Goal: Task Accomplishment & Management: Manage account settings

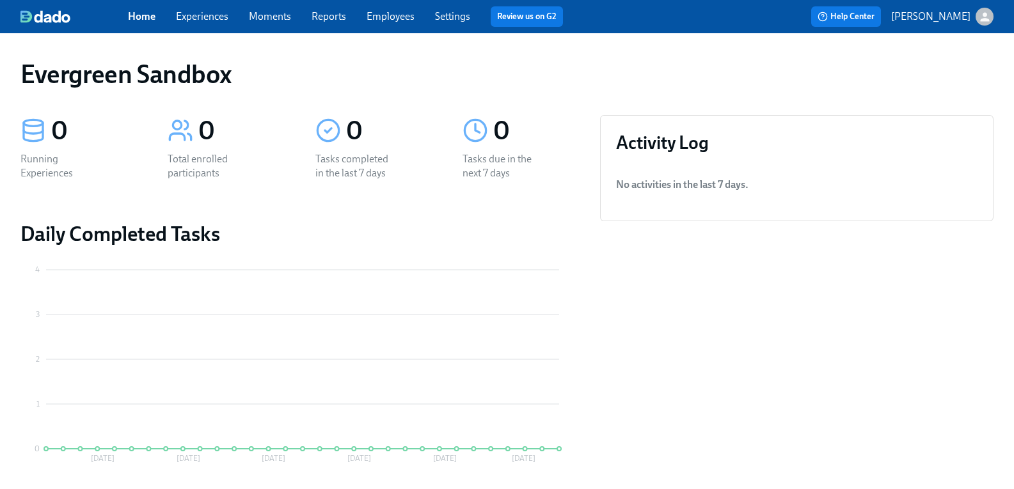
click at [978, 13] on icon "button" at bounding box center [984, 16] width 13 height 13
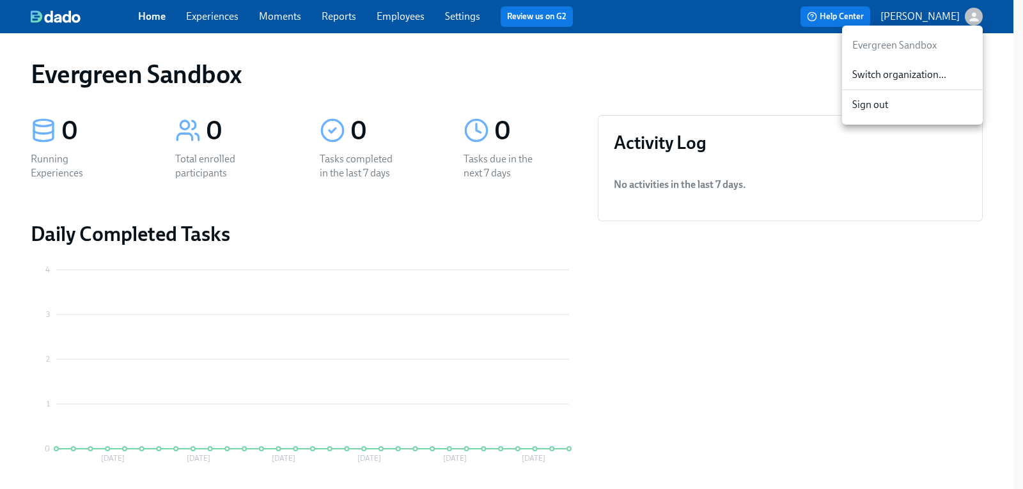
click at [926, 74] on span "Switch organization..." at bounding box center [912, 75] width 120 height 14
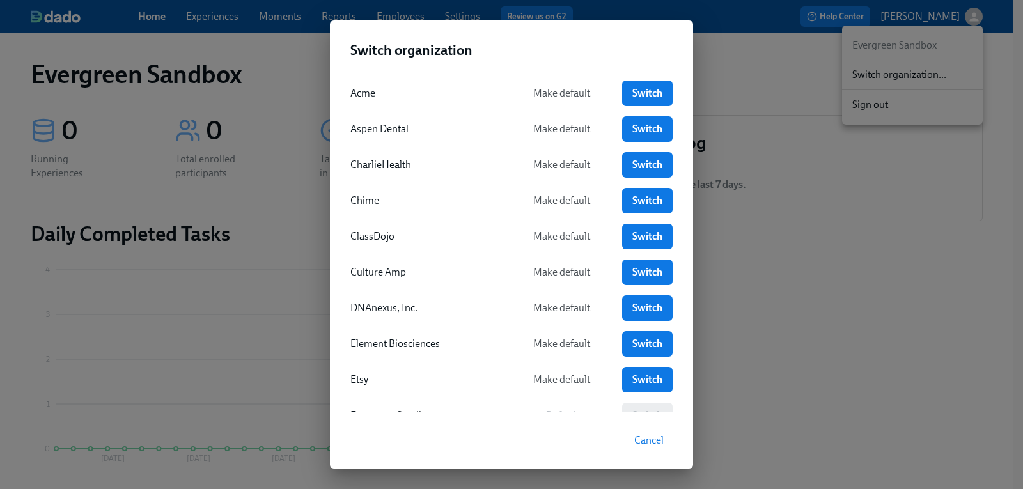
scroll to position [64, 0]
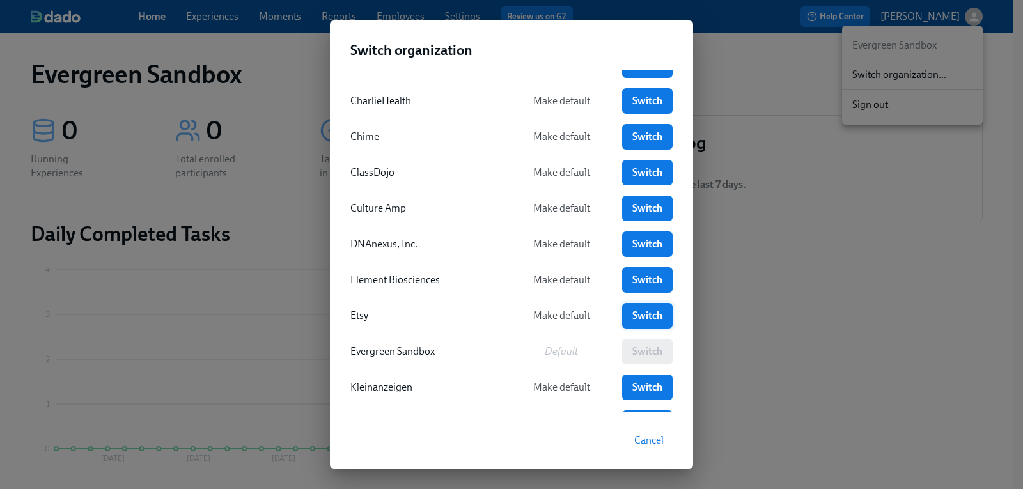
click at [631, 318] on span "Switch" at bounding box center [647, 316] width 33 height 13
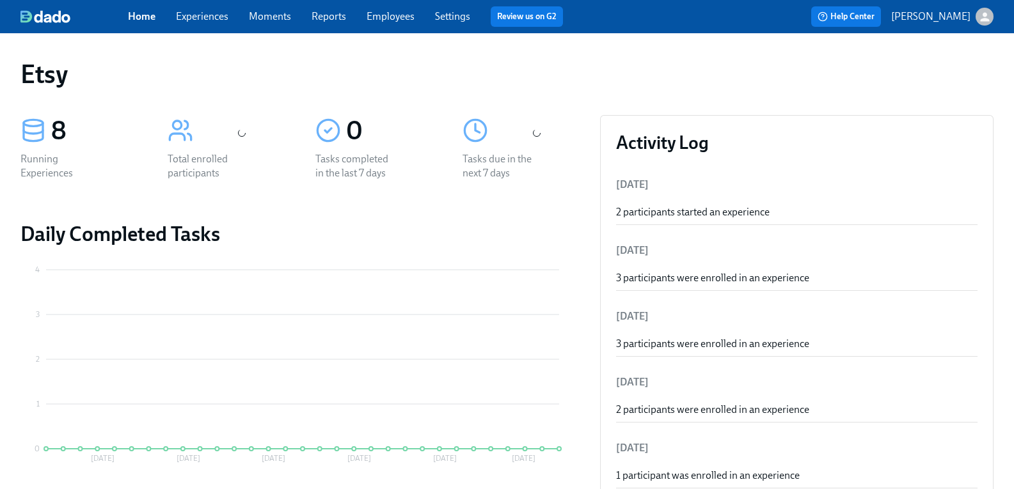
click at [419, 24] on div "Home Experiences Moments Reports Employees Settings Review us on G2" at bounding box center [350, 16] width 445 height 20
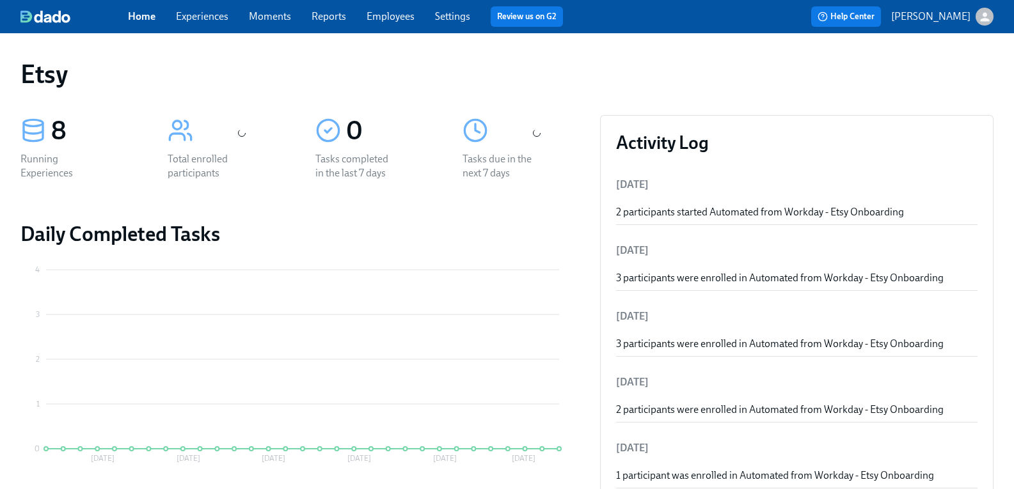
click at [414, 20] on link "Employees" at bounding box center [390, 16] width 48 height 12
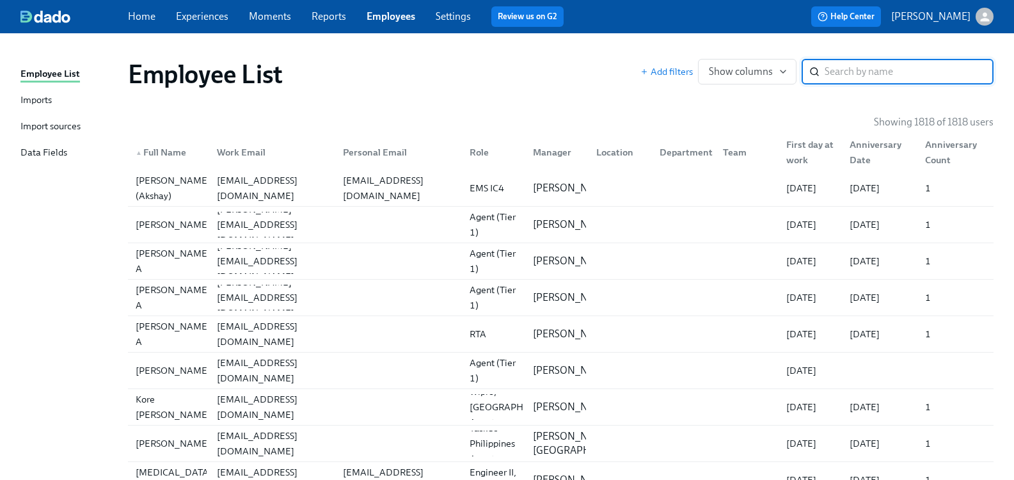
click at [846, 68] on input "search" at bounding box center [908, 72] width 169 height 26
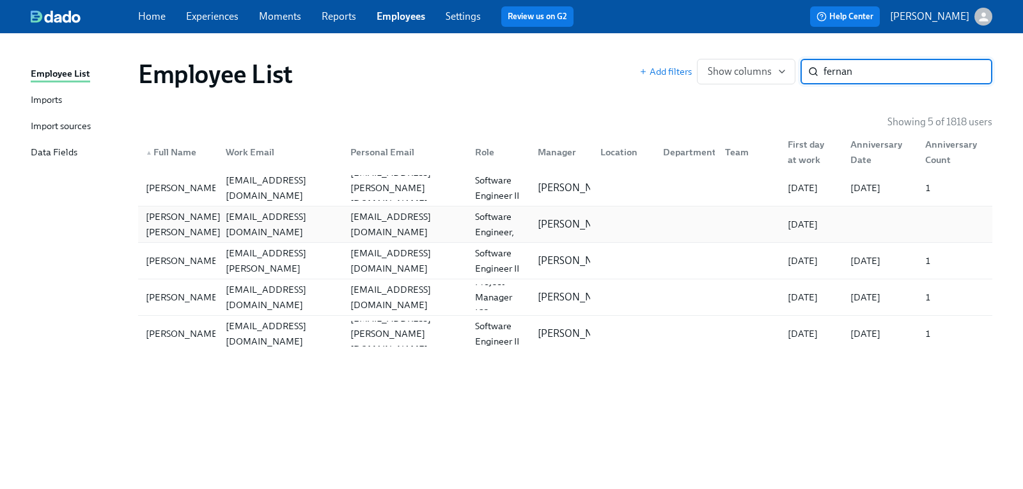
type input "fernan"
click at [180, 216] on div "Fernando De Santiago Ramirez" at bounding box center [183, 224] width 85 height 31
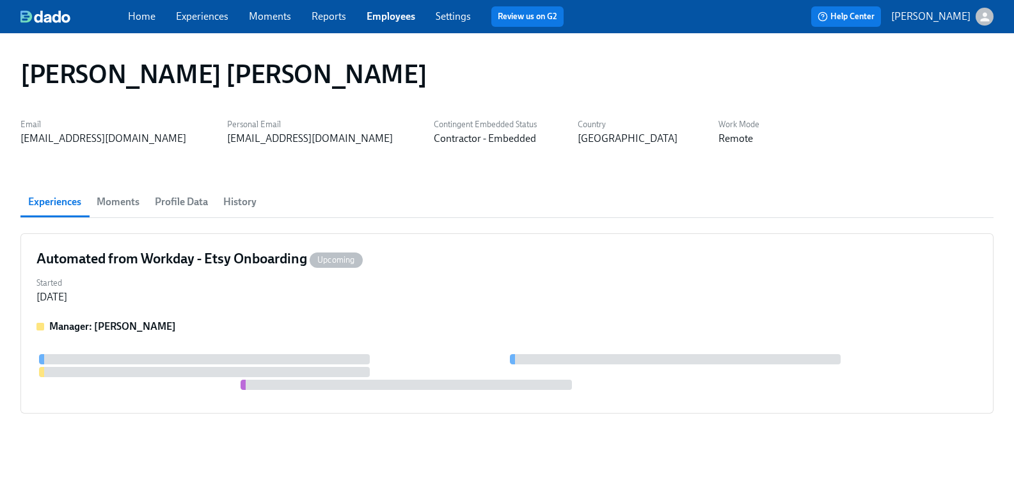
click at [253, 204] on span "History" at bounding box center [239, 202] width 33 height 18
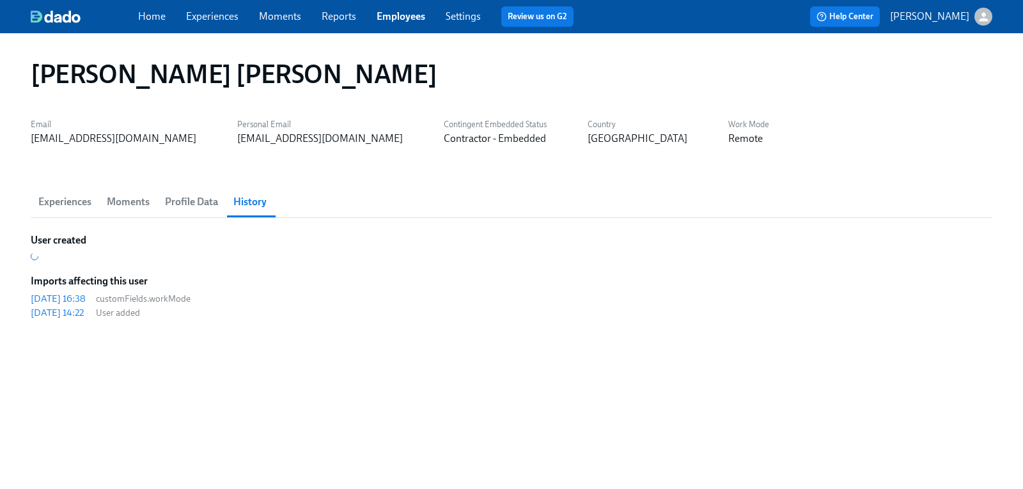
click at [205, 196] on span "Profile Data" at bounding box center [191, 202] width 53 height 18
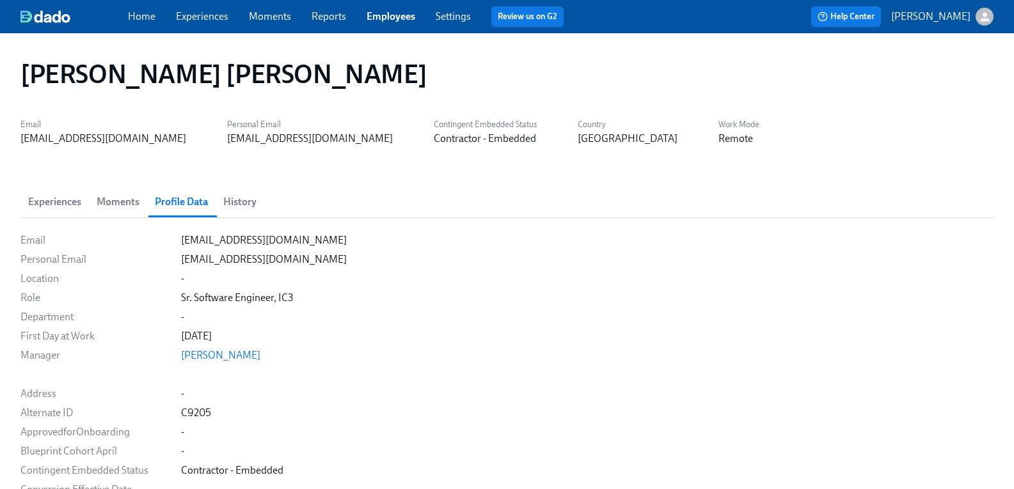
click at [208, 10] on link "Experiences" at bounding box center [202, 16] width 52 height 12
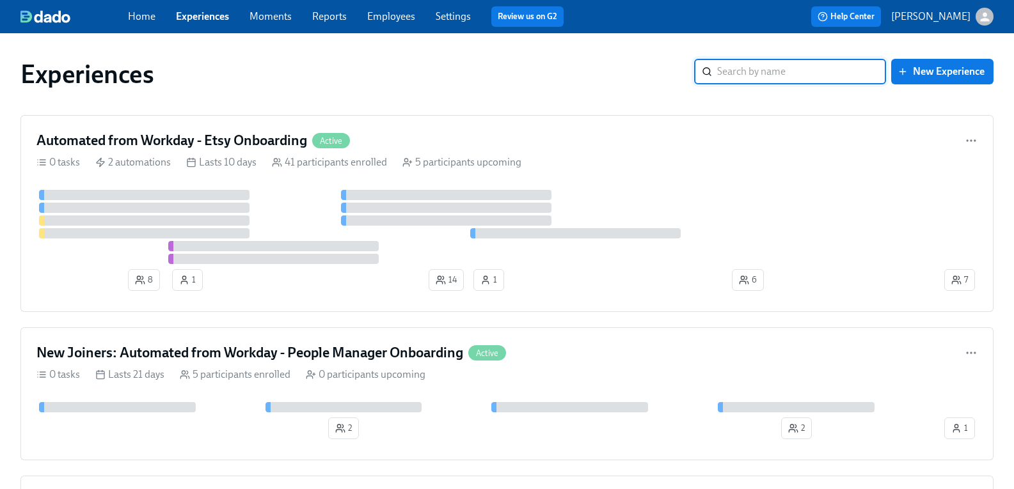
click at [392, 16] on link "Employees" at bounding box center [391, 16] width 48 height 12
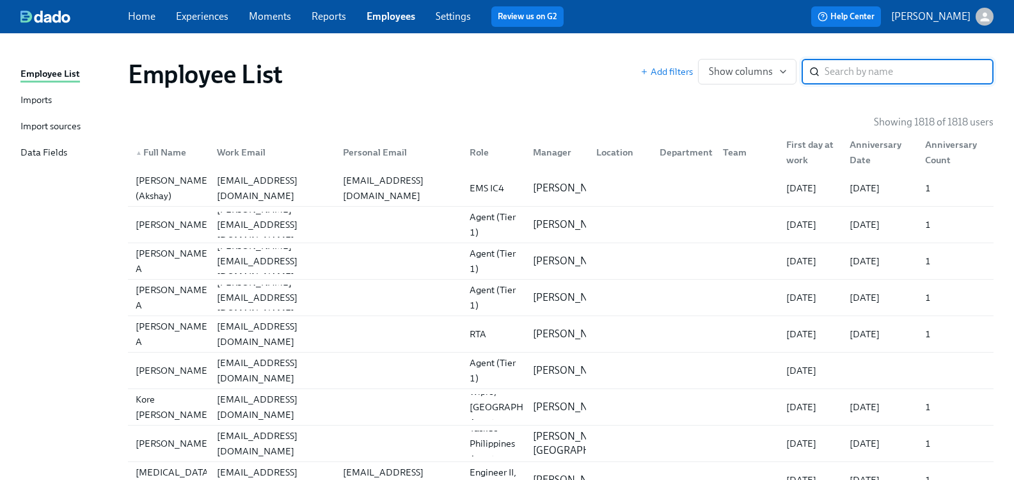
click at [864, 70] on input "search" at bounding box center [908, 72] width 169 height 26
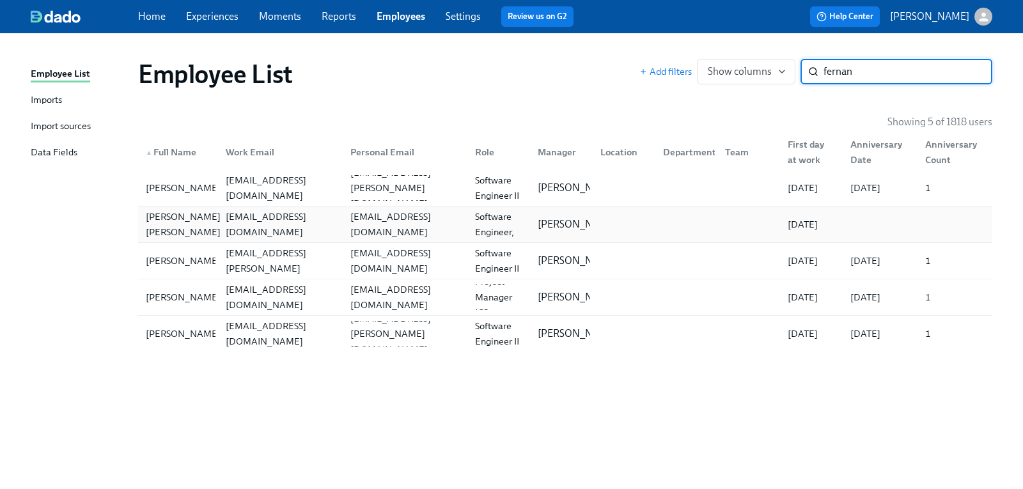
type input "fernan"
click at [164, 230] on div "Fernando De Santiago Ramirez" at bounding box center [183, 224] width 85 height 31
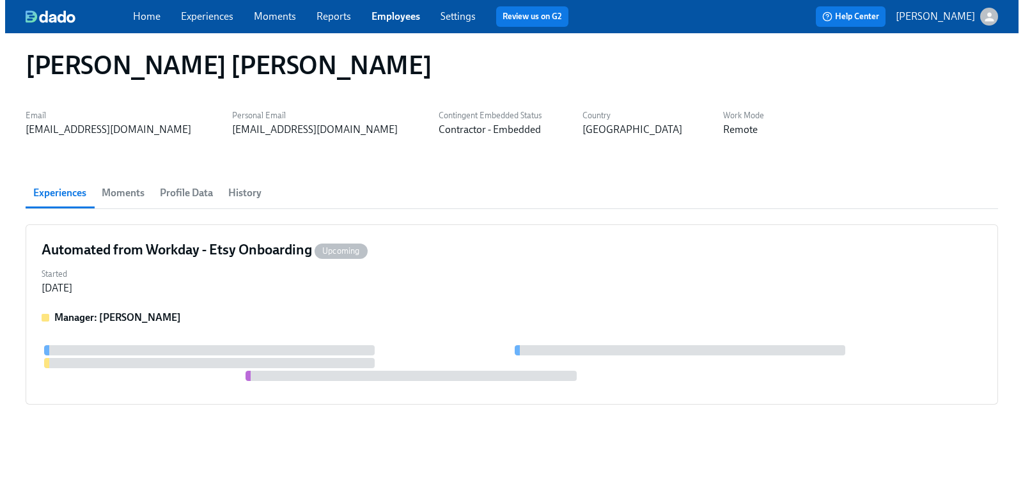
scroll to position [12, 0]
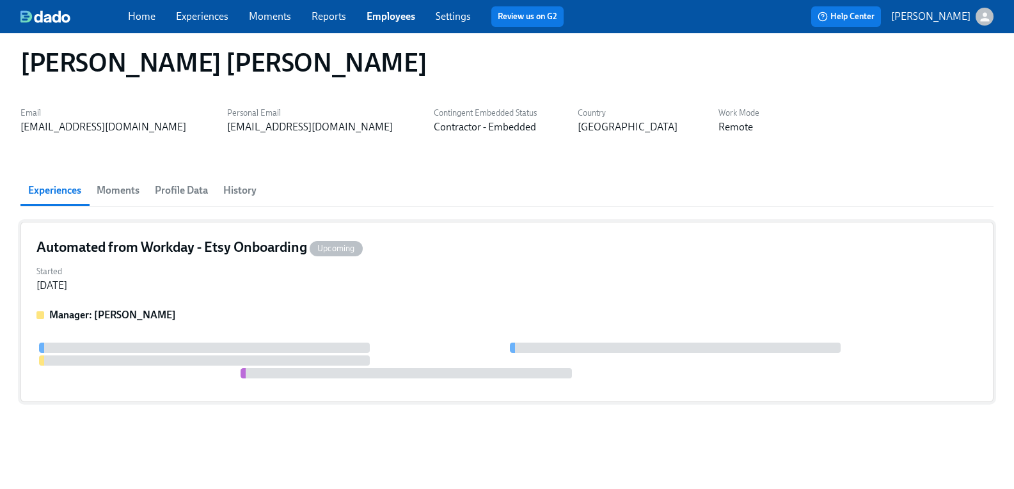
click at [124, 241] on h4 "Automated from Workday - Etsy Onboarding Upcoming" at bounding box center [199, 247] width 326 height 19
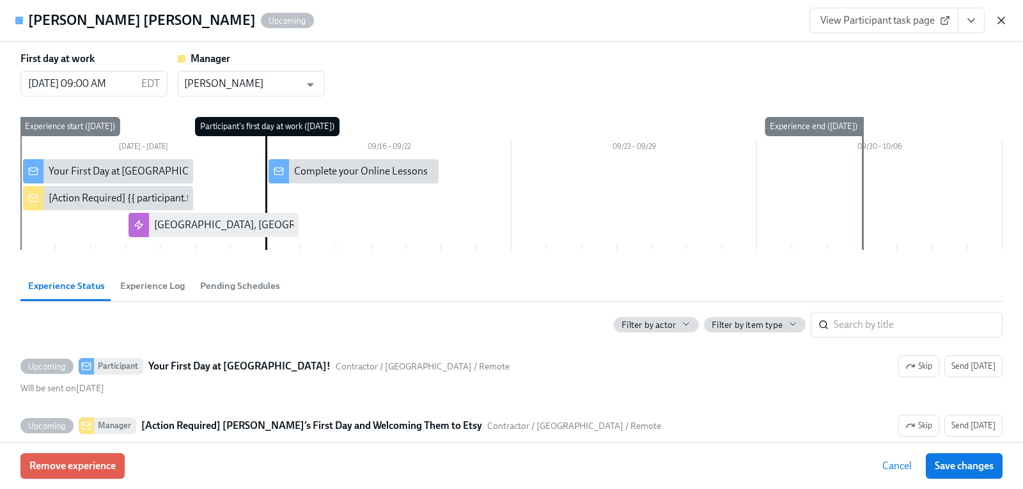
click at [1005, 19] on icon "button" at bounding box center [1001, 20] width 13 height 13
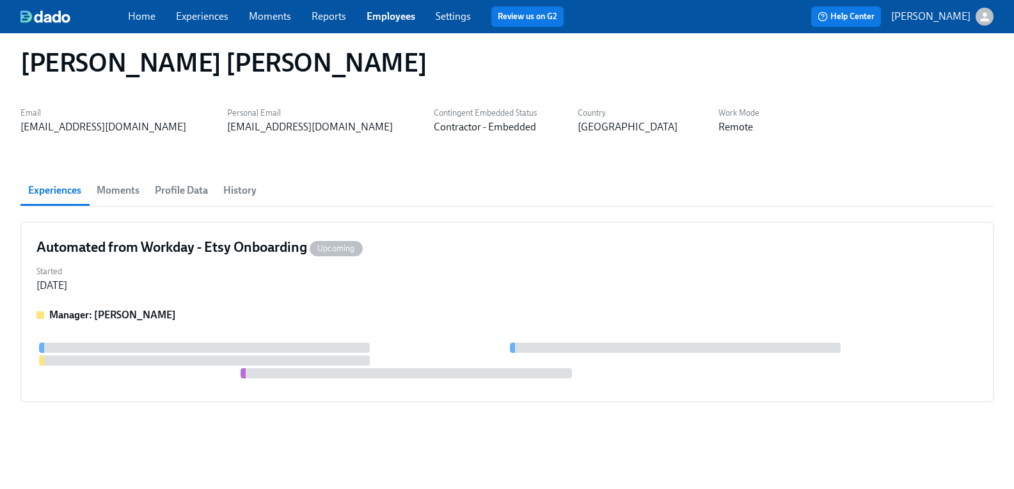
click at [980, 19] on icon "button" at bounding box center [984, 16] width 9 height 9
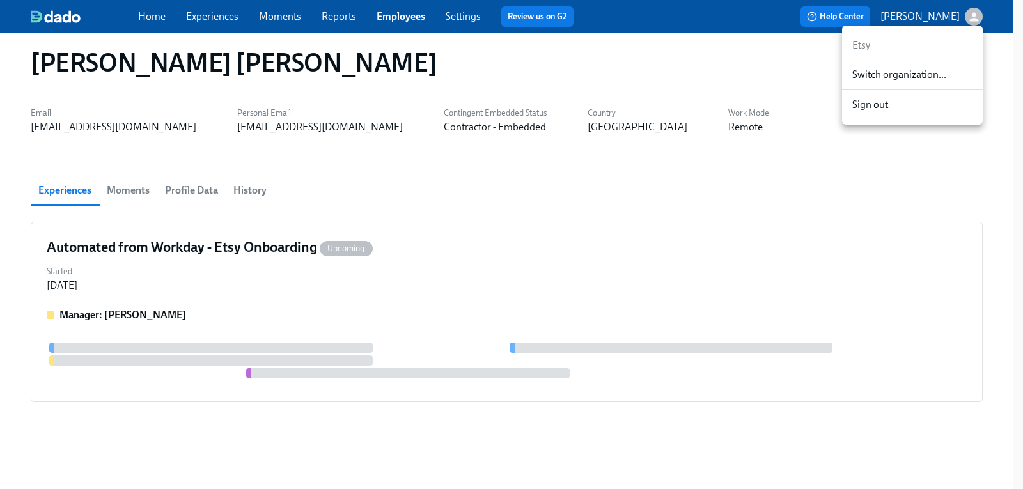
click at [912, 73] on span "Switch organization..." at bounding box center [912, 75] width 120 height 14
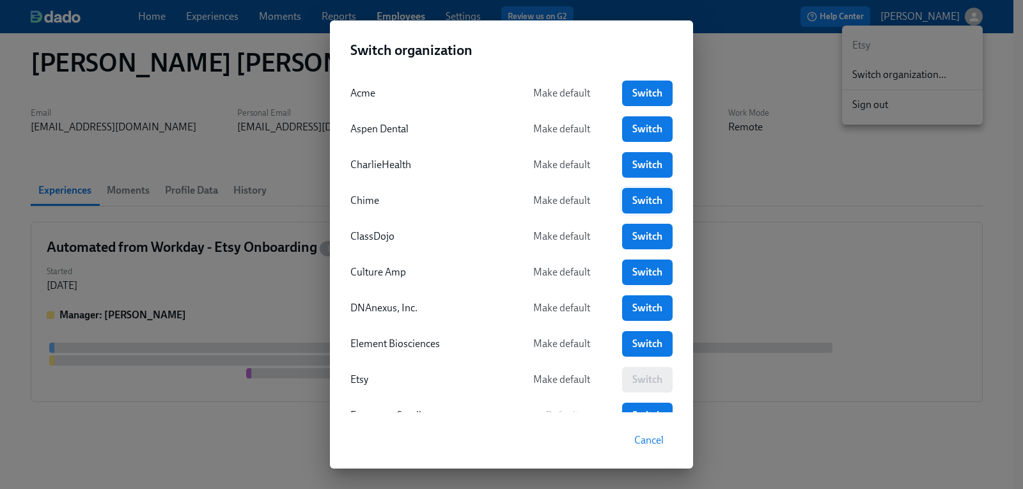
click at [641, 196] on span "Switch" at bounding box center [647, 200] width 33 height 13
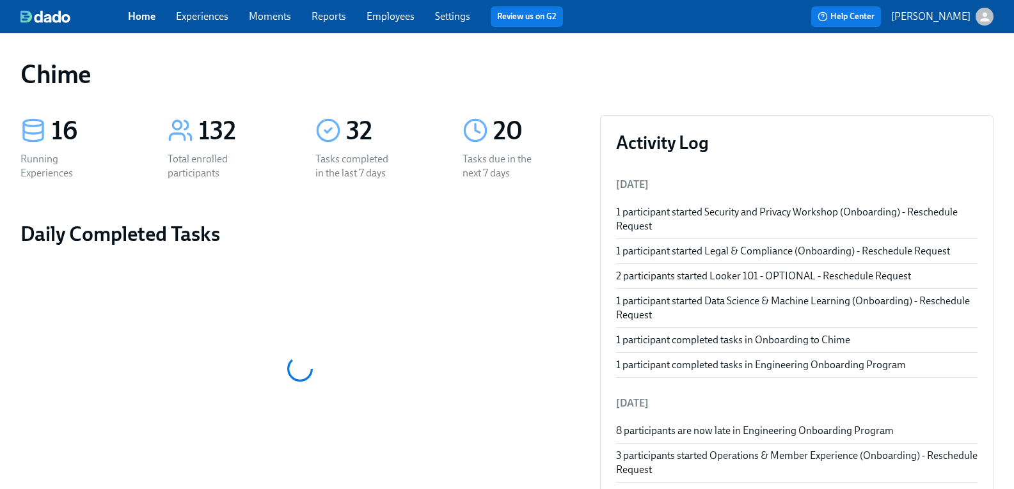
click at [212, 24] on div "Home Experiences Moments Reports Employees Settings Review us on G2" at bounding box center [350, 16] width 445 height 20
click at [219, 13] on link "Experiences" at bounding box center [202, 16] width 52 height 12
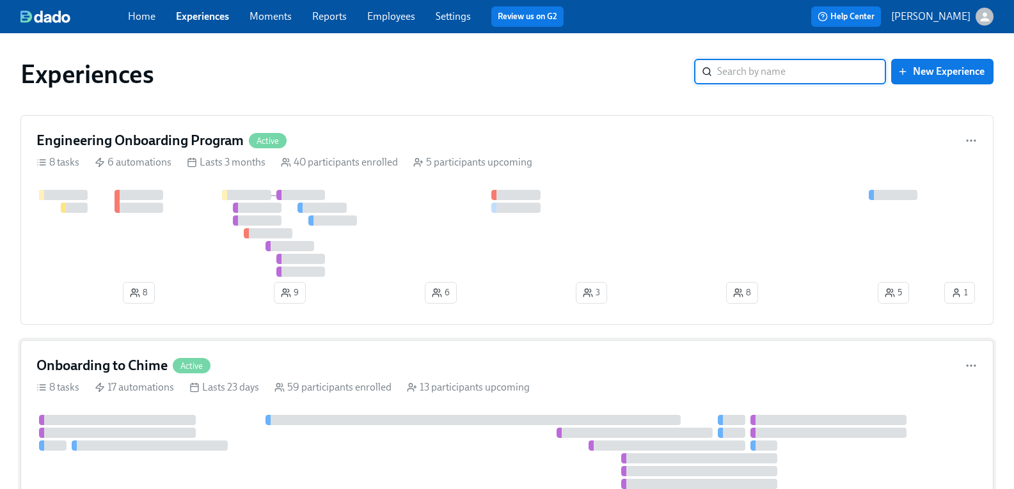
click at [128, 362] on h4 "Onboarding to Chime" at bounding box center [101, 365] width 131 height 19
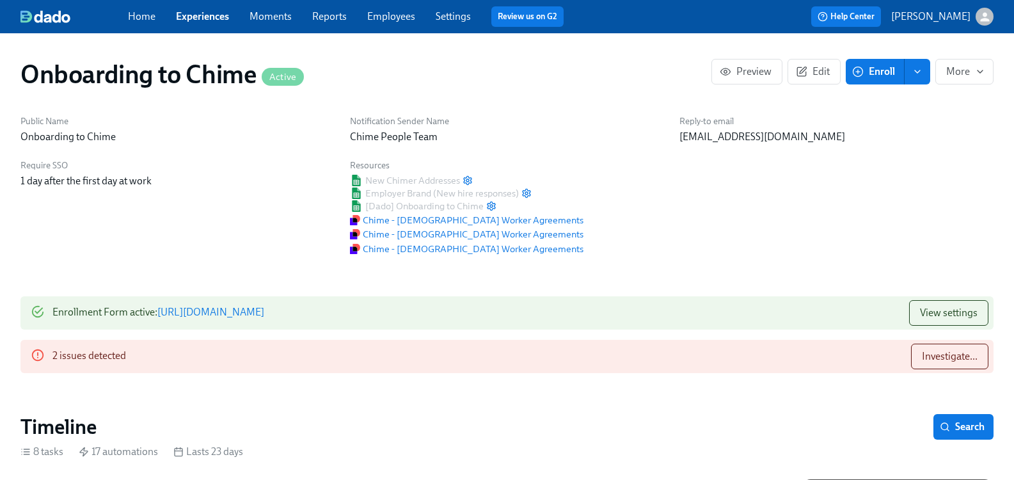
scroll to position [0, 2218]
click at [926, 353] on span "Investigate..." at bounding box center [950, 356] width 56 height 13
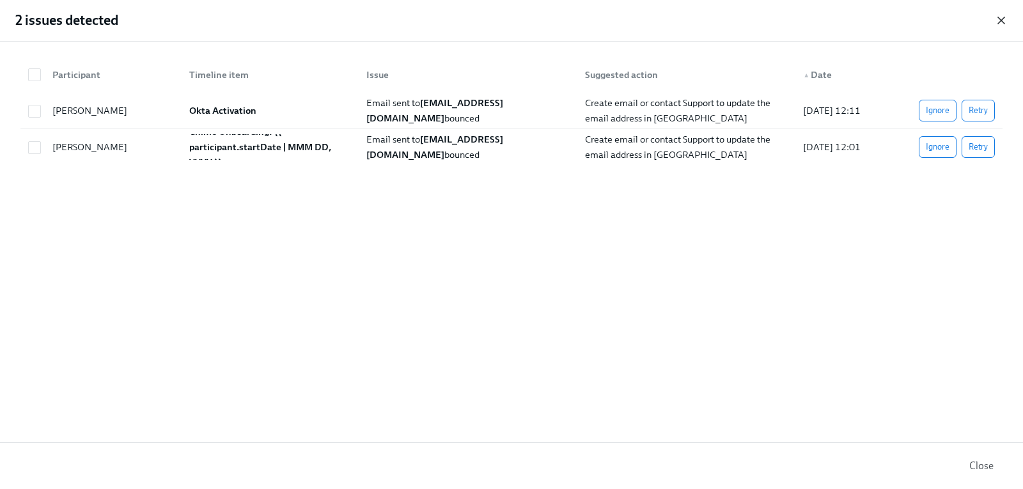
click at [998, 17] on icon "button" at bounding box center [1001, 20] width 13 height 13
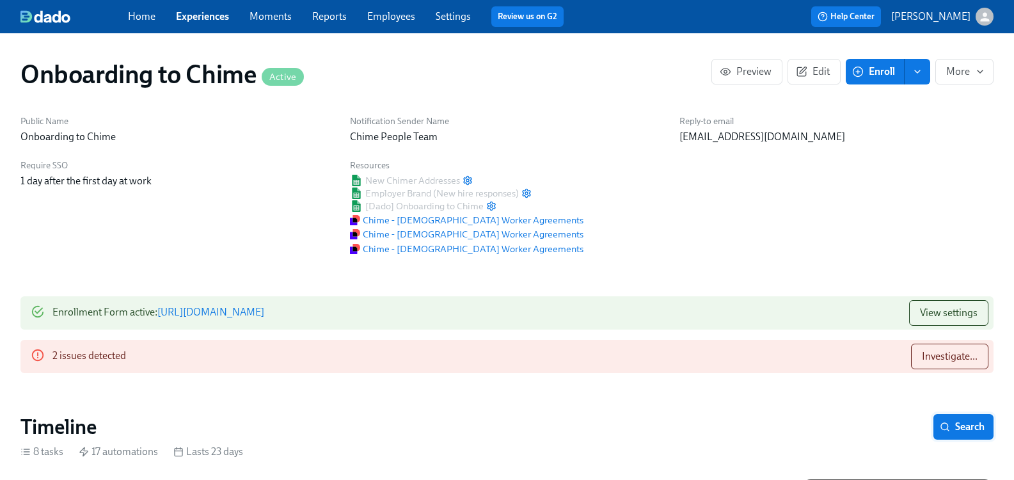
click at [948, 423] on span "Search" at bounding box center [963, 426] width 42 height 13
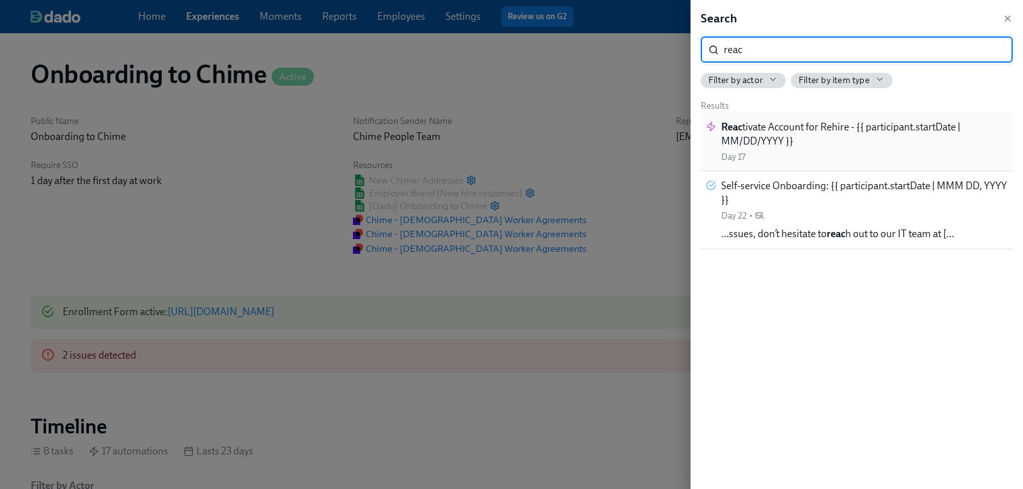
type input "reac"
click at [804, 128] on span "Reac tivate Account for Rehire - {{ participant.startDate | MM/DD/YYYY }}" at bounding box center [864, 134] width 287 height 28
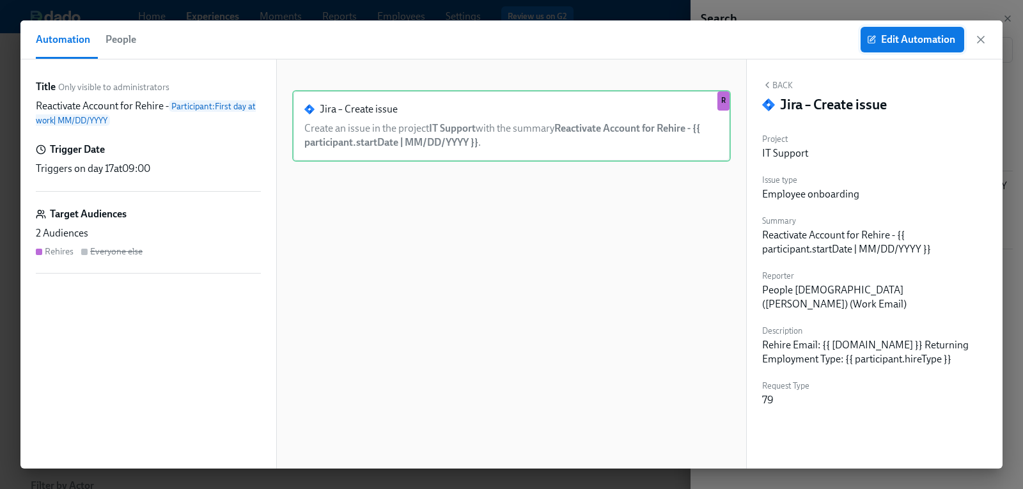
click at [905, 46] on button "Edit Automation" at bounding box center [913, 40] width 104 height 26
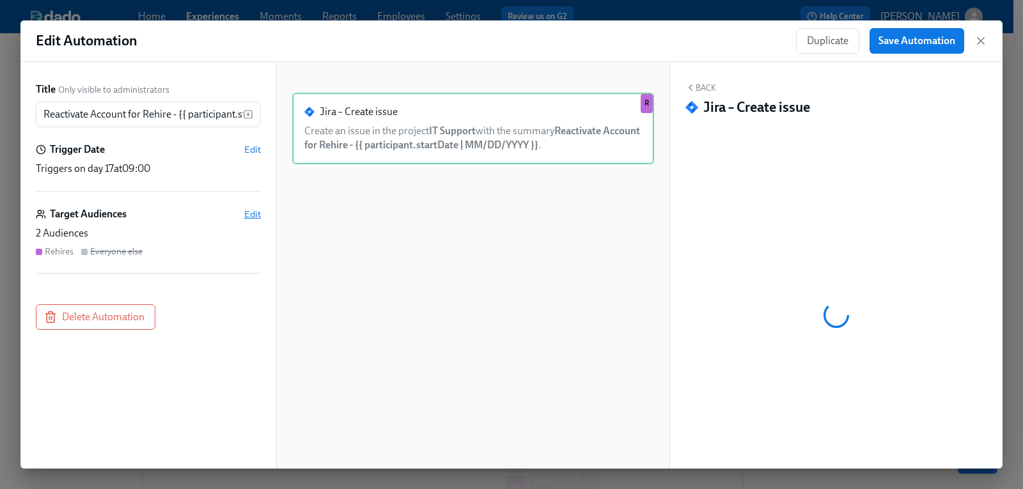
click at [250, 216] on span "Edit" at bounding box center [252, 214] width 17 height 13
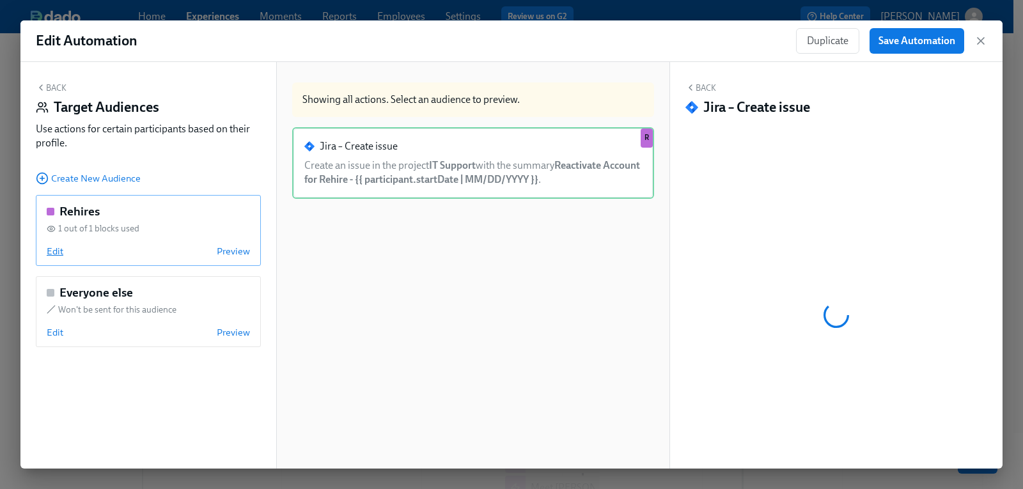
click at [61, 252] on span "Edit" at bounding box center [55, 251] width 17 height 13
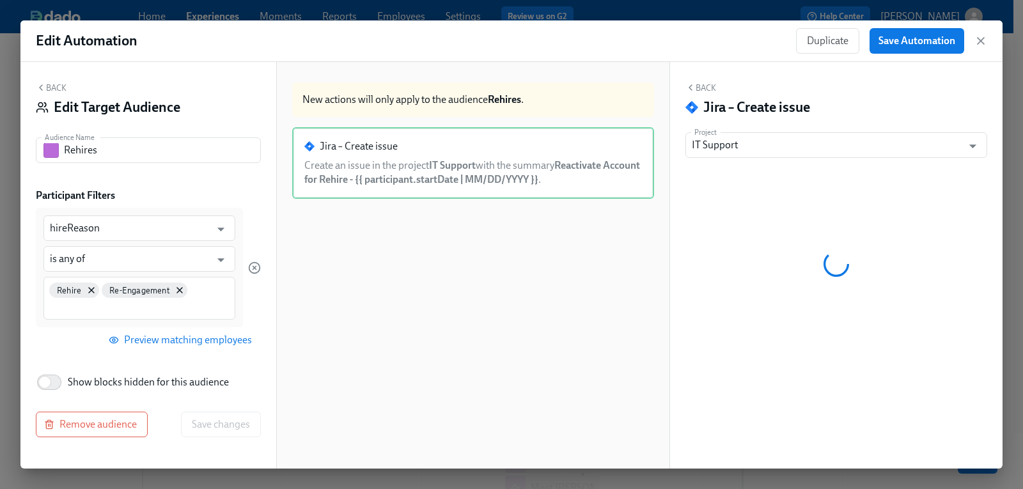
click at [61, 86] on button "Back" at bounding box center [51, 87] width 31 height 10
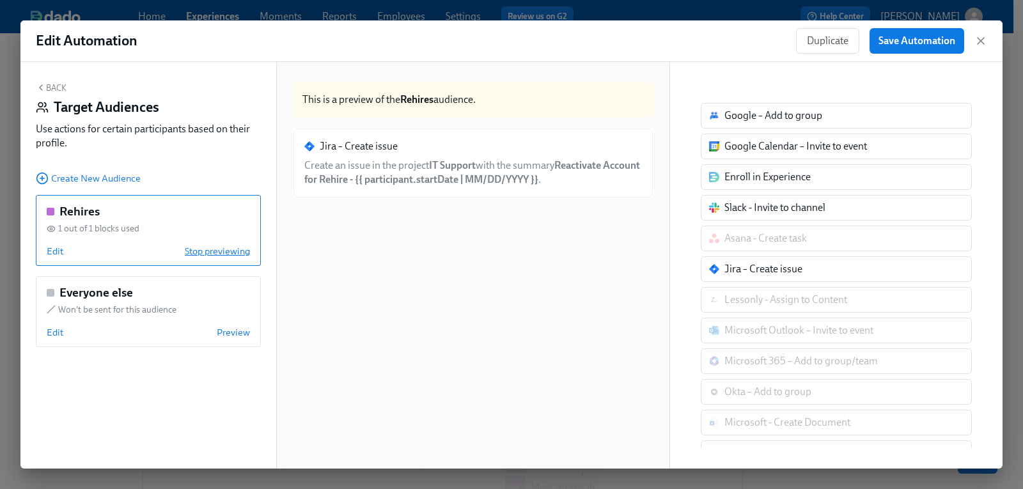
click at [222, 254] on span "Stop previewing" at bounding box center [217, 251] width 65 height 13
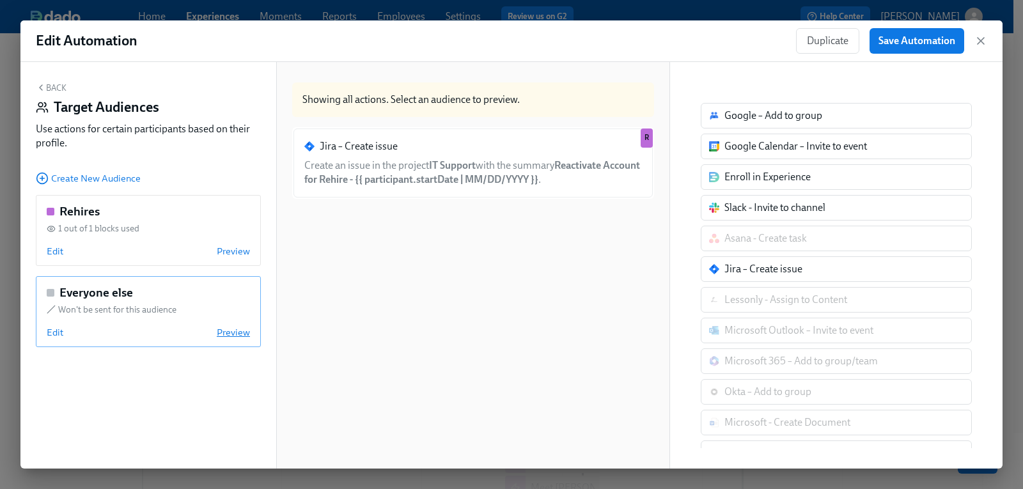
click at [240, 333] on span "Preview" at bounding box center [233, 332] width 33 height 13
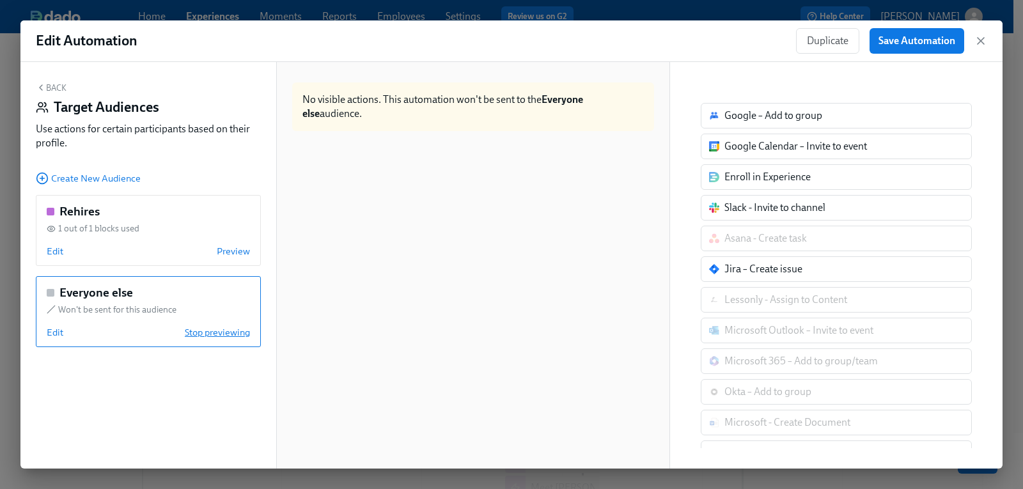
click at [240, 333] on span "Stop previewing" at bounding box center [217, 332] width 65 height 13
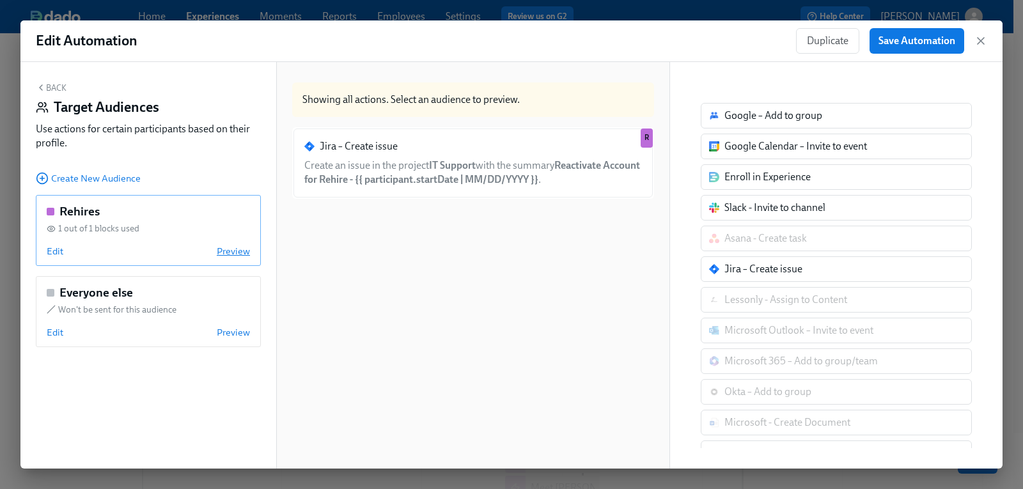
click at [230, 249] on span "Preview" at bounding box center [233, 251] width 33 height 13
click at [232, 251] on span "Stop previewing" at bounding box center [217, 251] width 65 height 13
click at [982, 40] on icon "button" at bounding box center [981, 41] width 6 height 6
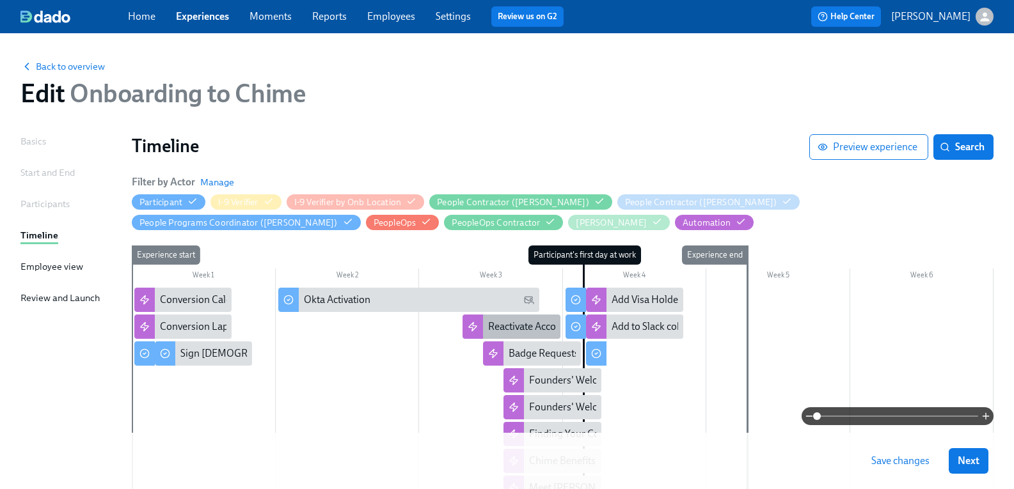
click at [530, 329] on div "Reactivate Account for Rehire - {{ participant.startDate | MM/DD/YYYY }}" at bounding box center [644, 327] width 313 height 14
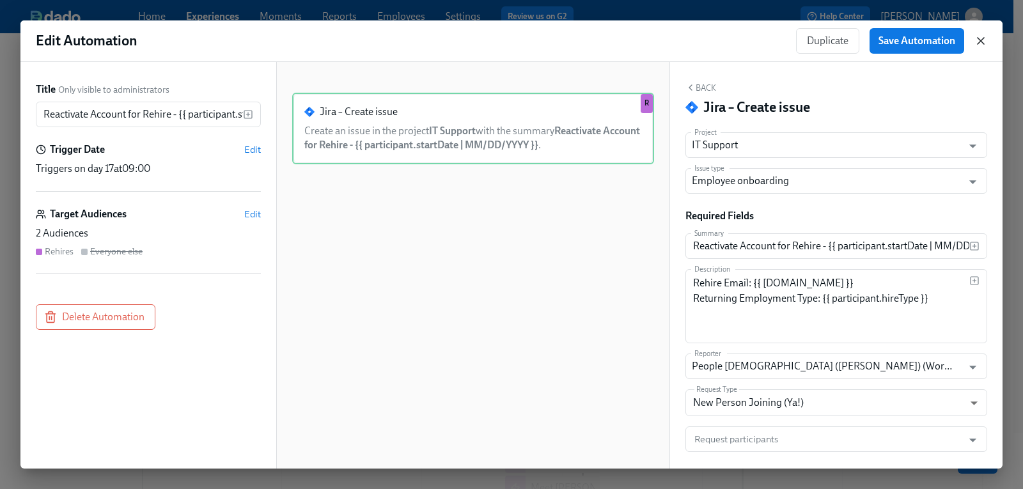
click at [986, 40] on icon "button" at bounding box center [981, 41] width 13 height 13
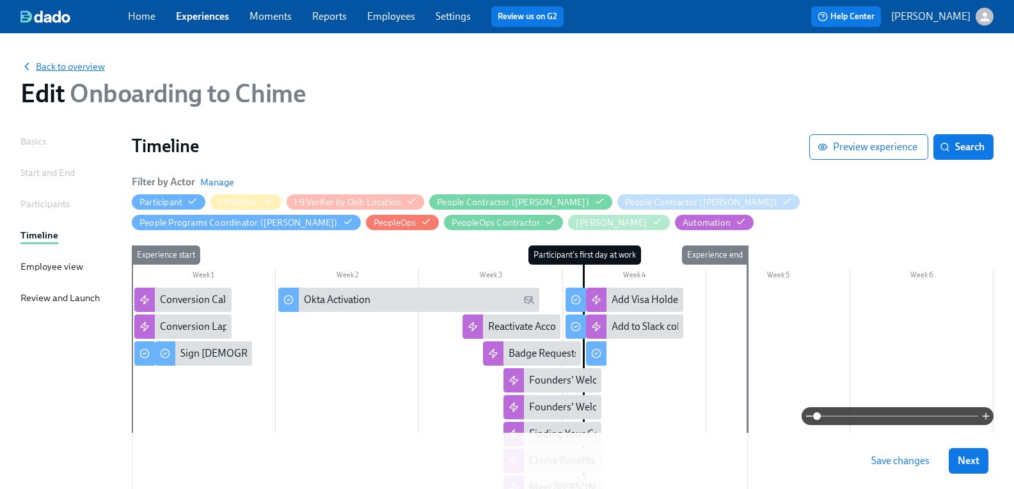
click at [72, 69] on span "Back to overview" at bounding box center [62, 66] width 84 height 13
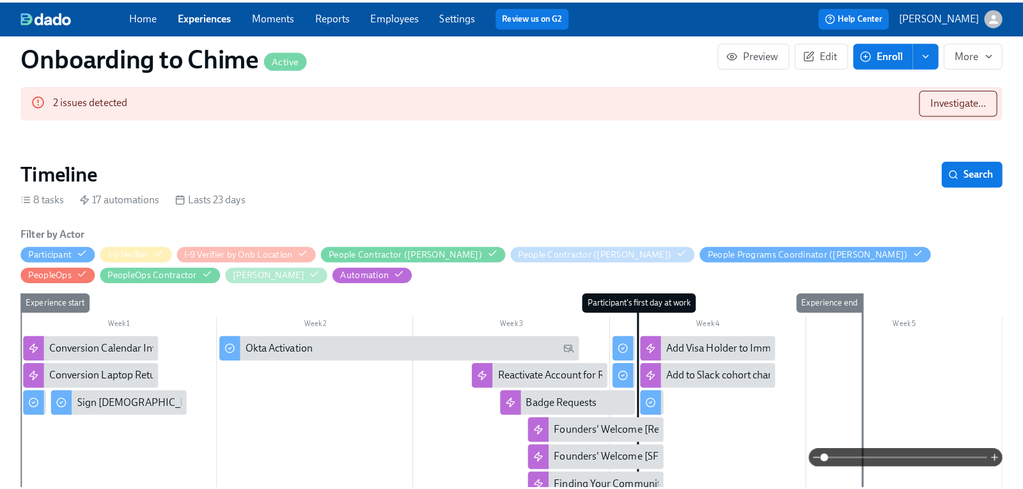
scroll to position [320, 0]
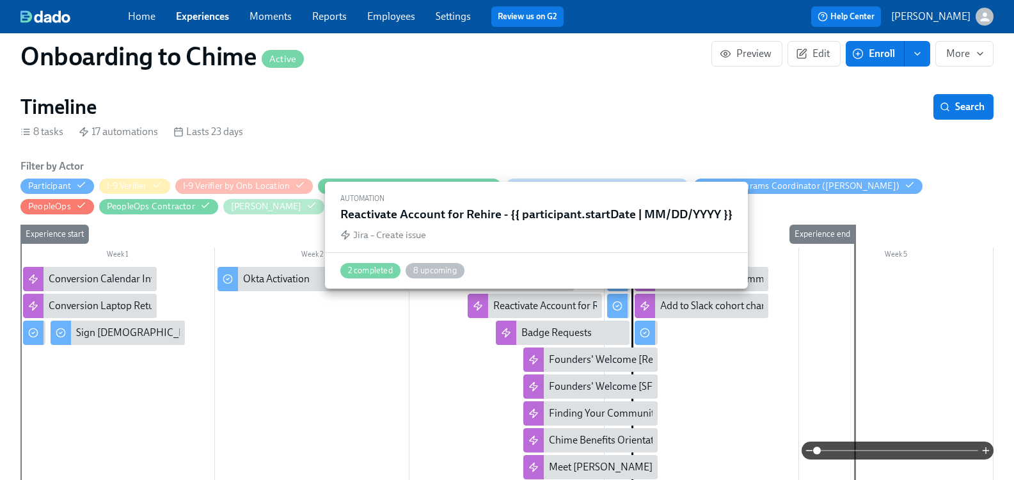
click at [520, 302] on div "Reactivate Account for Rehire - {{ participant.startDate | MM/DD/YYYY }}" at bounding box center [649, 306] width 313 height 14
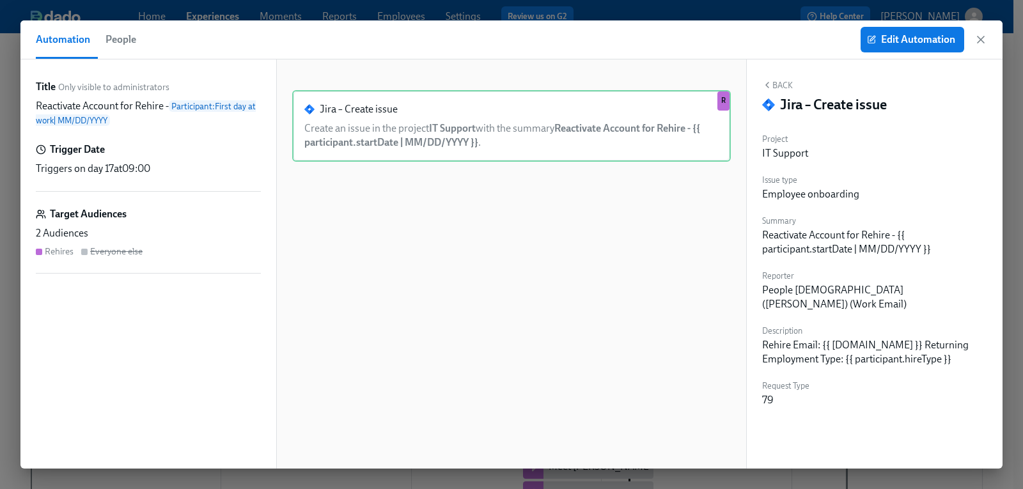
click at [116, 42] on span "People" at bounding box center [121, 40] width 31 height 18
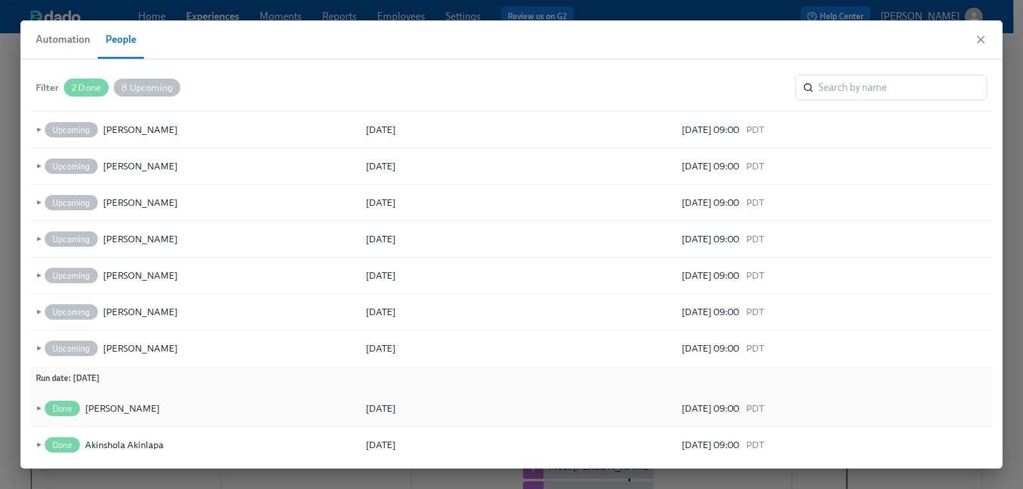
scroll to position [77, 0]
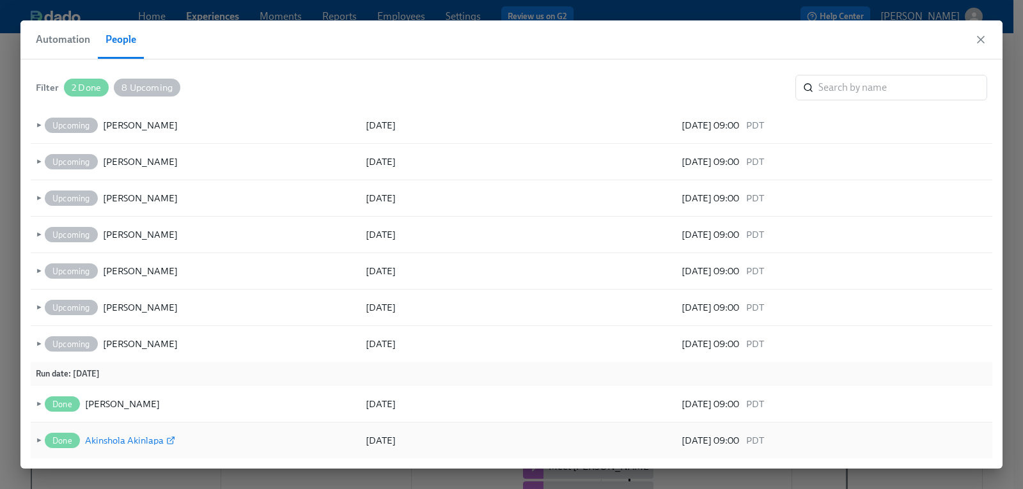
click at [170, 441] on icon at bounding box center [172, 439] width 4 height 4
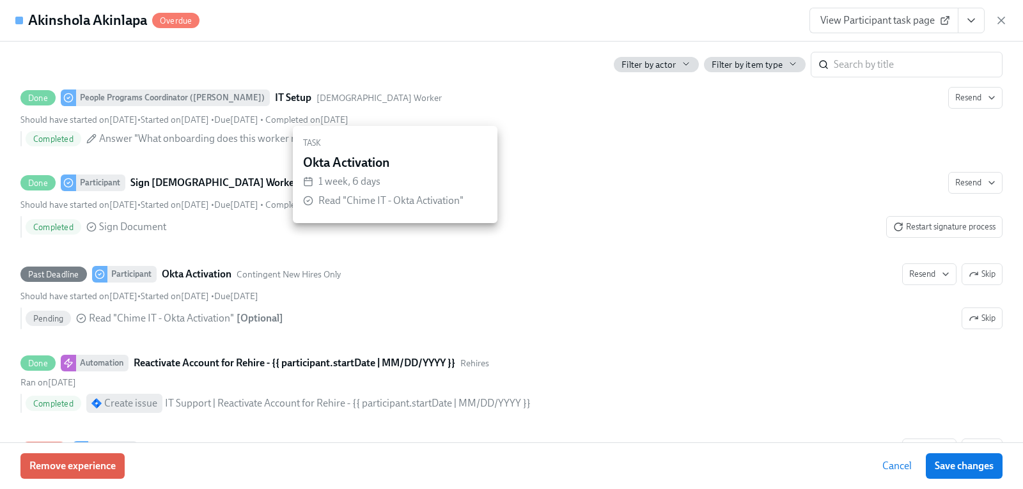
scroll to position [384, 0]
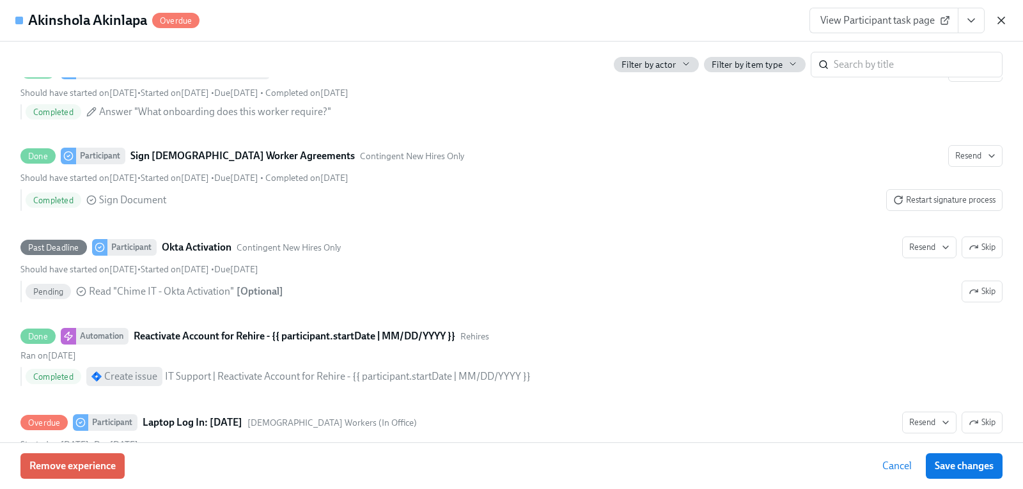
click at [1005, 19] on icon "button" at bounding box center [1001, 20] width 13 height 13
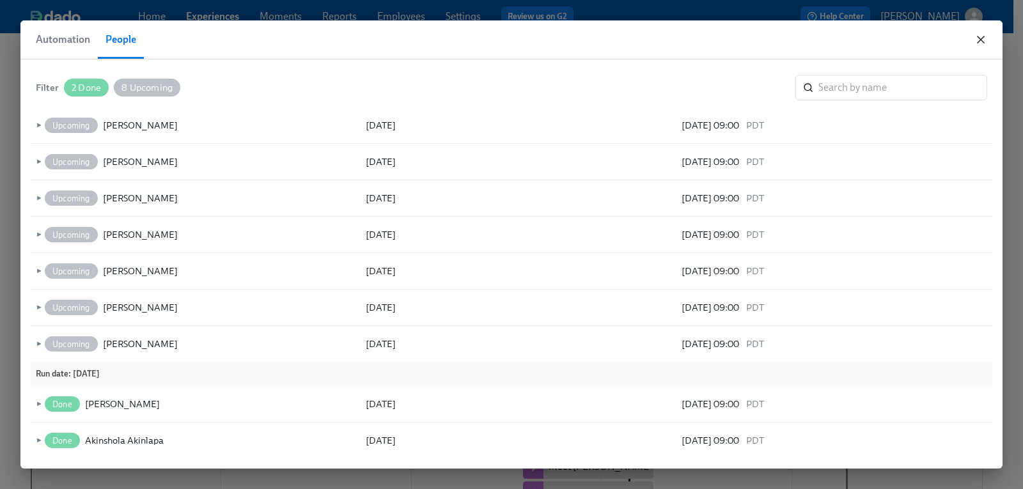
click at [985, 40] on icon "button" at bounding box center [981, 39] width 13 height 13
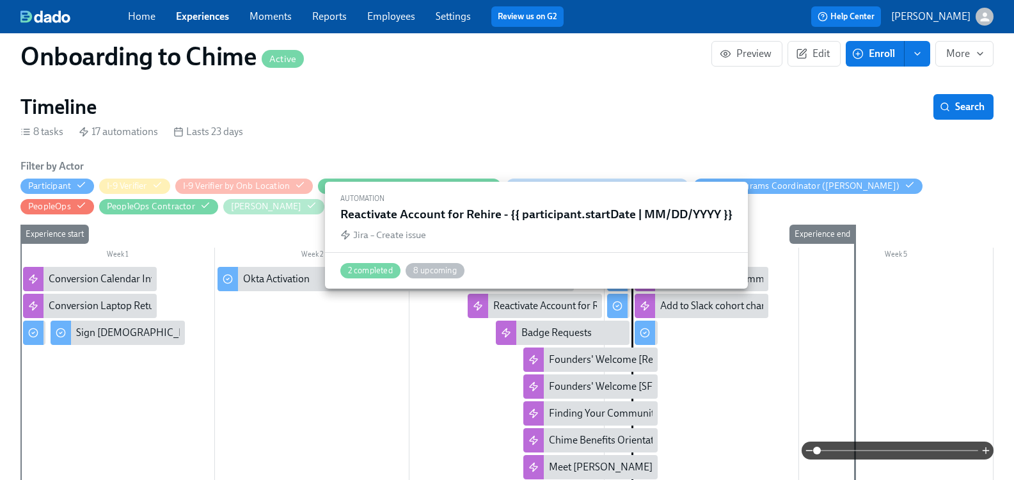
click at [524, 308] on div "Reactivate Account for Rehire - {{ participant.startDate | MM/DD/YYYY }}" at bounding box center [649, 306] width 313 height 14
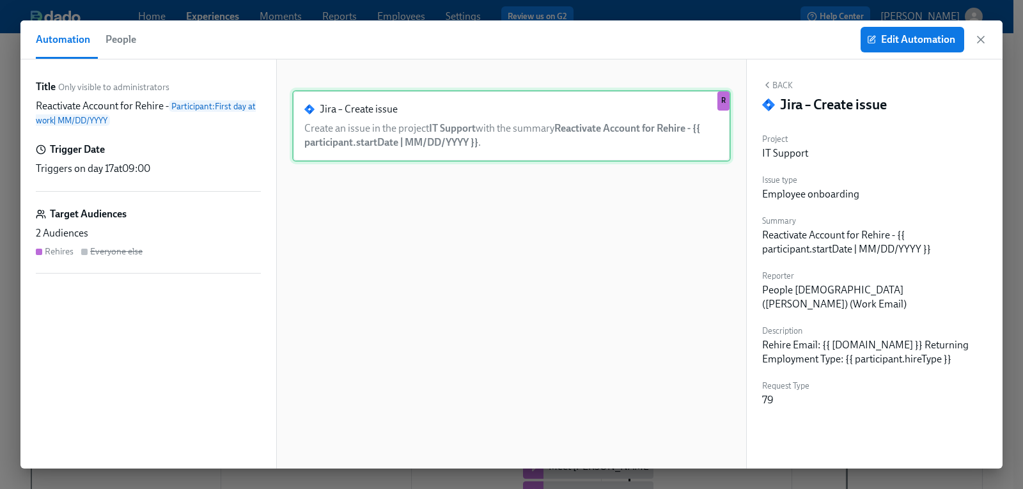
click at [427, 121] on div "Jira – Create issue Create an issue in the project IT Support with the summary …" at bounding box center [511, 126] width 439 height 72
click at [915, 39] on span "Edit Automation" at bounding box center [913, 39] width 86 height 13
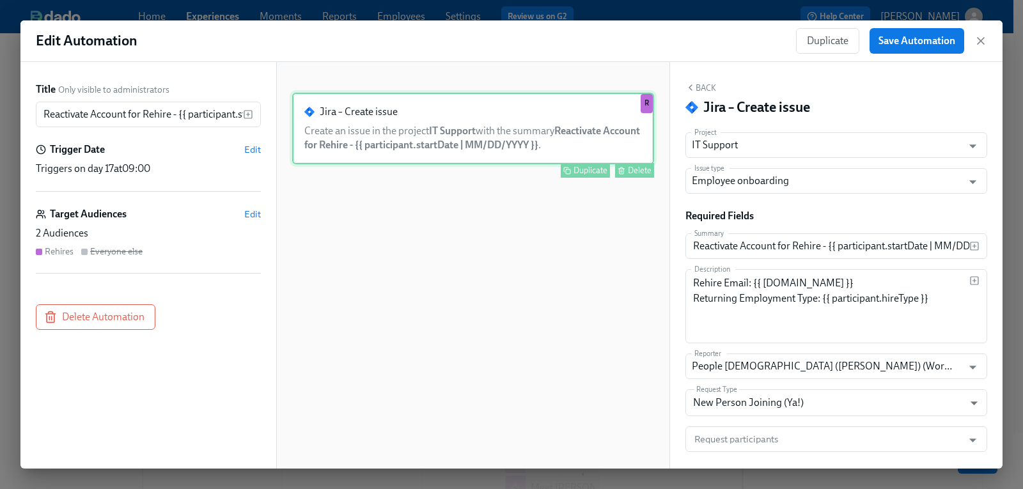
click at [459, 130] on div "Jira – Create issue Create an issue in the project IT Support with the summary …" at bounding box center [473, 129] width 362 height 72
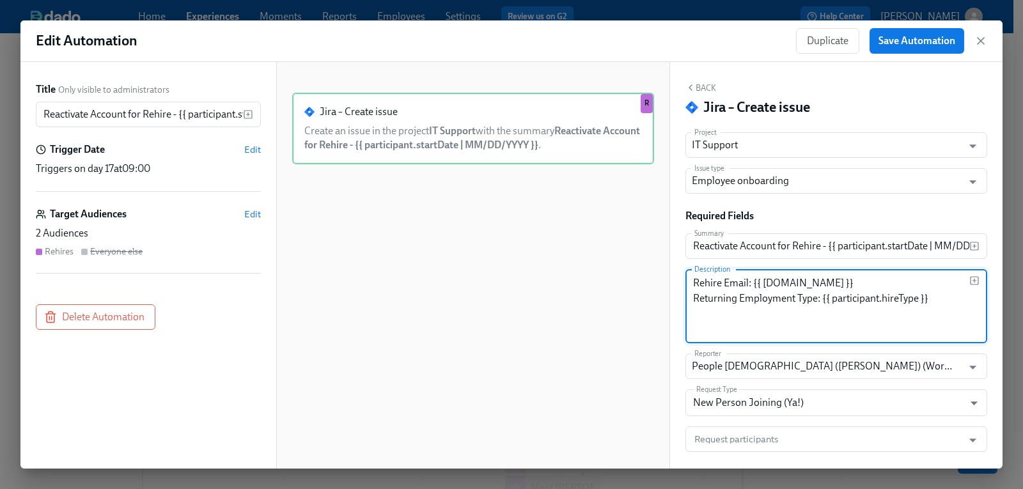
click at [801, 321] on textarea "Rehire Email: {{ [DOMAIN_NAME] }} Returning Employment Type: {{ participant.hir…" at bounding box center [831, 306] width 276 height 61
click at [820, 280] on textarea "Rehire Email: {{ [DOMAIN_NAME] }} Returning Employment Type: {{ participant.hir…" at bounding box center [831, 306] width 276 height 61
click at [840, 281] on textarea "Rehire Email: {{ [DOMAIN_NAME] }} Returning Employment Type: {{ participant.hir…" at bounding box center [831, 306] width 276 height 61
click at [941, 305] on textarea "Rehire Email: {{ [DOMAIN_NAME] }} Returning Employment Type: {{ participant.hir…" at bounding box center [831, 306] width 276 height 61
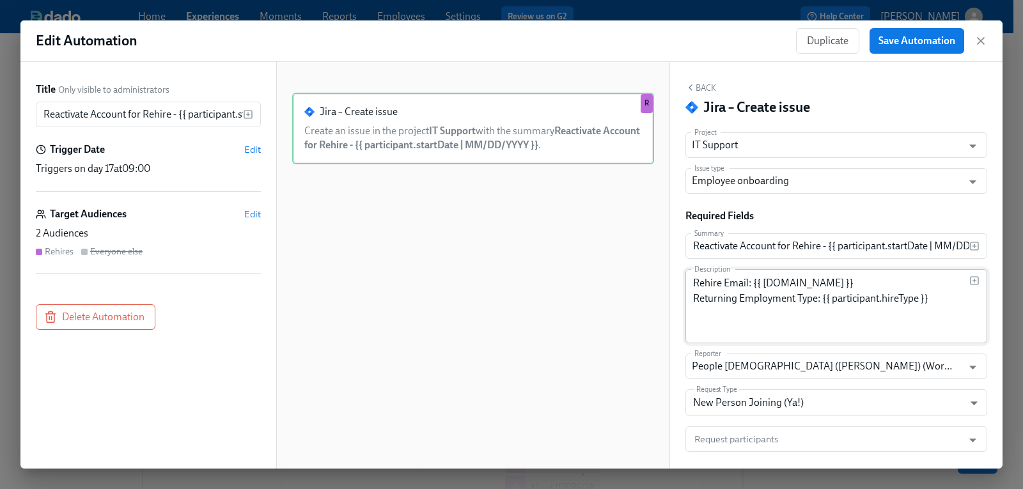
click at [887, 274] on div "Rehire Email: {{ [DOMAIN_NAME] }} Returning Employment Type: {{ participant.hir…" at bounding box center [837, 306] width 302 height 74
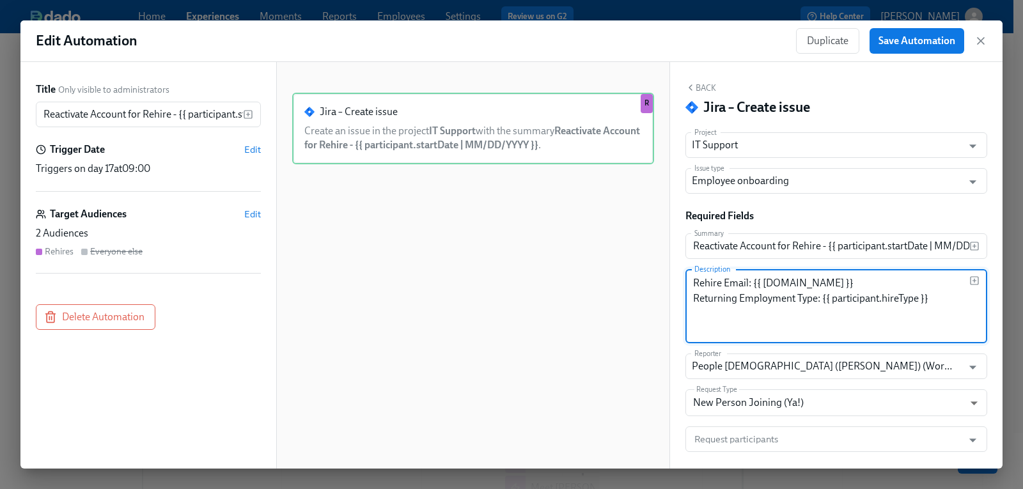
click at [886, 281] on textarea "Rehire Email: {{ [DOMAIN_NAME] }} Returning Employment Type: {{ participant.hir…" at bounding box center [831, 306] width 276 height 61
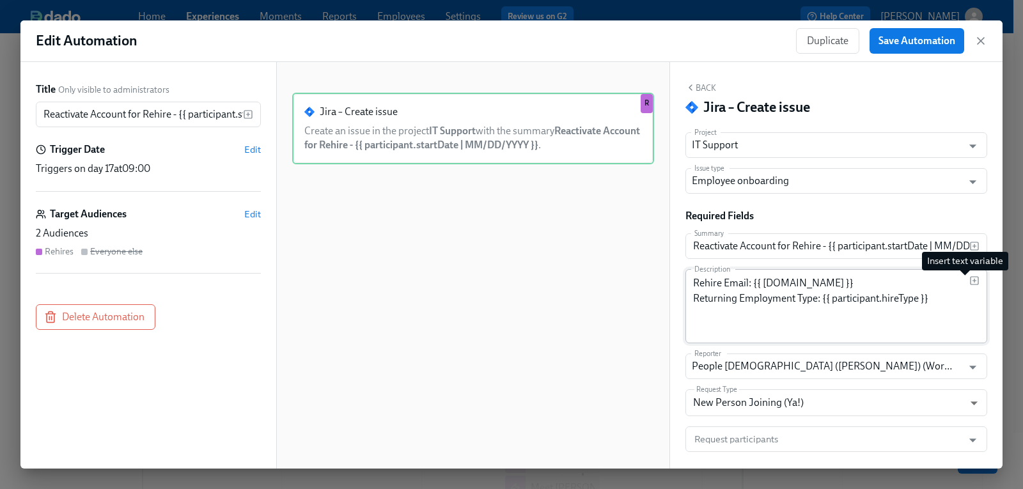
click at [970, 281] on icon "button" at bounding box center [975, 281] width 10 height 10
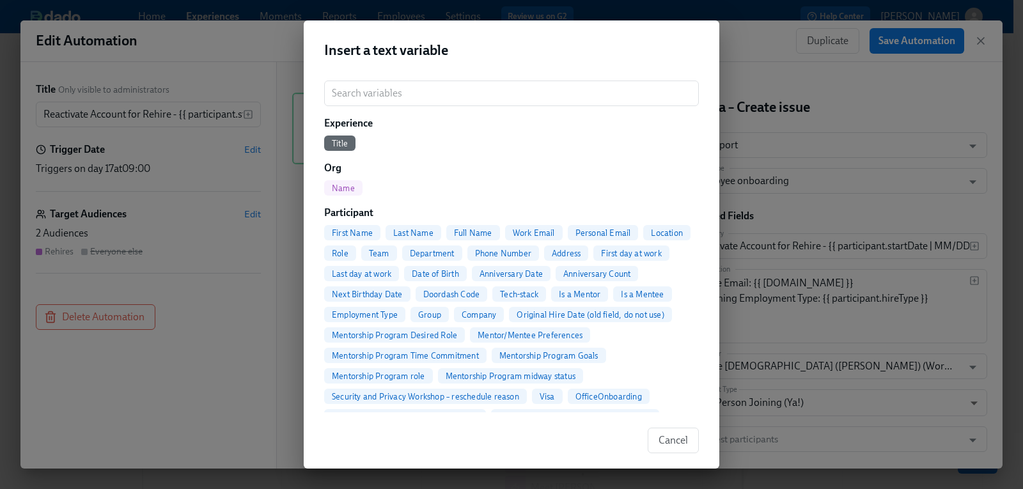
click at [612, 233] on span "Personal Email" at bounding box center [603, 233] width 71 height 10
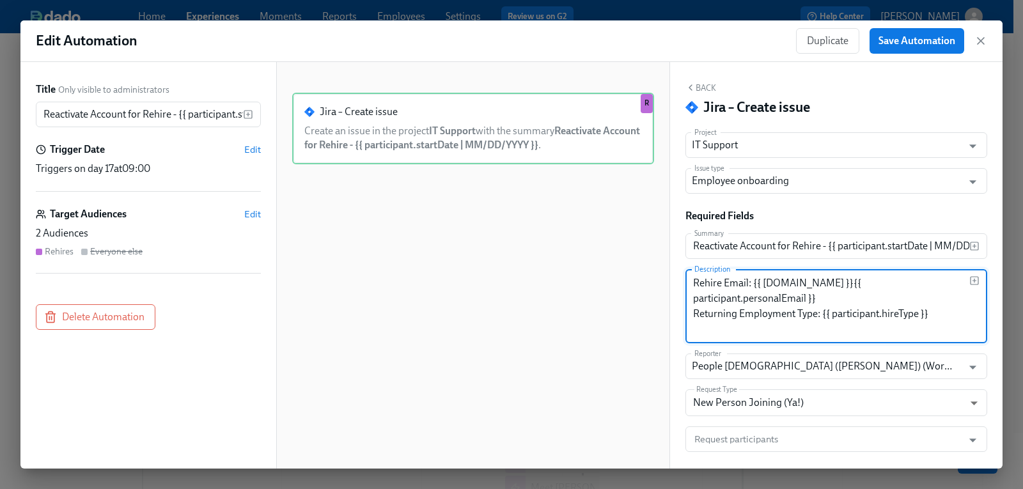
drag, startPoint x: 844, startPoint y: 306, endPoint x: 847, endPoint y: 287, distance: 19.4
click at [847, 287] on textarea "Rehire Email: {{ [DOMAIN_NAME] }}{{ participant.personalEmail }} Returning Empl…" at bounding box center [831, 306] width 276 height 61
type textarea "Rehire Email: {{ [DOMAIN_NAME] }} Returning Employment Type: {{ participant.hir…"
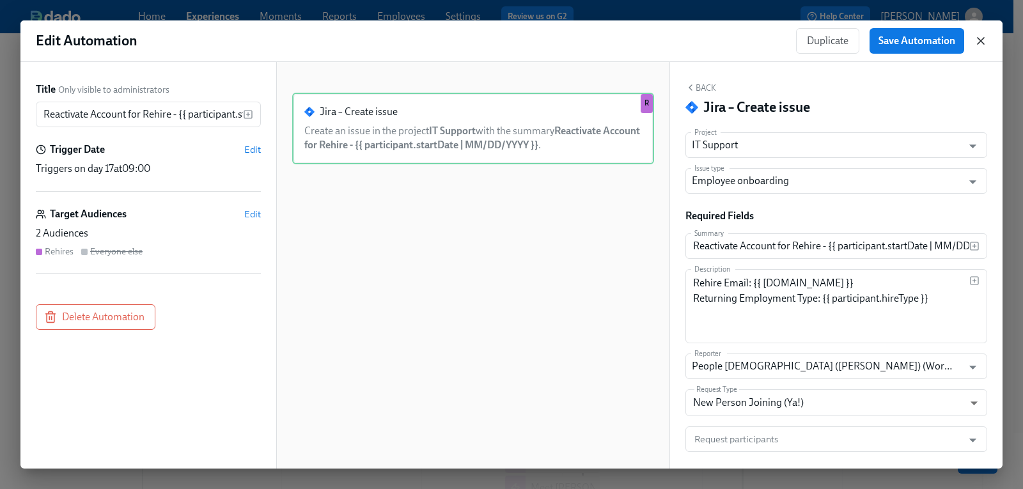
click at [978, 36] on icon "button" at bounding box center [981, 41] width 13 height 13
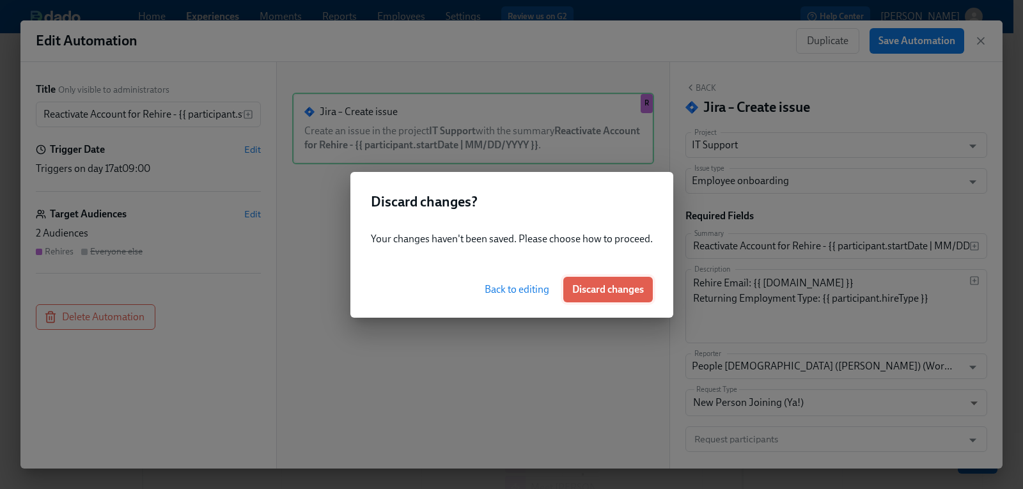
click at [598, 287] on span "Discard changes" at bounding box center [608, 289] width 72 height 13
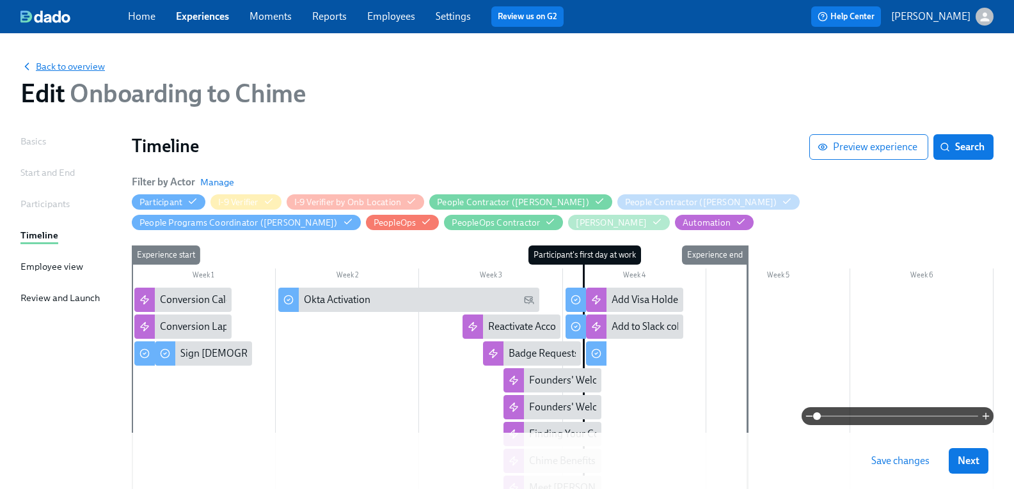
click at [68, 67] on span "Back to overview" at bounding box center [62, 66] width 84 height 13
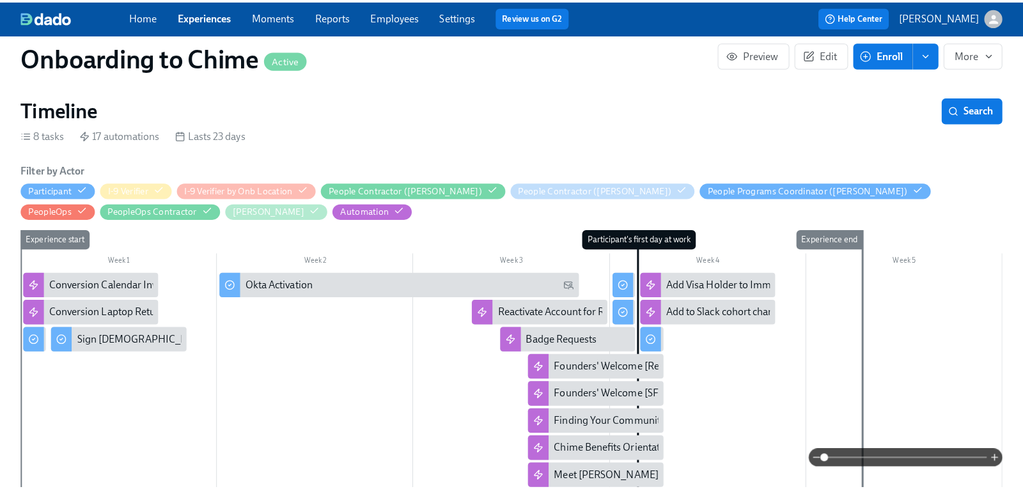
scroll to position [320, 0]
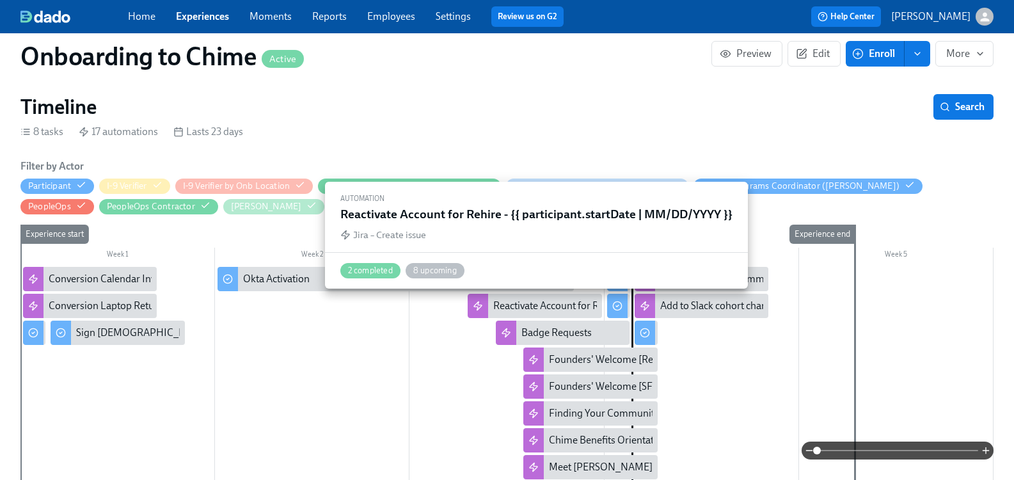
click at [516, 297] on div "Reactivate Account for Rehire - {{ participant.startDate | MM/DD/YYYY }}" at bounding box center [534, 306] width 134 height 24
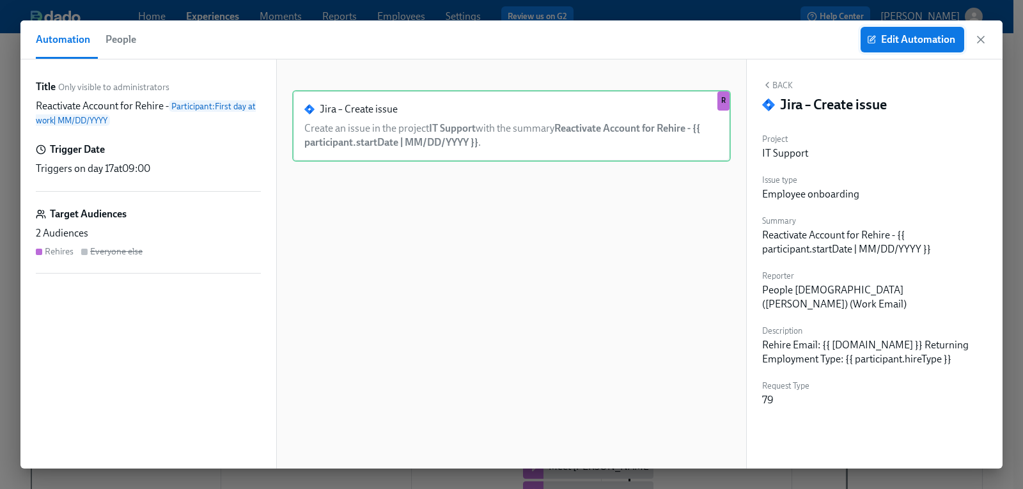
click at [927, 43] on span "Edit Automation" at bounding box center [913, 39] width 86 height 13
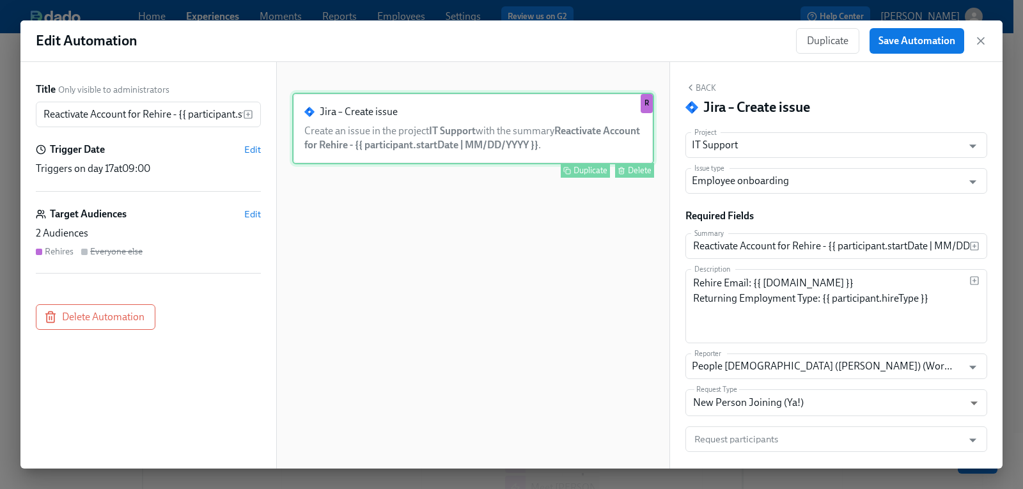
click at [576, 122] on div "Jira – Create issue Create an issue in the project IT Support with the summary …" at bounding box center [473, 129] width 362 height 72
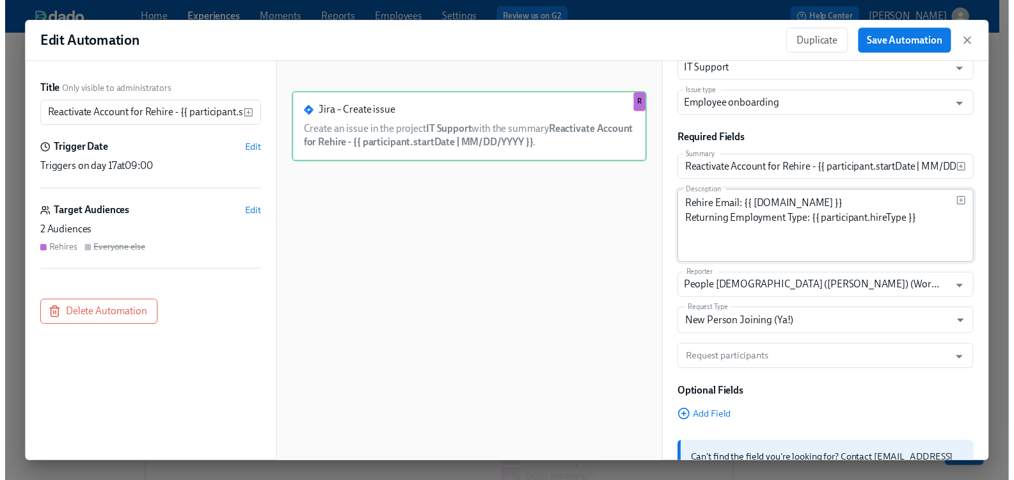
scroll to position [14, 0]
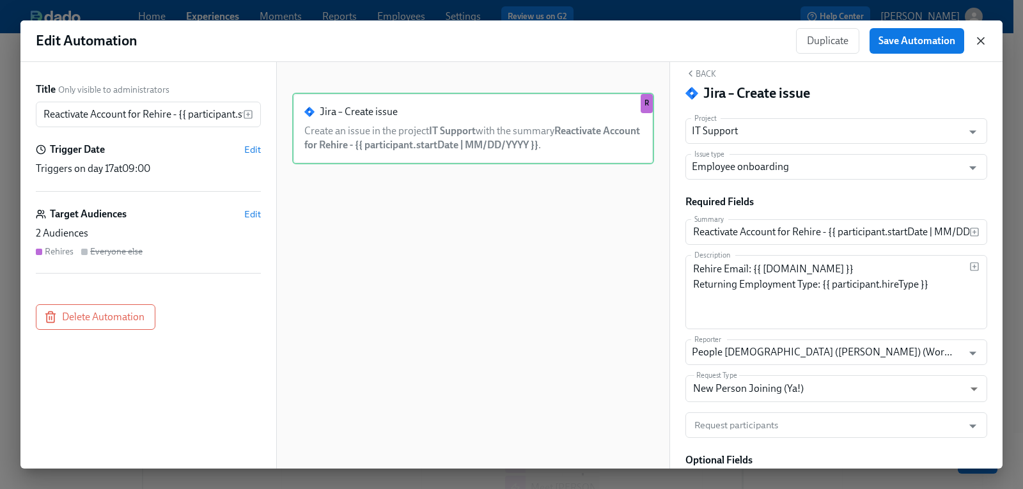
click at [980, 40] on icon "button" at bounding box center [981, 41] width 6 height 6
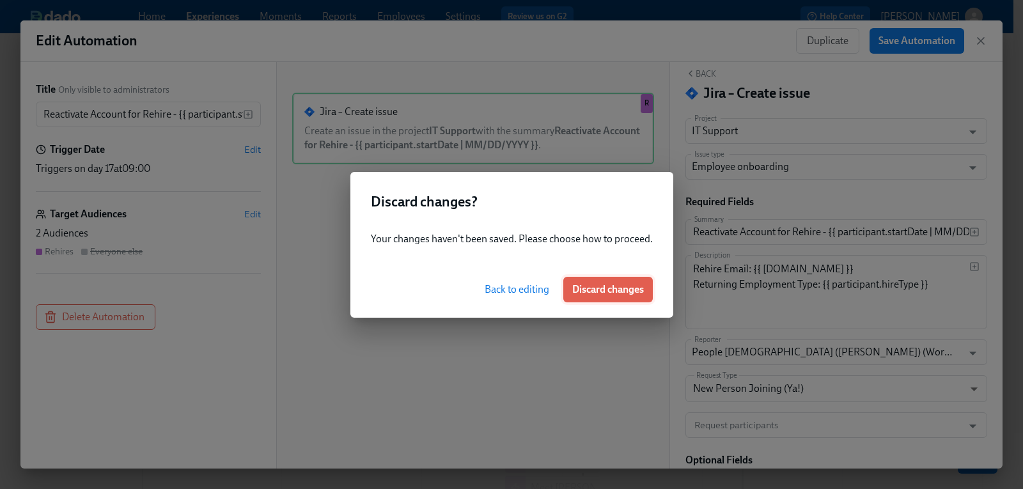
click at [589, 288] on span "Discard changes" at bounding box center [608, 289] width 72 height 13
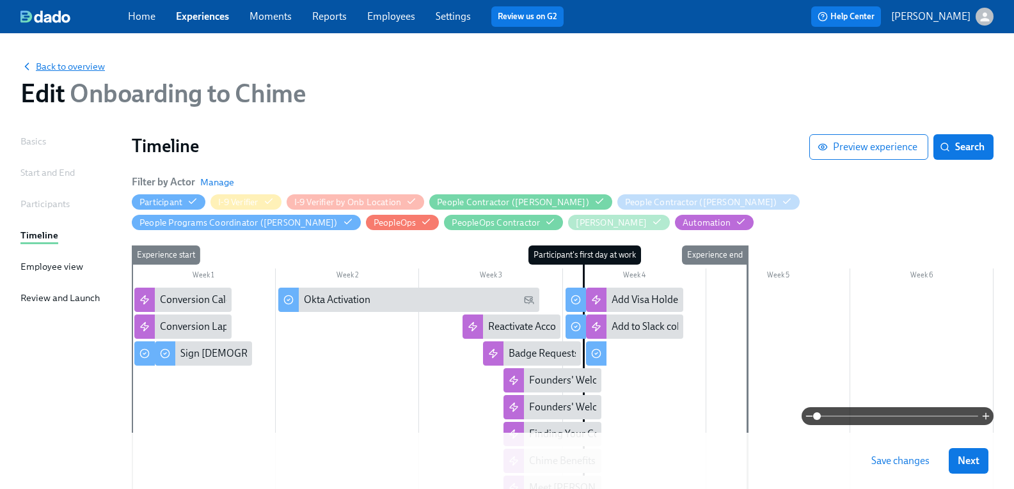
click at [69, 66] on span "Back to overview" at bounding box center [62, 66] width 84 height 13
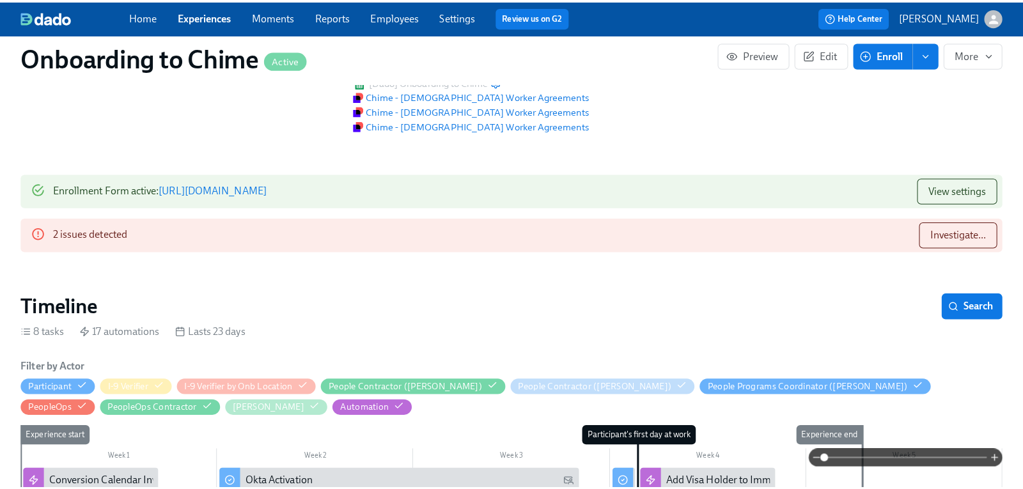
scroll to position [64, 0]
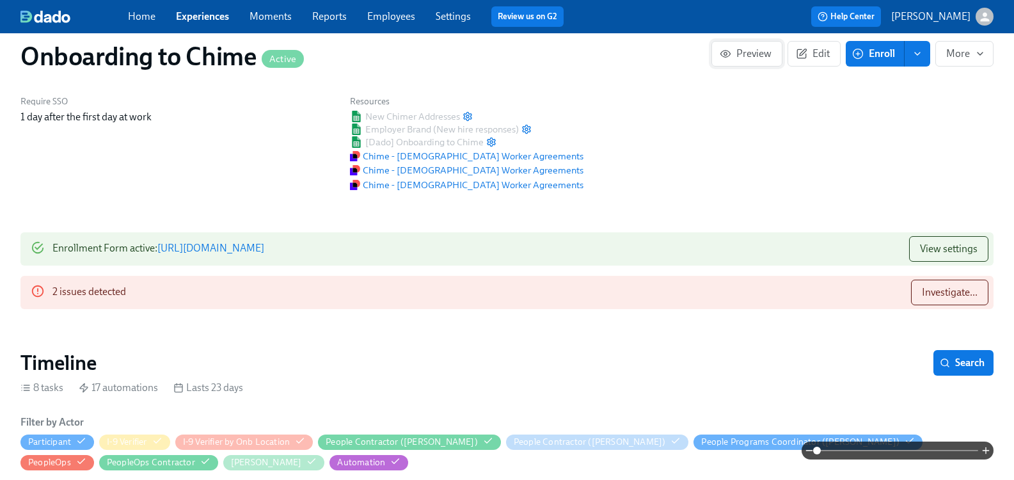
click at [741, 54] on span "Preview" at bounding box center [746, 53] width 49 height 13
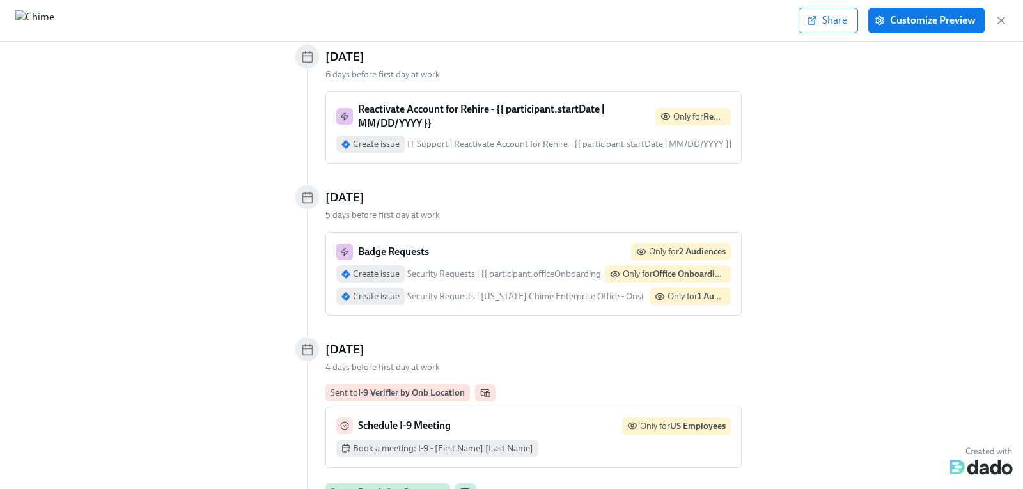
scroll to position [703, 0]
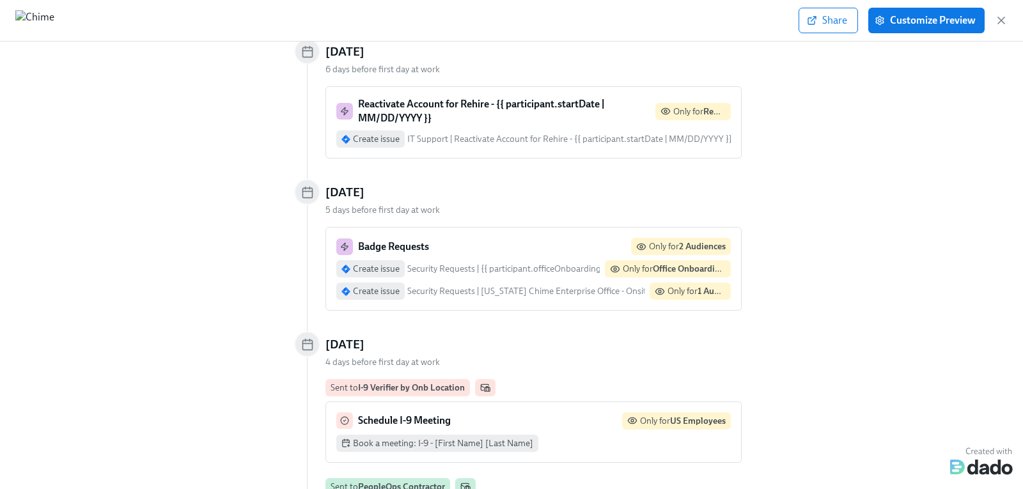
click at [476, 98] on strong "Reactivate Account for Rehire - {{ participant.startDate | MM/DD/YYYY }}" at bounding box center [481, 111] width 246 height 26
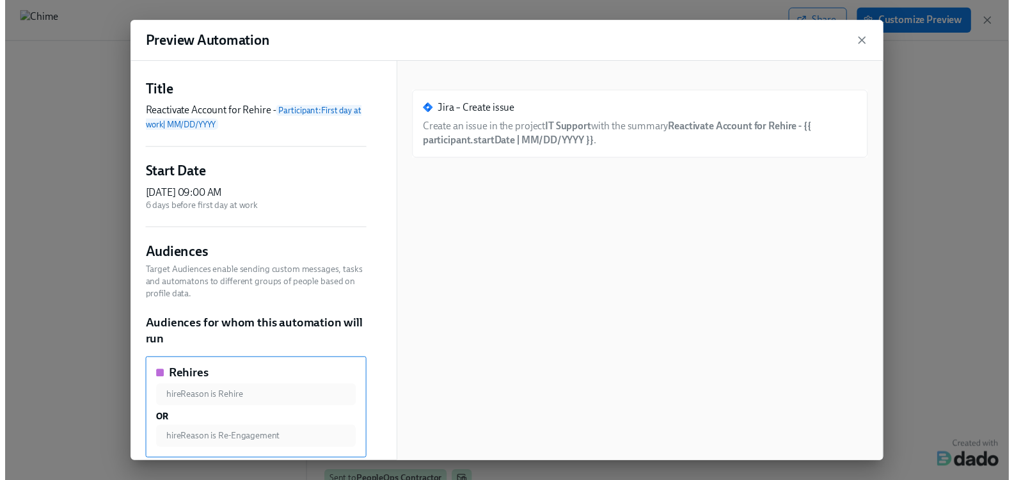
scroll to position [0, 0]
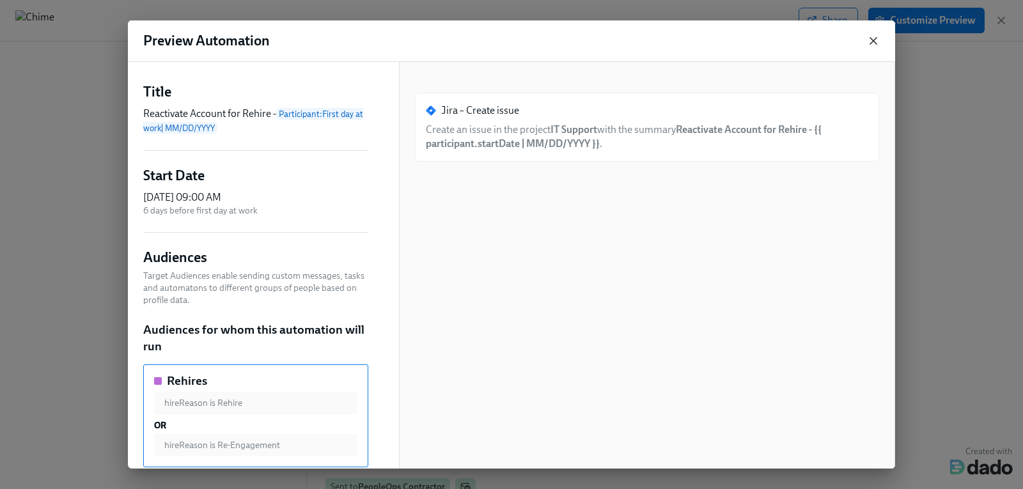
click at [872, 40] on icon "button" at bounding box center [873, 41] width 6 height 6
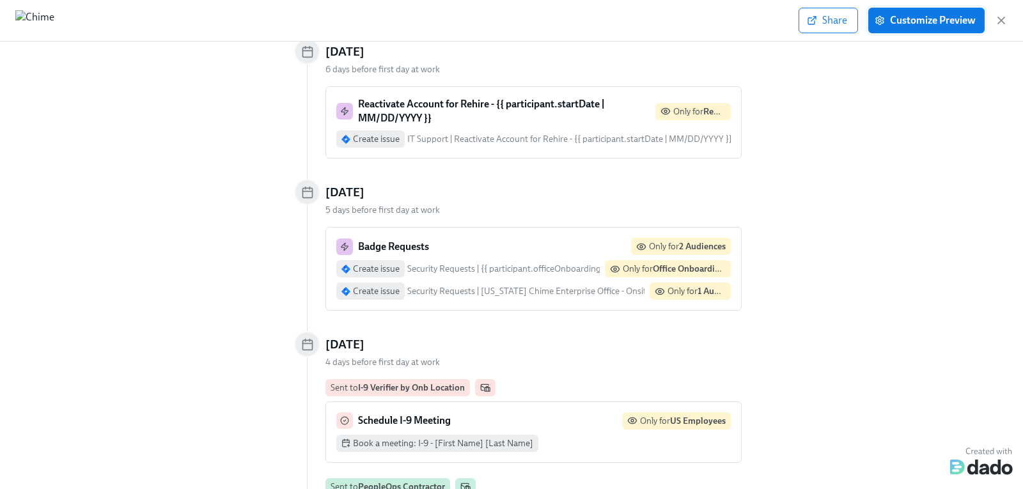
click at [919, 21] on span "Customize Preview" at bounding box center [926, 20] width 98 height 13
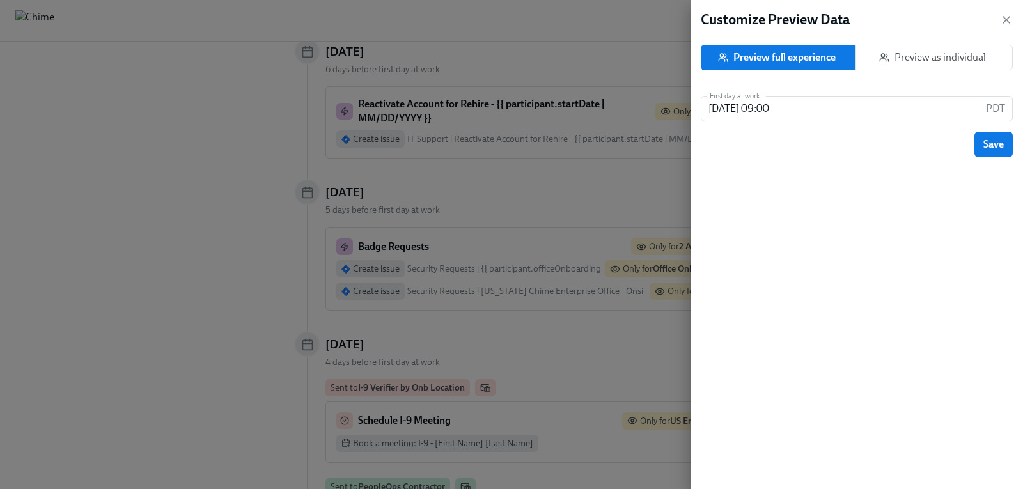
click at [915, 61] on span "Preview as individual" at bounding box center [935, 57] width 136 height 13
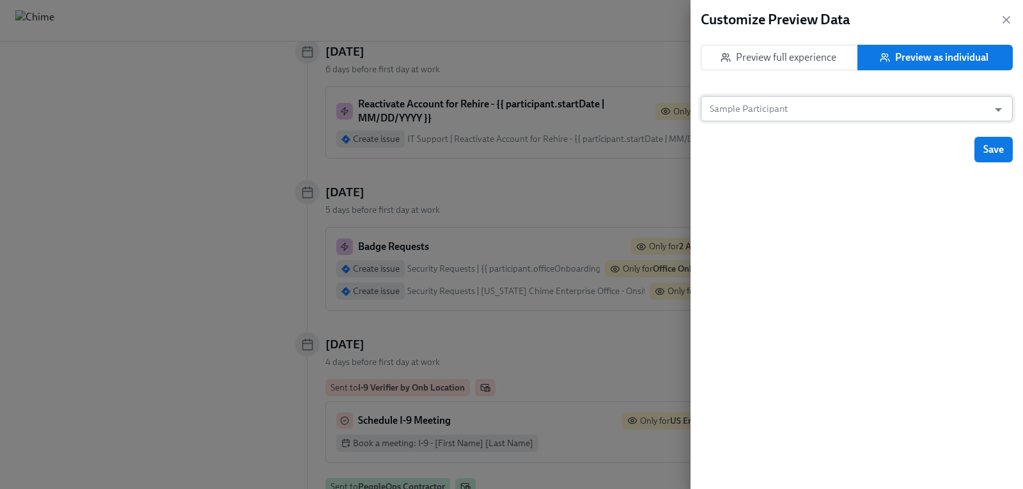
click at [845, 114] on input "Sample Participant" at bounding box center [844, 109] width 275 height 26
click at [1010, 18] on icon "button" at bounding box center [1006, 19] width 13 height 13
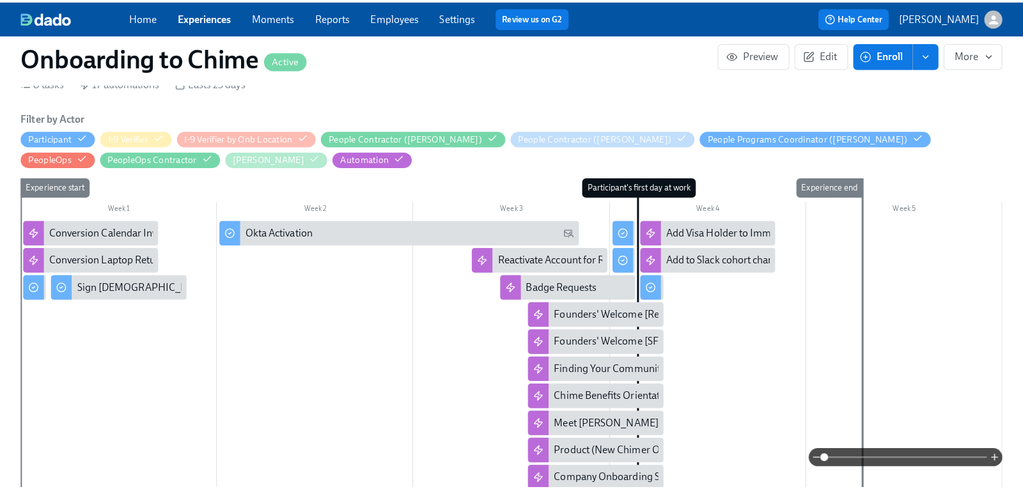
scroll to position [384, 0]
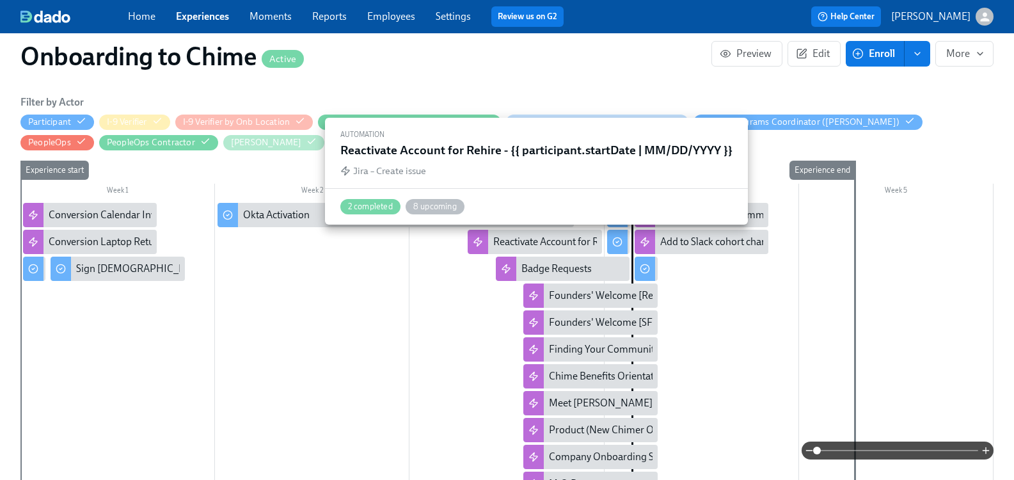
click at [562, 242] on div "Reactivate Account for Rehire - {{ participant.startDate | MM/DD/YYYY }}" at bounding box center [649, 242] width 313 height 14
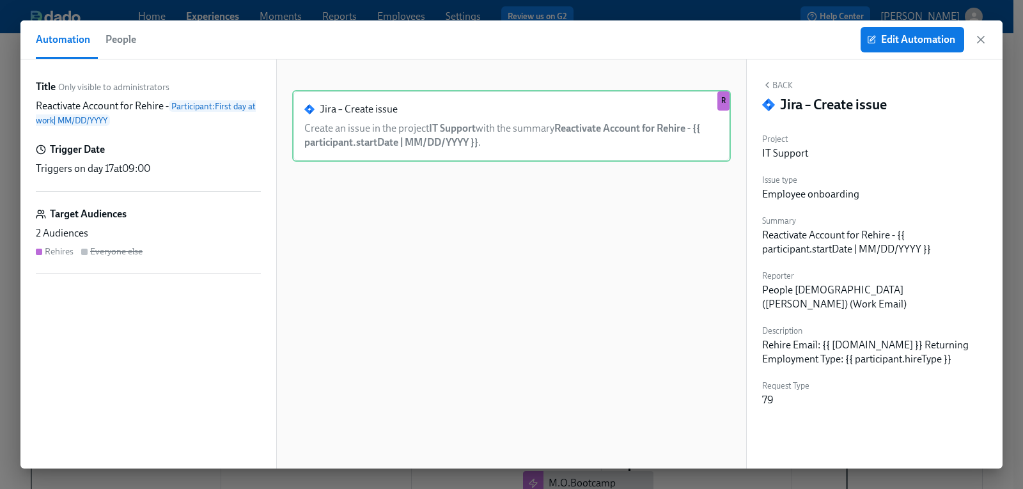
click at [120, 38] on span "People" at bounding box center [121, 40] width 31 height 18
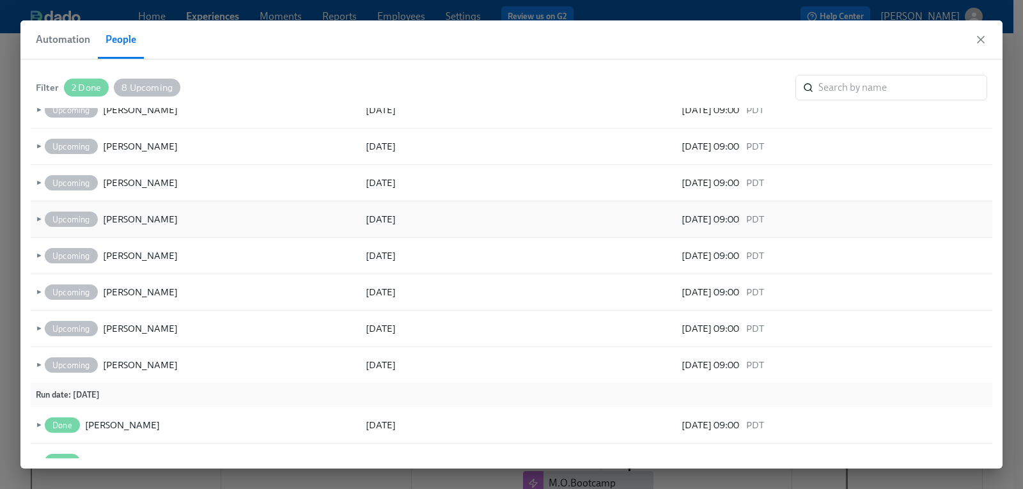
scroll to position [77, 0]
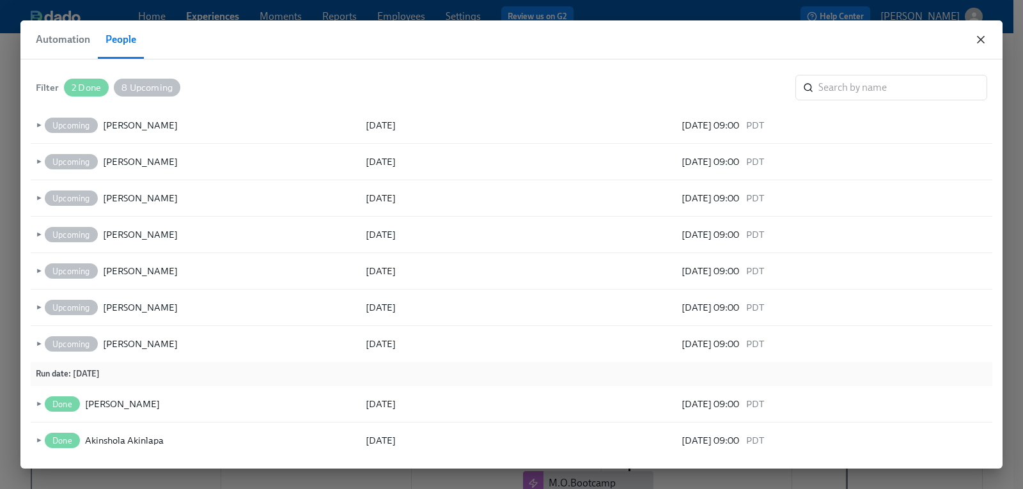
click at [981, 44] on icon "button" at bounding box center [981, 39] width 13 height 13
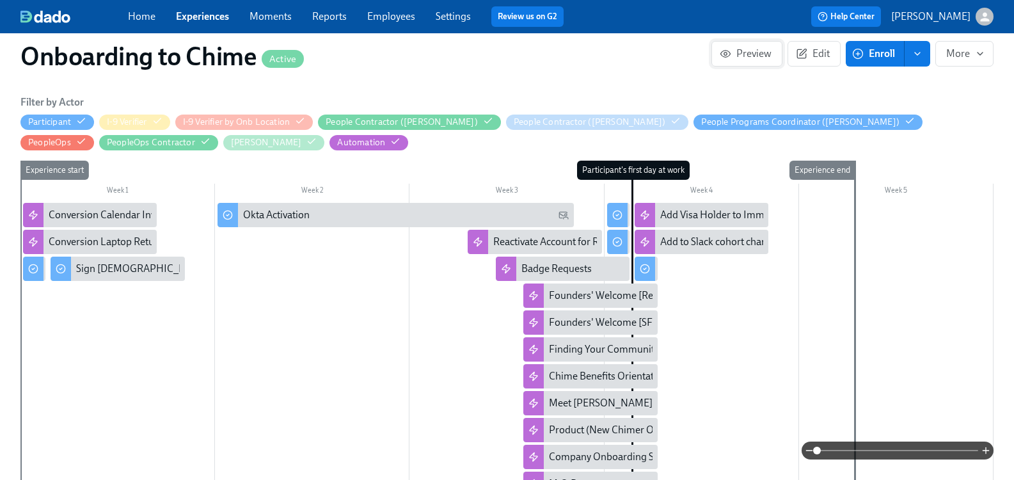
click at [725, 58] on span "Preview" at bounding box center [746, 53] width 49 height 13
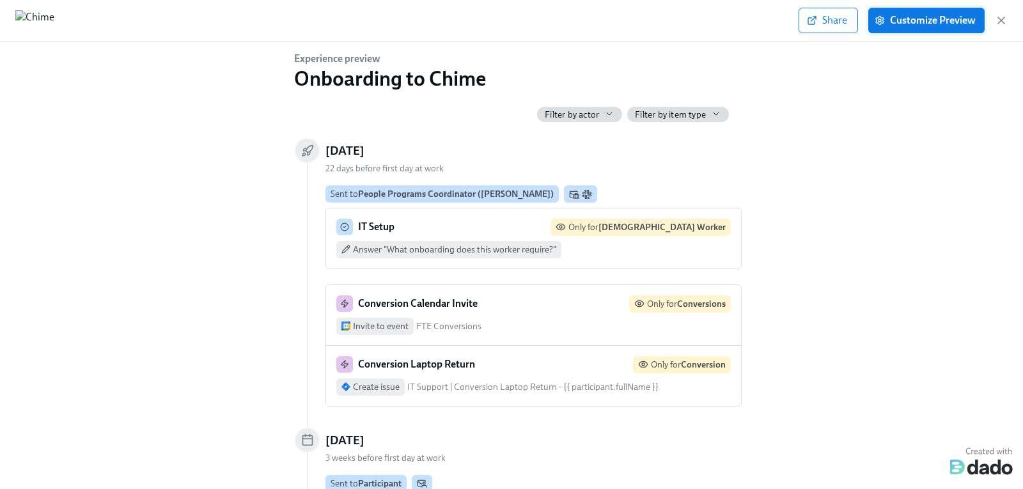
click at [939, 24] on span "Customize Preview" at bounding box center [926, 20] width 98 height 13
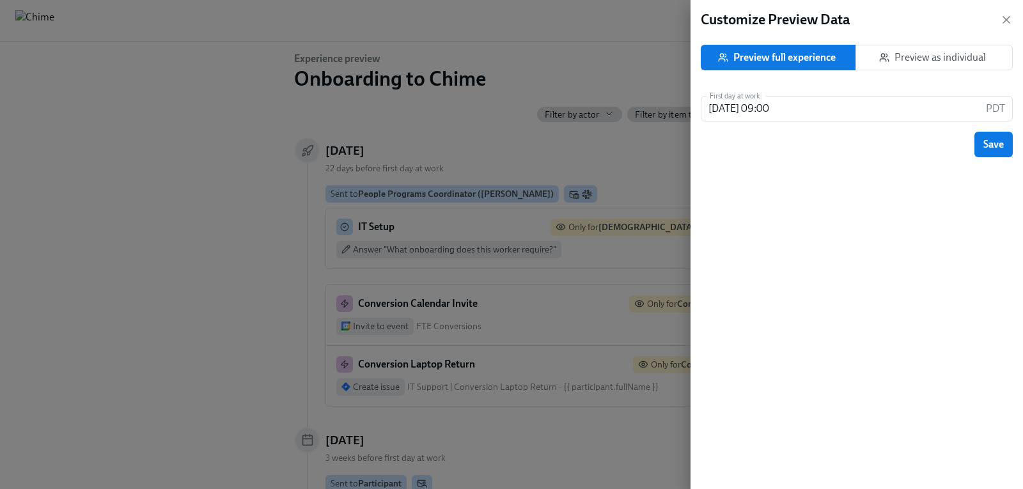
click at [941, 60] on span "Preview as individual" at bounding box center [935, 57] width 136 height 13
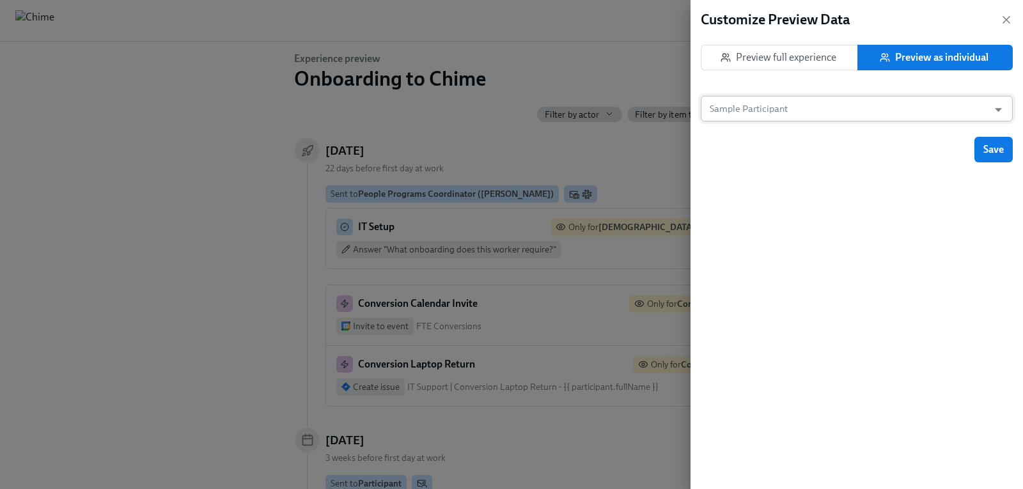
click at [843, 105] on input "Sample Participant" at bounding box center [844, 109] width 275 height 26
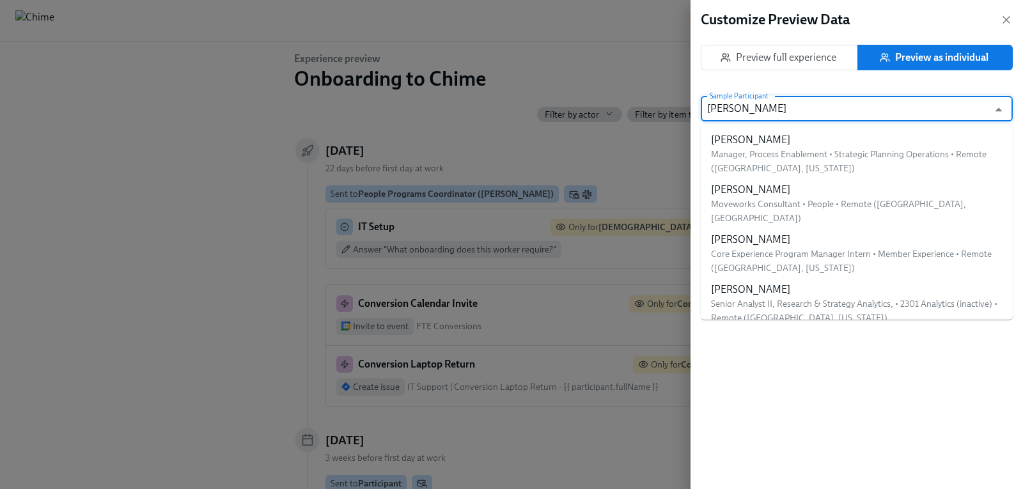
type input "[PERSON_NAME]"
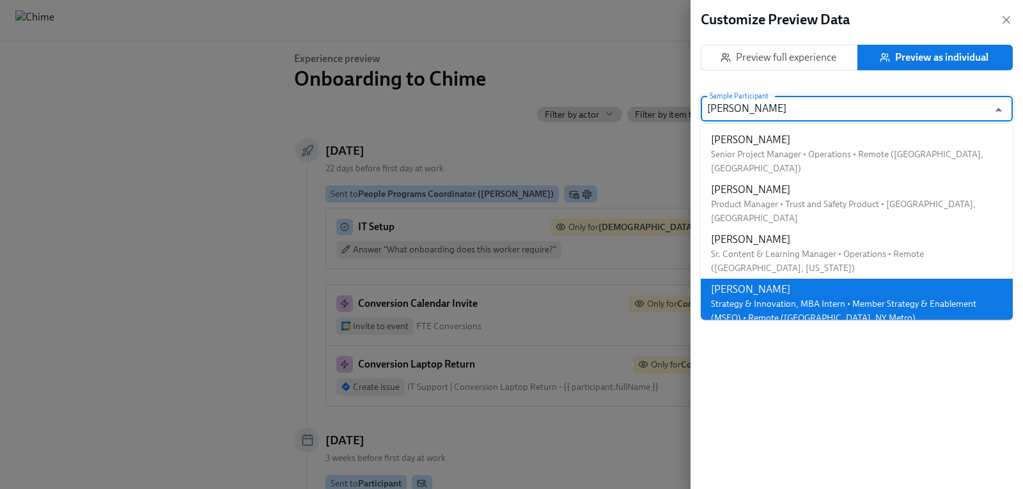
click at [742, 299] on span "Strategy & Innovation, MBA Intern • Member Strategy & Enablement (MSEO) • Remot…" at bounding box center [843, 311] width 265 height 25
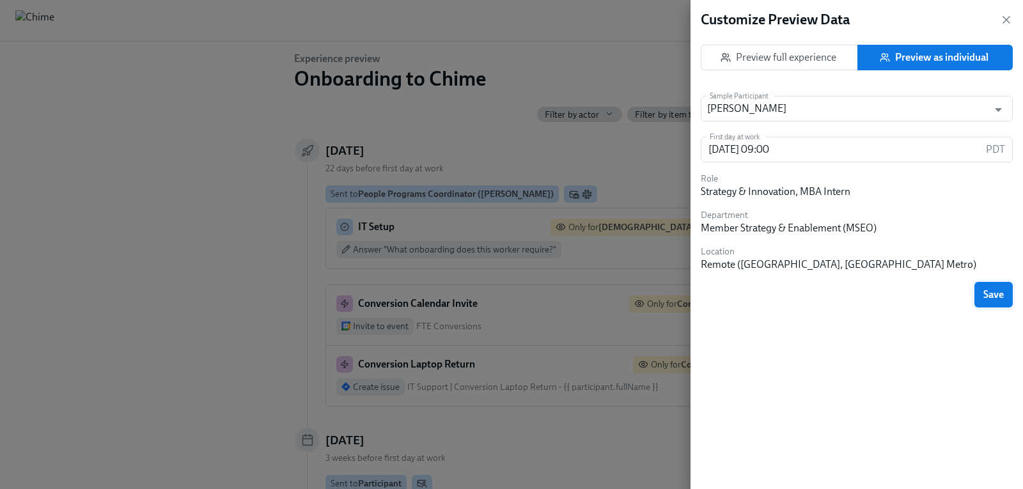
click at [993, 297] on span "Save" at bounding box center [994, 294] width 20 height 13
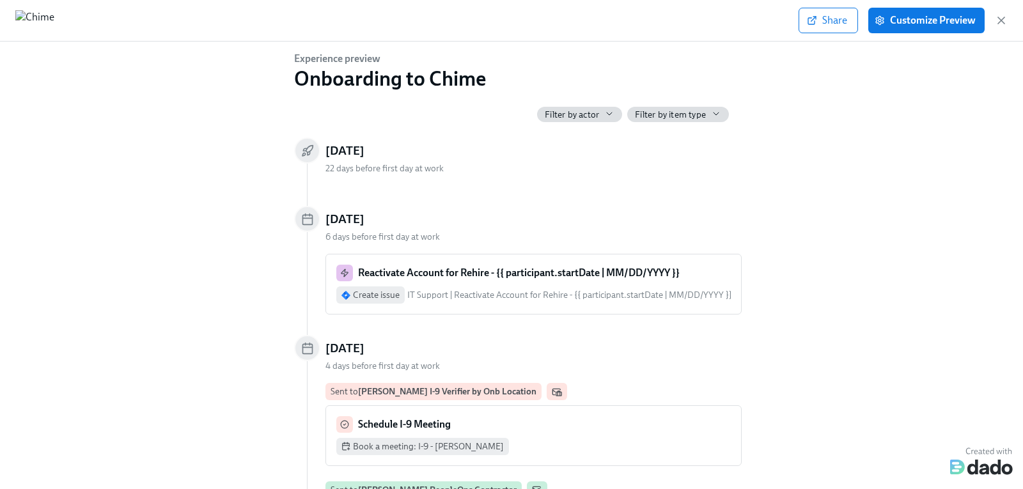
click at [450, 271] on strong "Reactivate Account for Rehire - {{ participant.startDate | MM/DD/YYYY }}" at bounding box center [519, 273] width 322 height 12
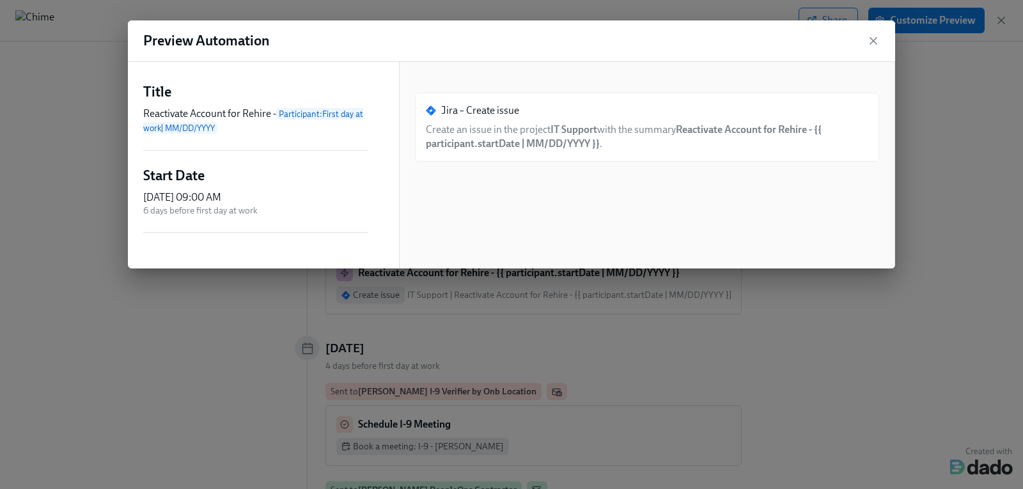
click at [641, 131] on span "Create an issue in the project IT Support with the summary Reactivate Account f…" at bounding box center [624, 136] width 396 height 26
click at [876, 41] on icon "button" at bounding box center [873, 41] width 13 height 13
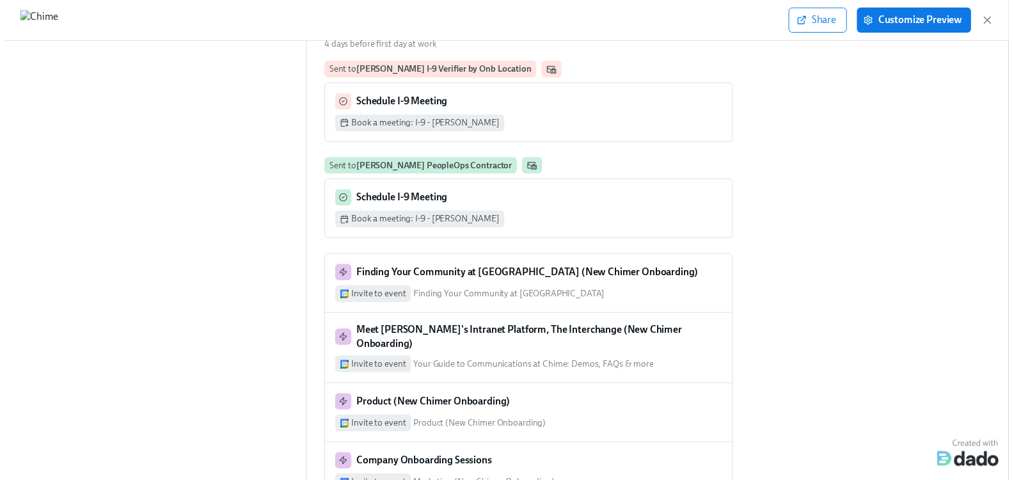
scroll to position [320, 0]
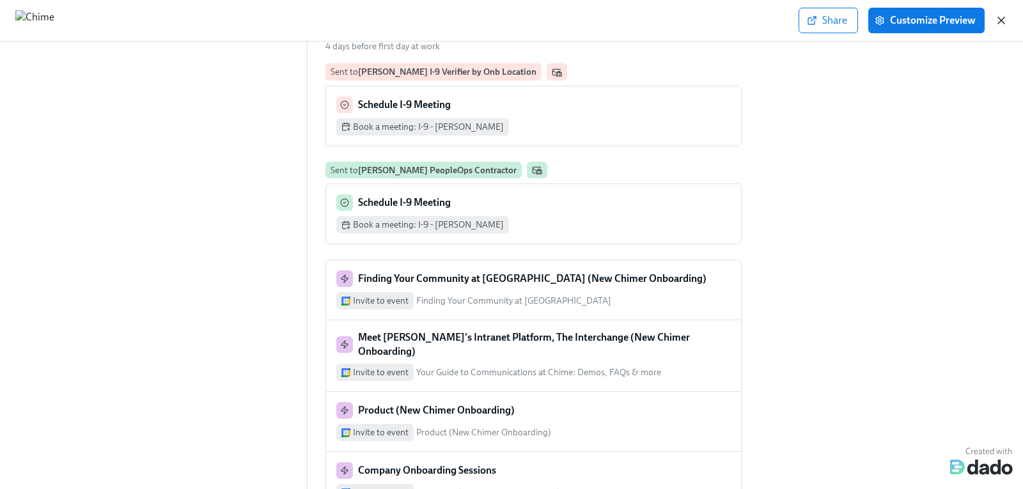
click at [1001, 20] on icon "button" at bounding box center [1001, 20] width 6 height 6
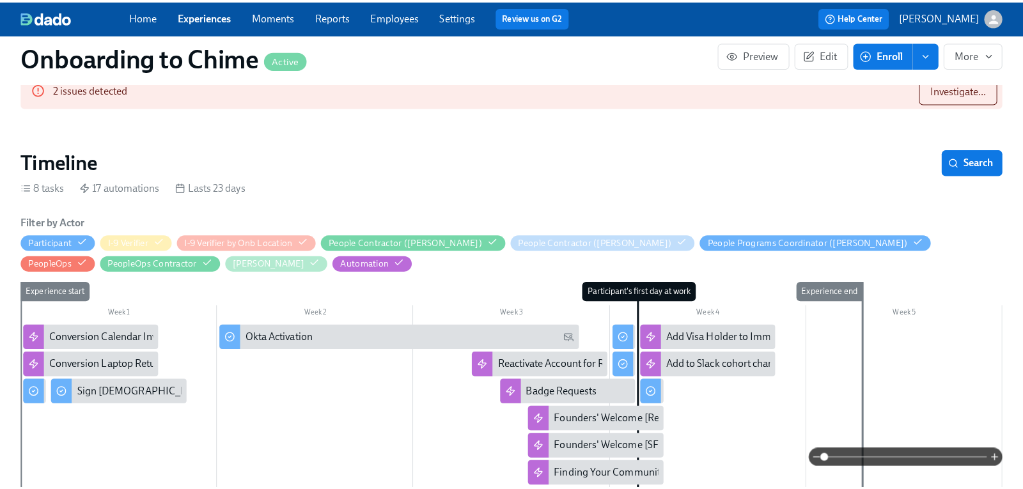
scroll to position [256, 0]
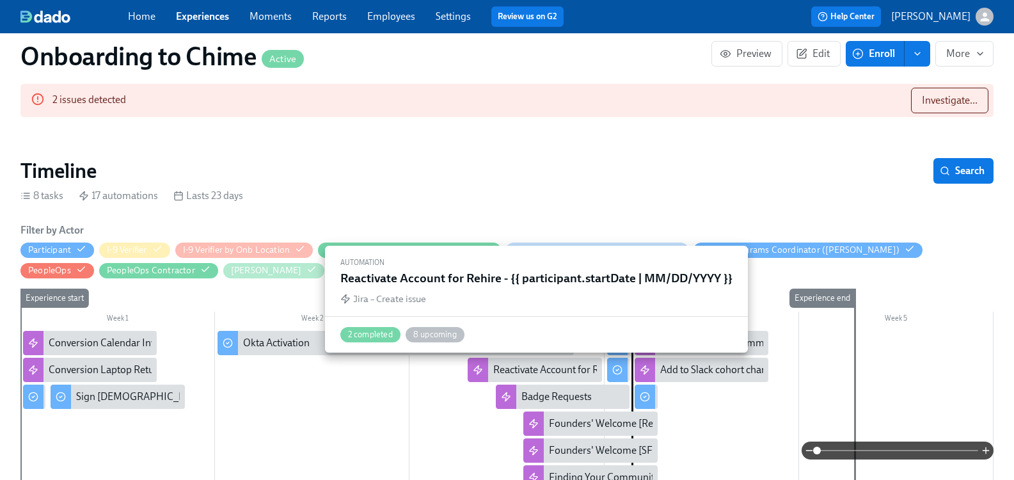
click at [525, 374] on div "Reactivate Account for Rehire - {{ participant.startDate | MM/DD/YYYY }}" at bounding box center [649, 370] width 313 height 14
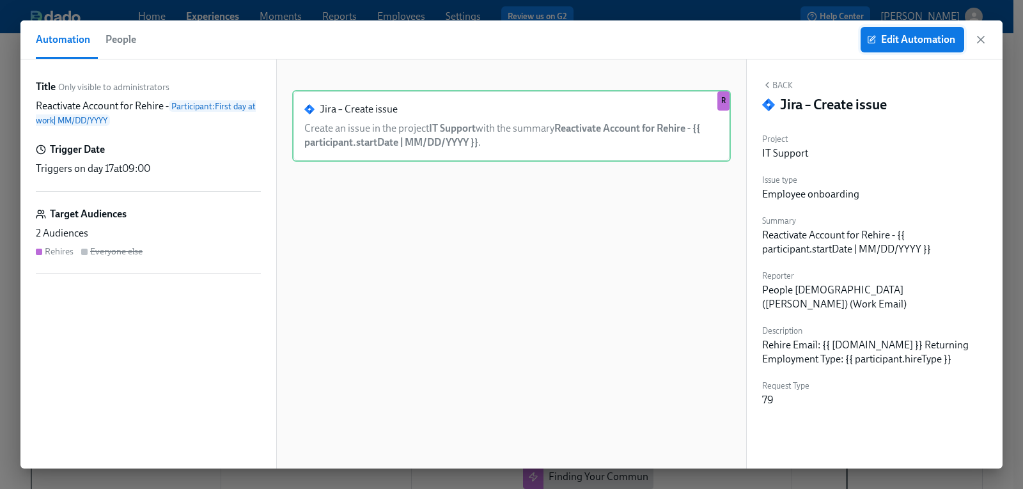
click at [906, 42] on span "Edit Automation" at bounding box center [913, 39] width 86 height 13
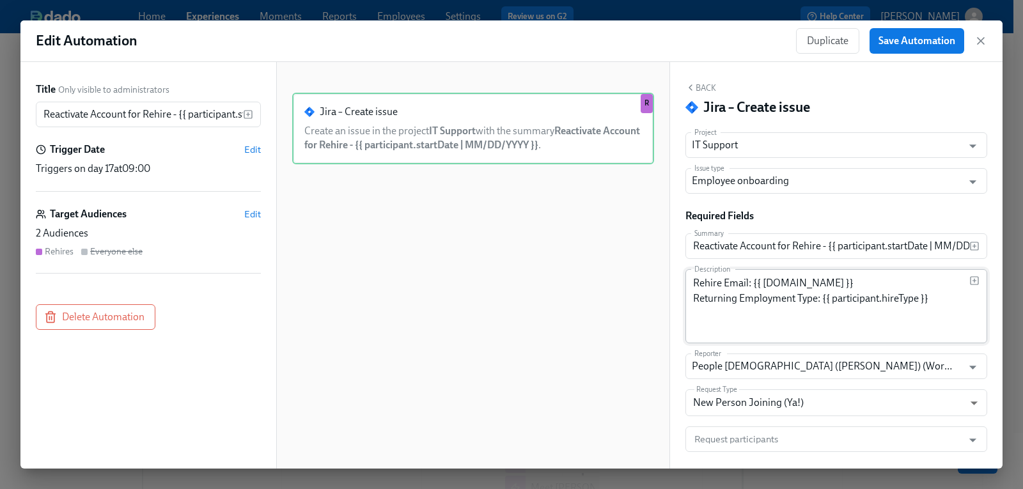
click at [821, 324] on textarea "Rehire Email: {{ [DOMAIN_NAME] }} Returning Employment Type: {{ participant.hir…" at bounding box center [831, 306] width 276 height 61
click at [981, 43] on icon "button" at bounding box center [981, 41] width 13 height 13
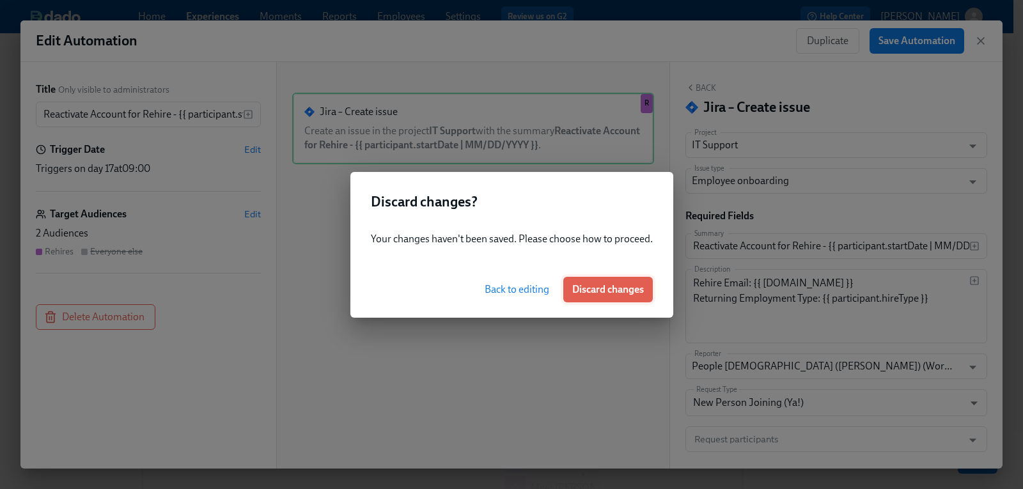
click at [572, 295] on span "Discard changes" at bounding box center [608, 289] width 72 height 13
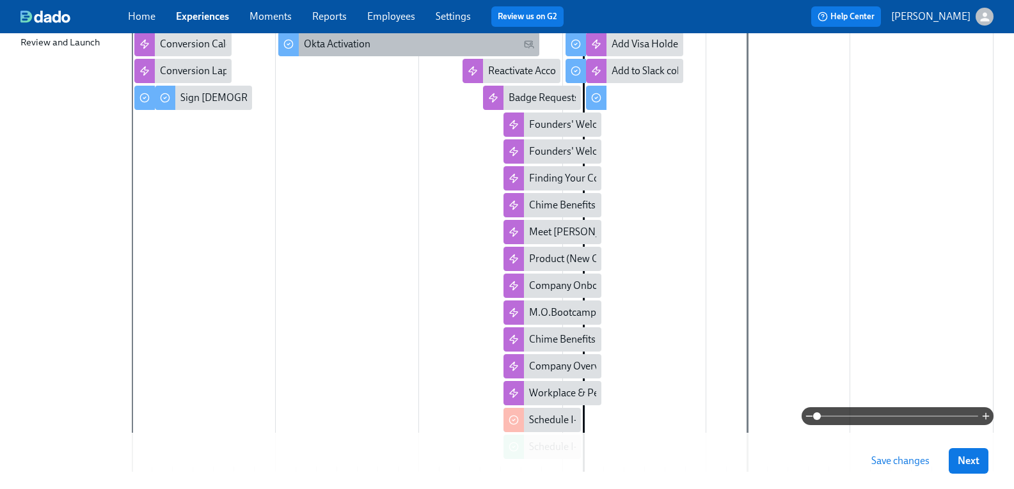
scroll to position [64, 0]
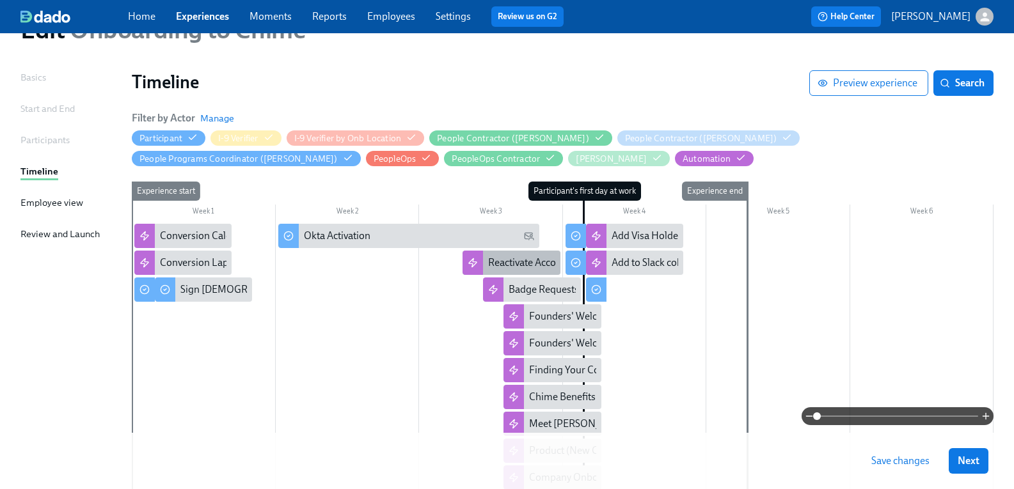
click at [524, 262] on div "Reactivate Account for Rehire - {{ participant.startDate | MM/DD/YYYY }}" at bounding box center [644, 263] width 313 height 14
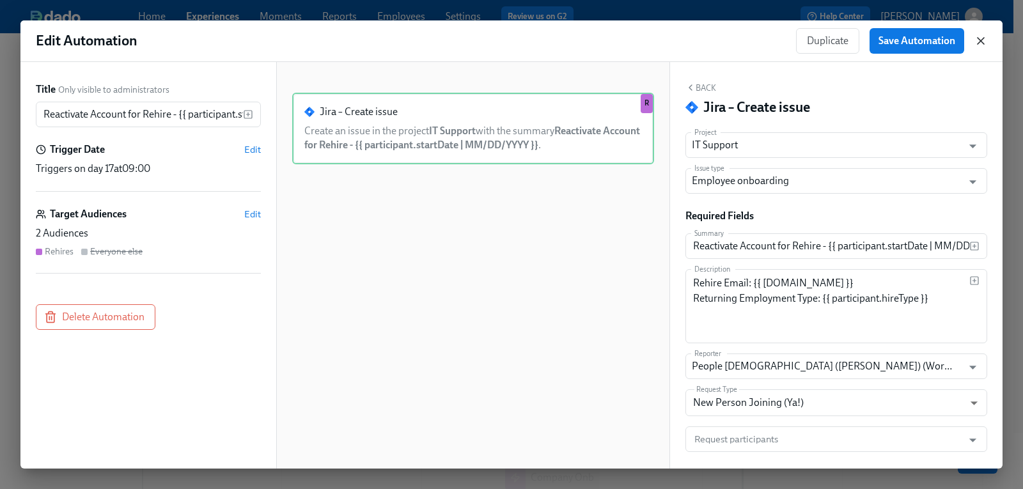
click at [980, 40] on icon "button" at bounding box center [981, 41] width 6 height 6
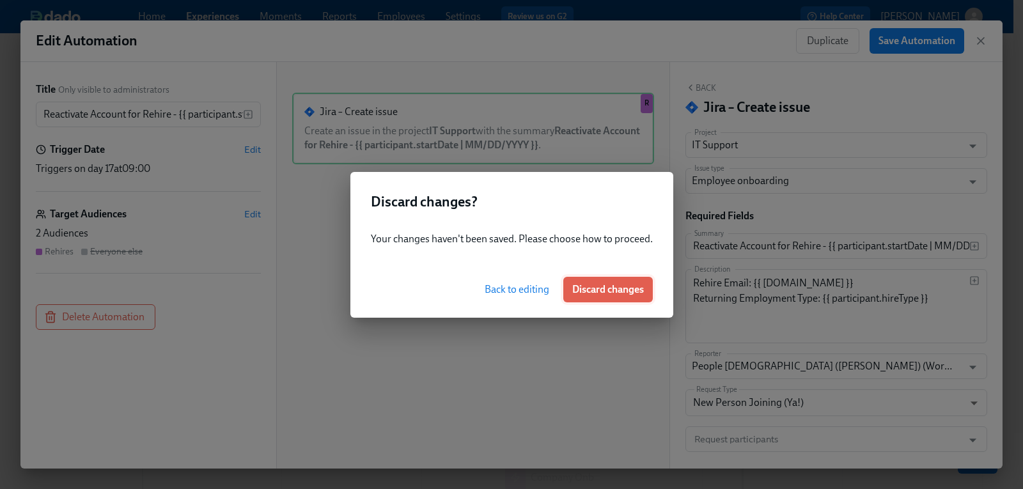
click at [609, 287] on span "Discard changes" at bounding box center [608, 289] width 72 height 13
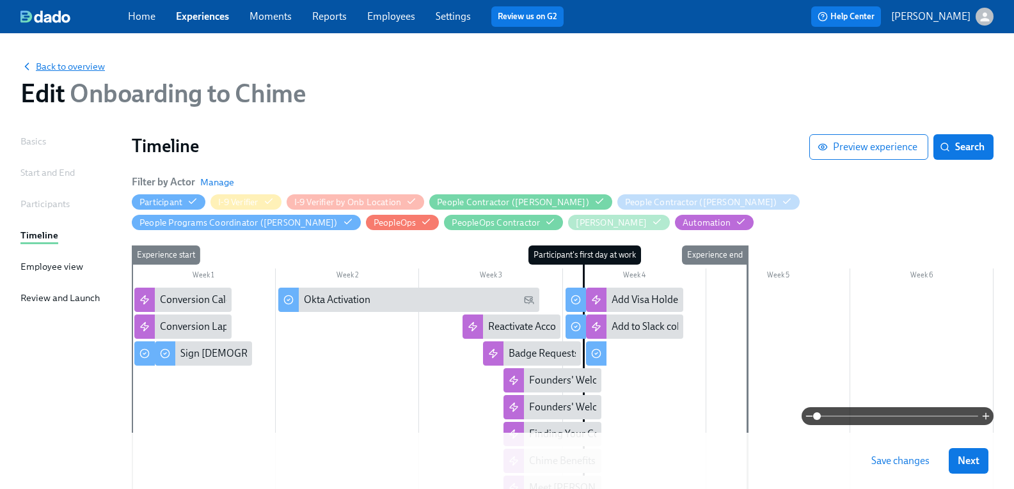
click at [88, 63] on span "Back to overview" at bounding box center [62, 66] width 84 height 13
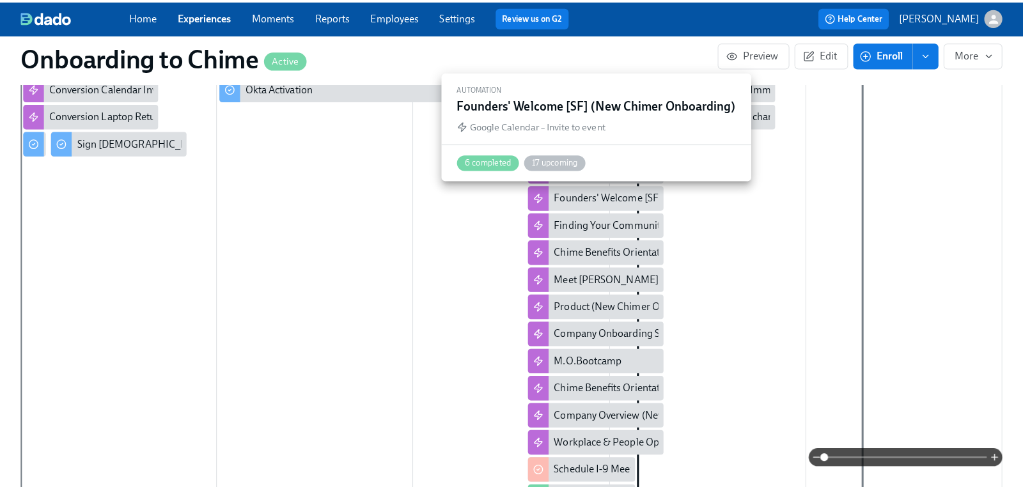
scroll to position [320, 0]
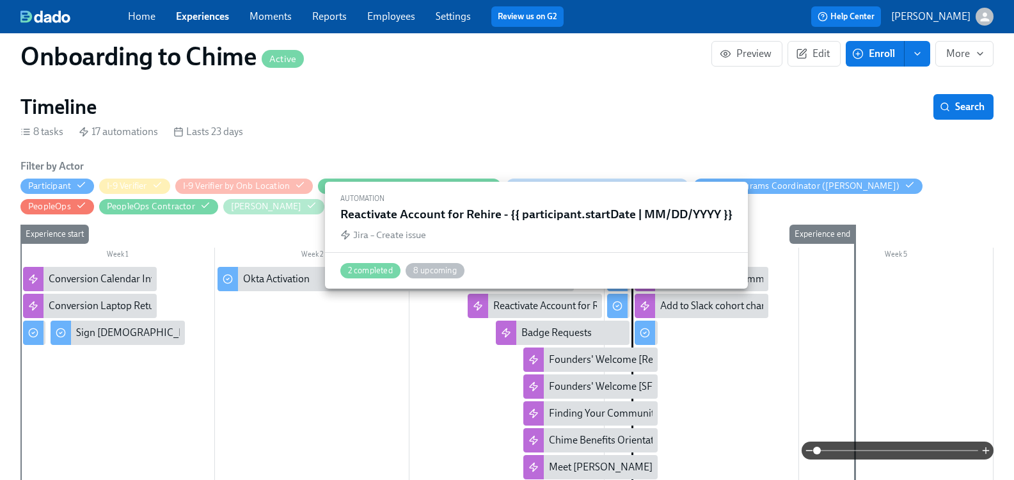
click at [517, 306] on div "Reactivate Account for Rehire - {{ participant.startDate | MM/DD/YYYY }}" at bounding box center [649, 306] width 313 height 14
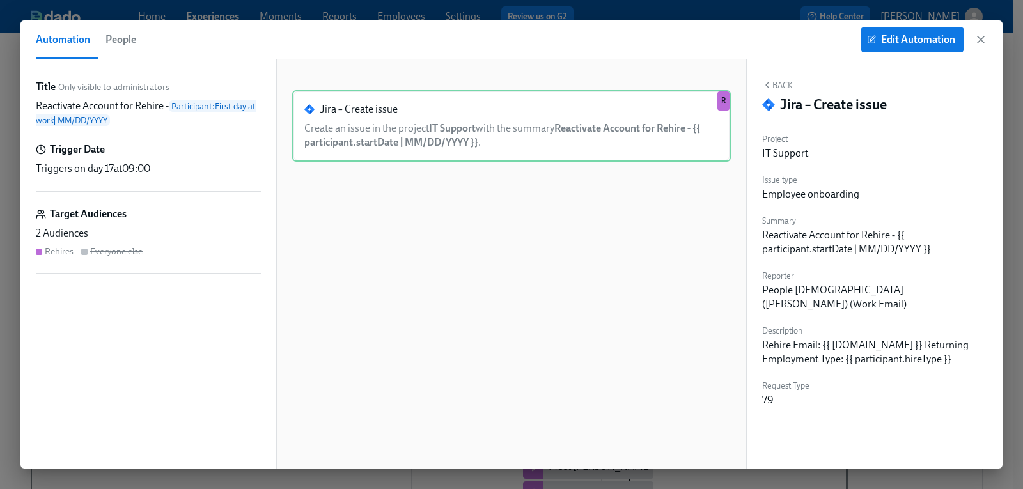
click at [129, 37] on span "People" at bounding box center [121, 40] width 31 height 18
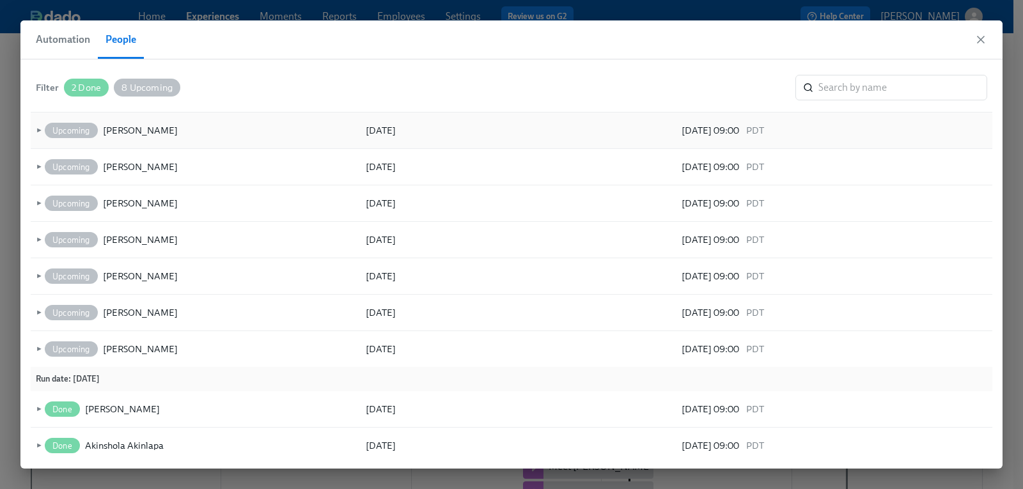
scroll to position [77, 0]
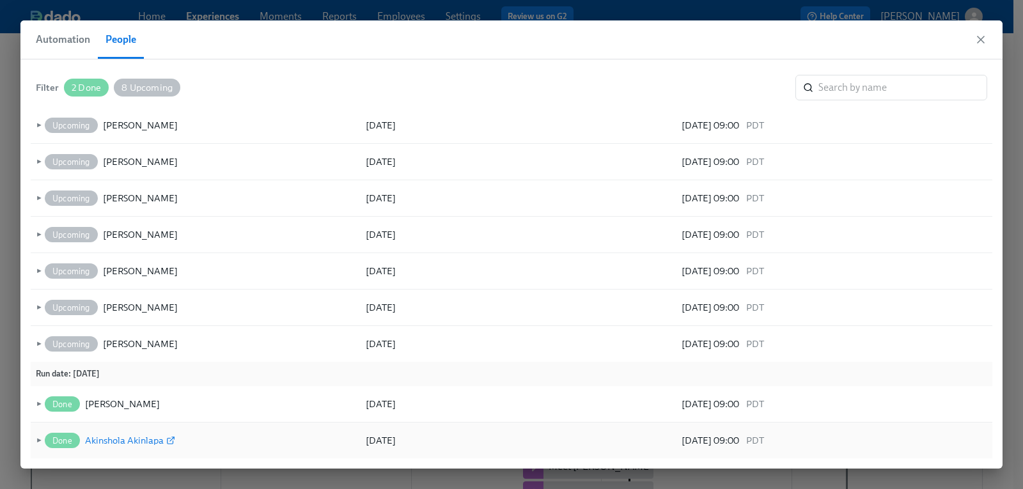
click at [171, 442] on icon at bounding box center [170, 440] width 9 height 9
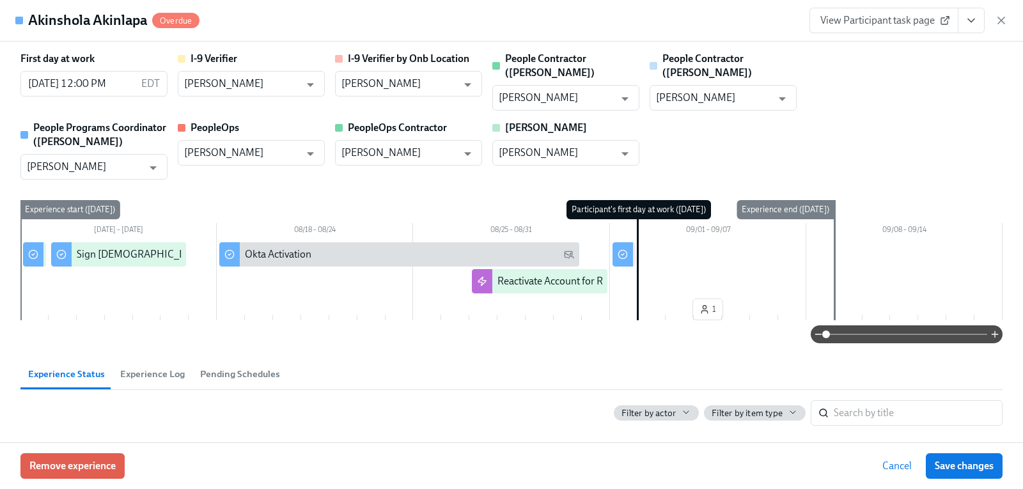
click at [230, 367] on span "Pending Schedules" at bounding box center [240, 374] width 80 height 15
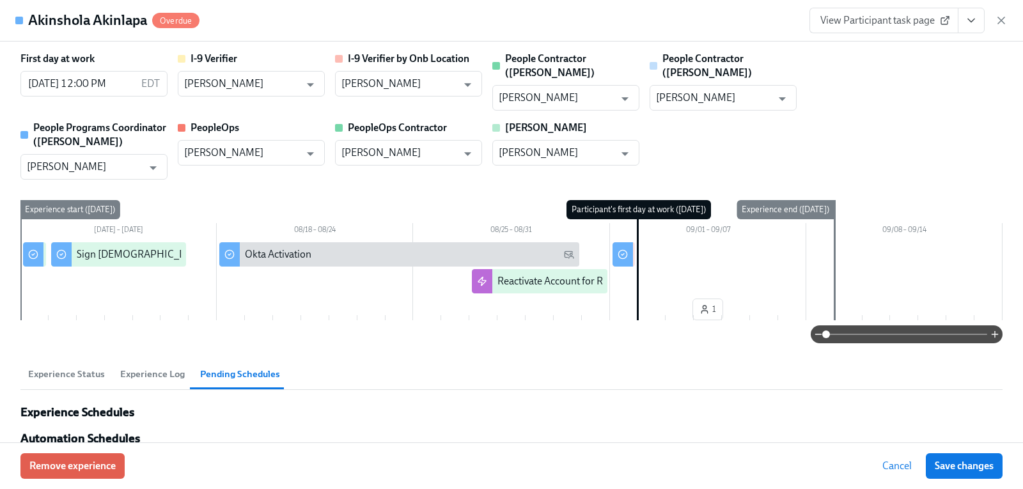
scroll to position [16, 0]
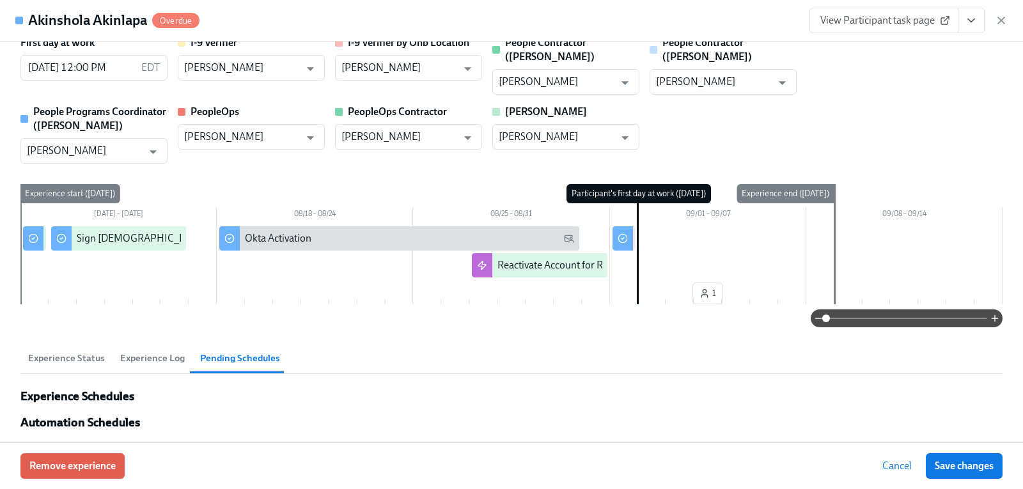
click at [182, 351] on span "Experience Log" at bounding box center [152, 358] width 65 height 15
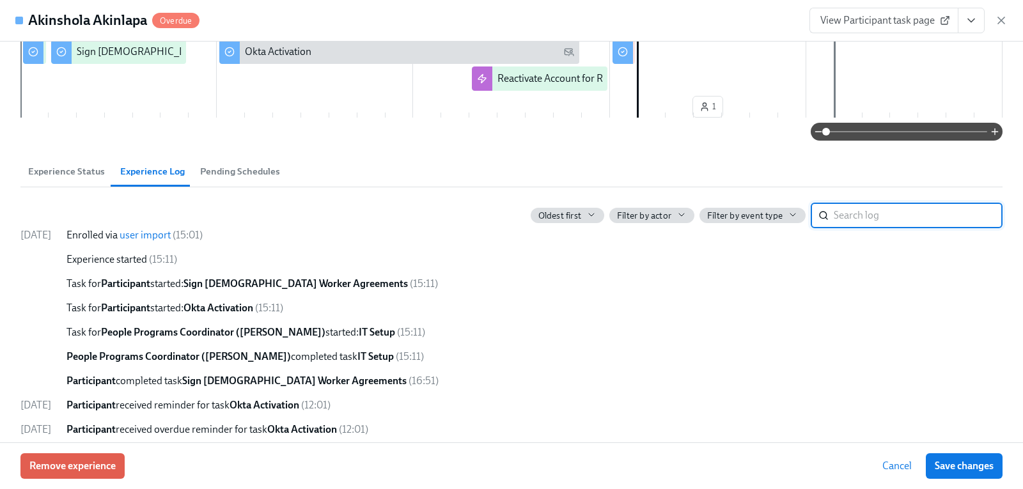
scroll to position [223, 0]
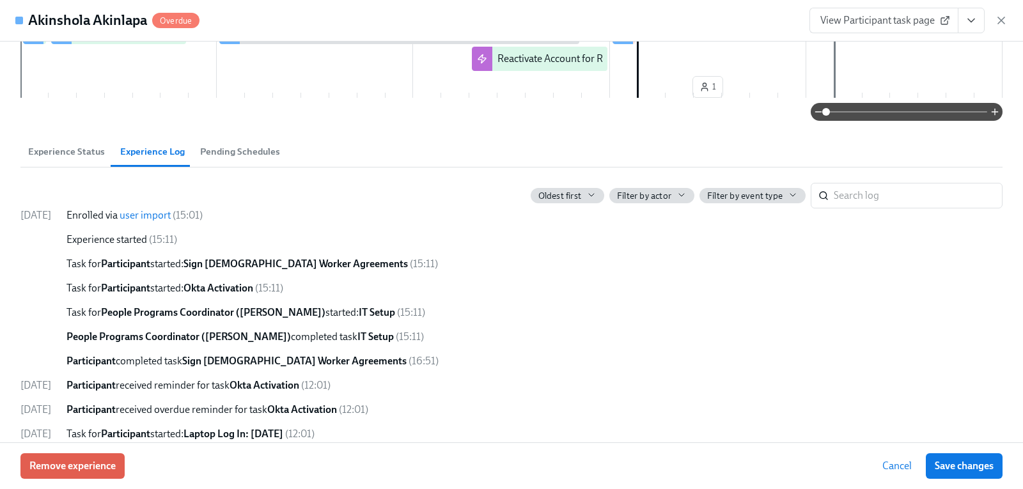
click at [63, 145] on span "Experience Status" at bounding box center [66, 152] width 77 height 15
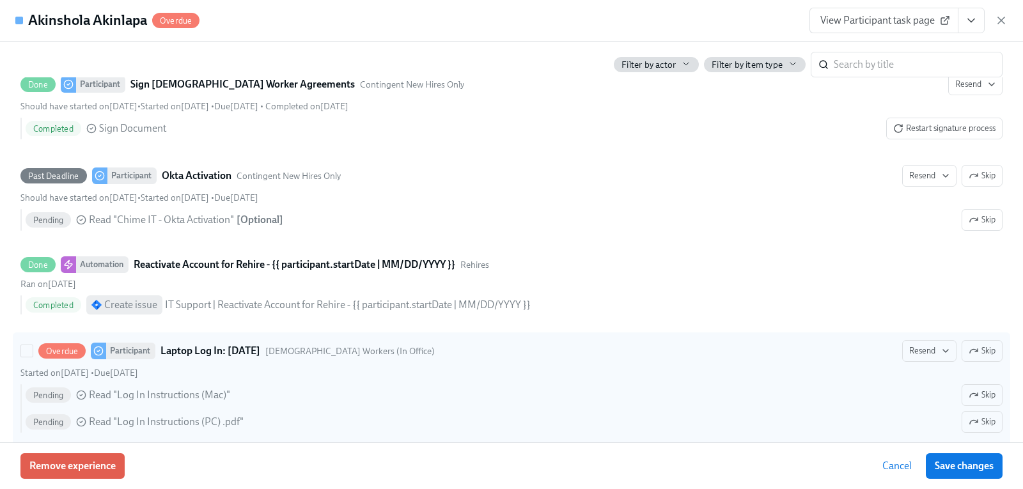
scroll to position [460, 0]
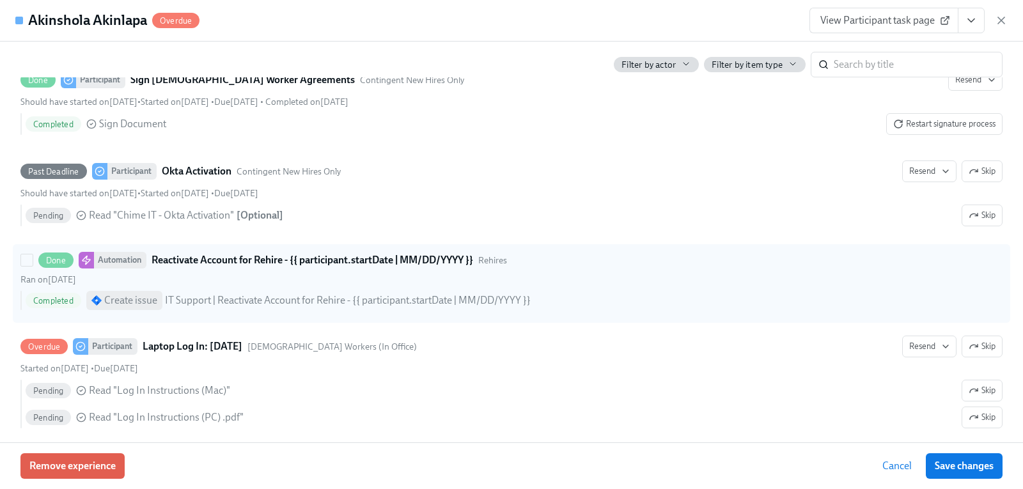
click at [310, 294] on div "IT Support | Reactivate Account for Rehire - {{ participant.startDate | MM/DD/Y…" at bounding box center [348, 301] width 366 height 14
click at [33, 266] on input "Done Automation Reactivate Account for Rehire - {{ participant.startDate | MM/D…" at bounding box center [27, 261] width 12 height 12
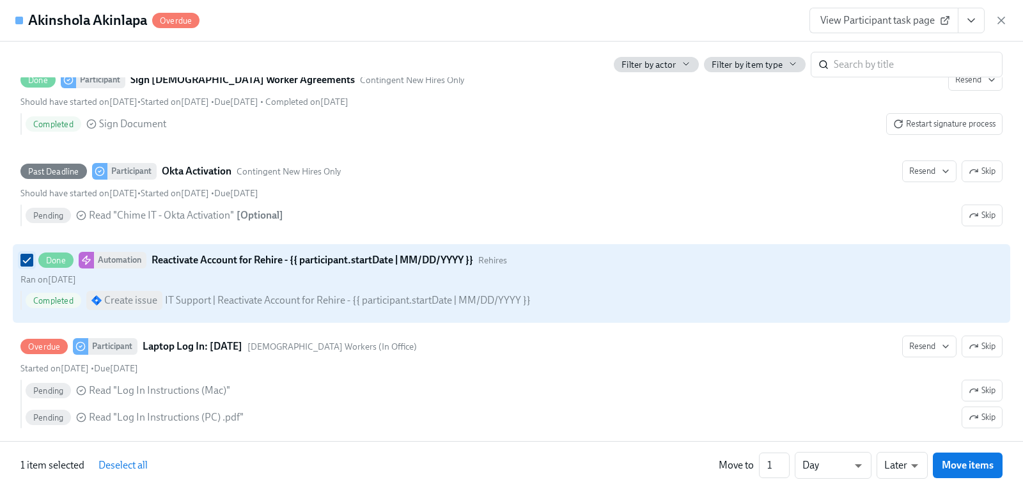
click at [24, 255] on input "Done Automation Reactivate Account for Rehire - {{ participant.startDate | MM/D…" at bounding box center [27, 261] width 12 height 12
checkbox input "false"
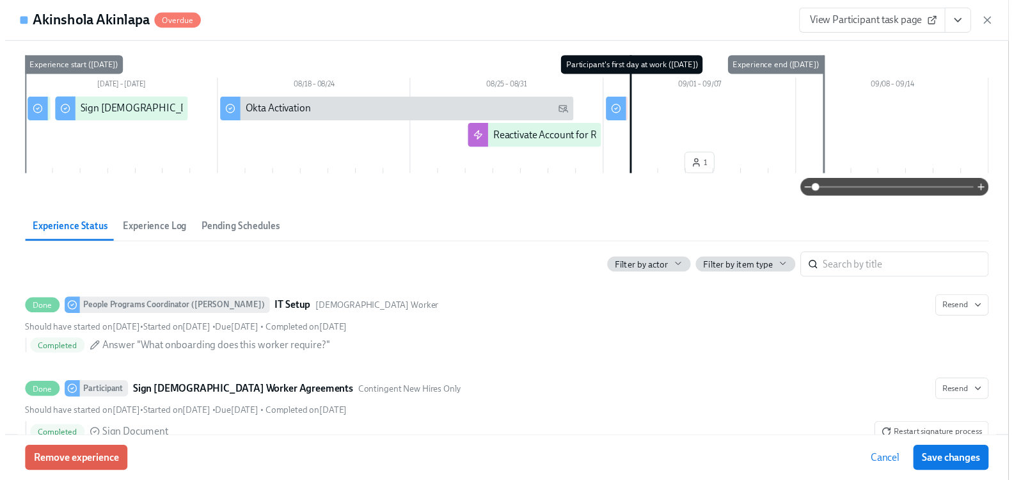
scroll to position [0, 0]
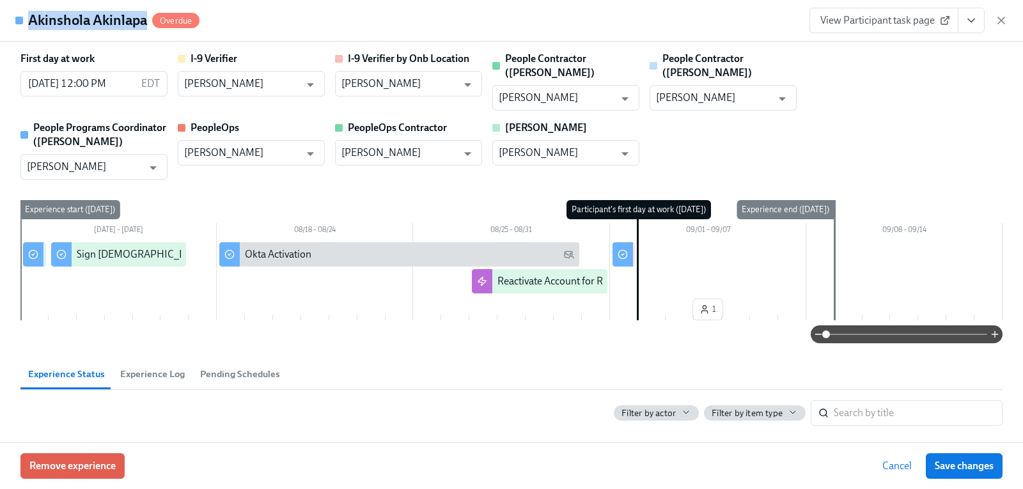
drag, startPoint x: 146, startPoint y: 21, endPoint x: 31, endPoint y: 19, distance: 115.1
click at [31, 19] on h4 "Akinshola Akinlapa" at bounding box center [87, 20] width 119 height 19
copy h4 "Akinshola Akinlapa"
click at [1004, 19] on icon "button" at bounding box center [1001, 20] width 13 height 13
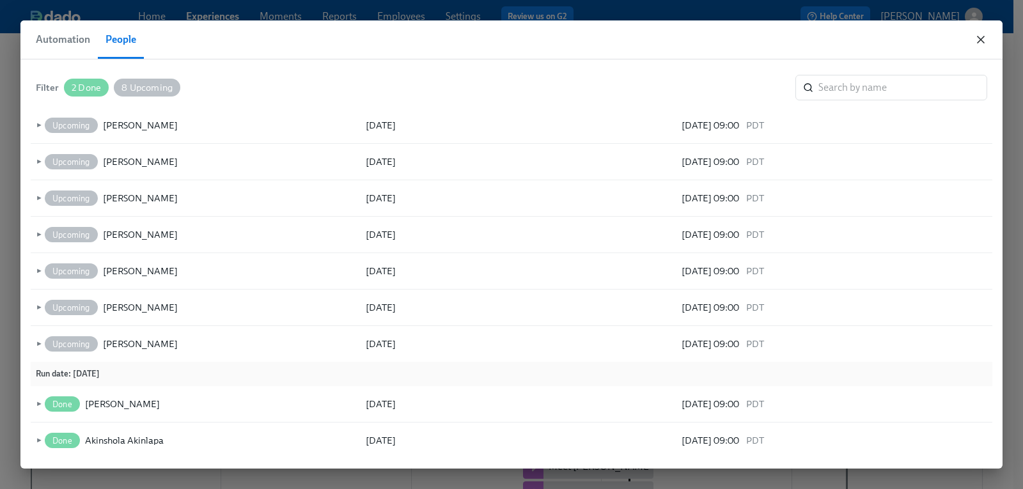
click at [981, 45] on icon "button" at bounding box center [981, 39] width 13 height 13
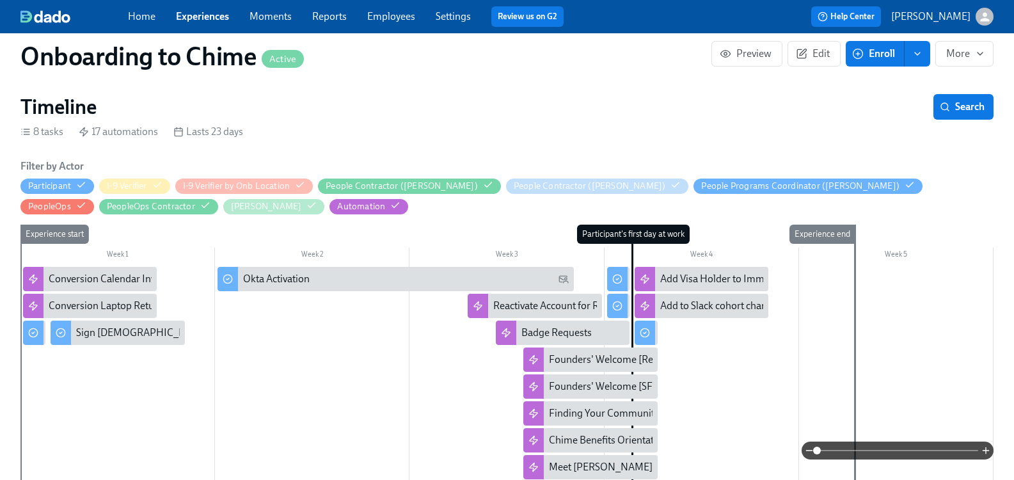
click at [405, 19] on link "Employees" at bounding box center [391, 16] width 48 height 12
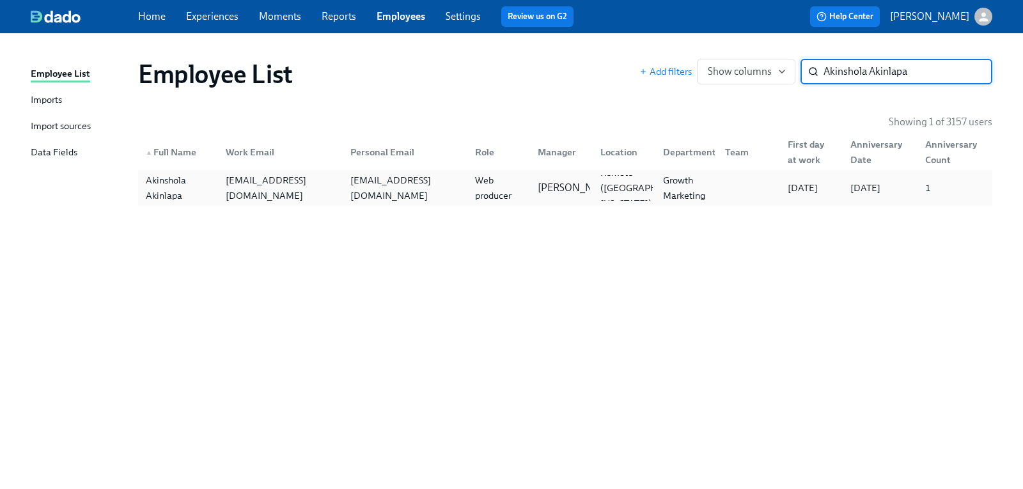
type input "Akinshola Akinlapa"
click at [167, 181] on div "Akinshola Akinlapa" at bounding box center [178, 188] width 75 height 31
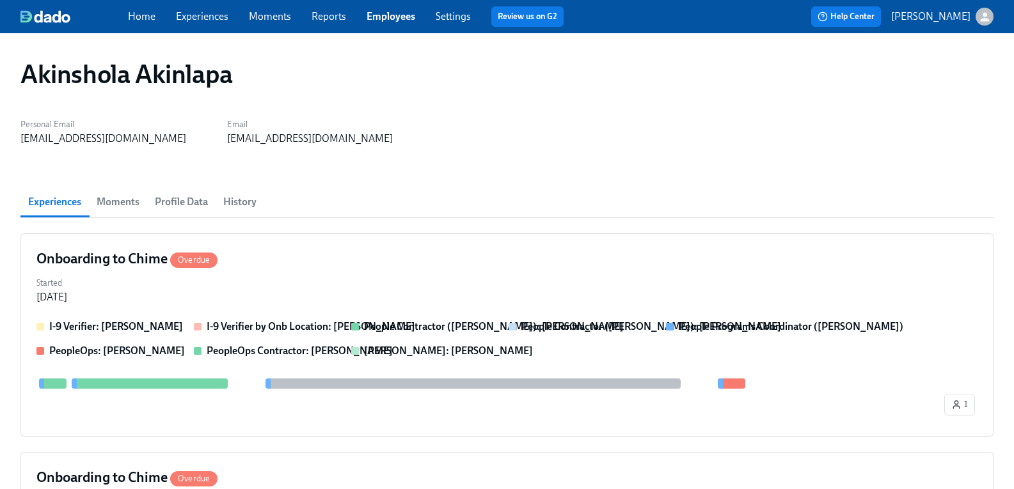
click at [249, 203] on span "History" at bounding box center [239, 202] width 33 height 18
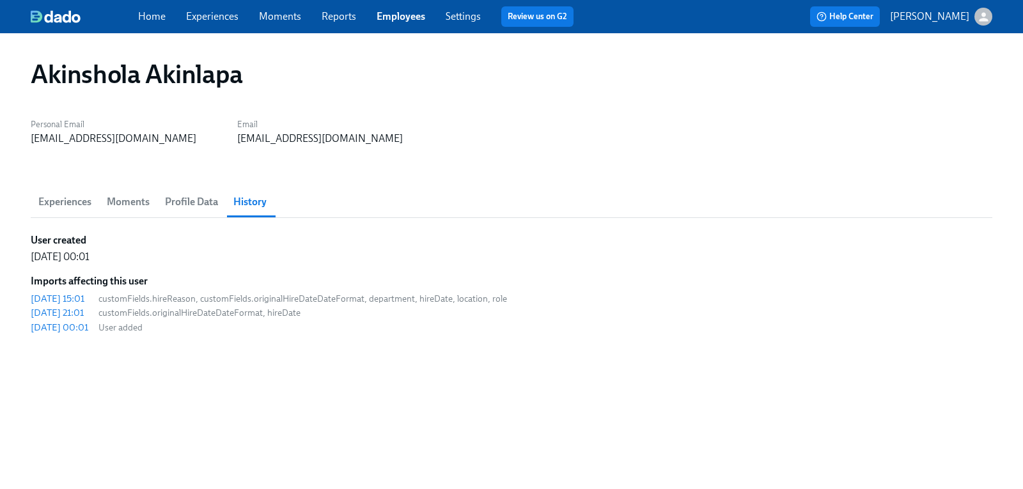
click at [197, 201] on span "Profile Data" at bounding box center [191, 202] width 53 height 18
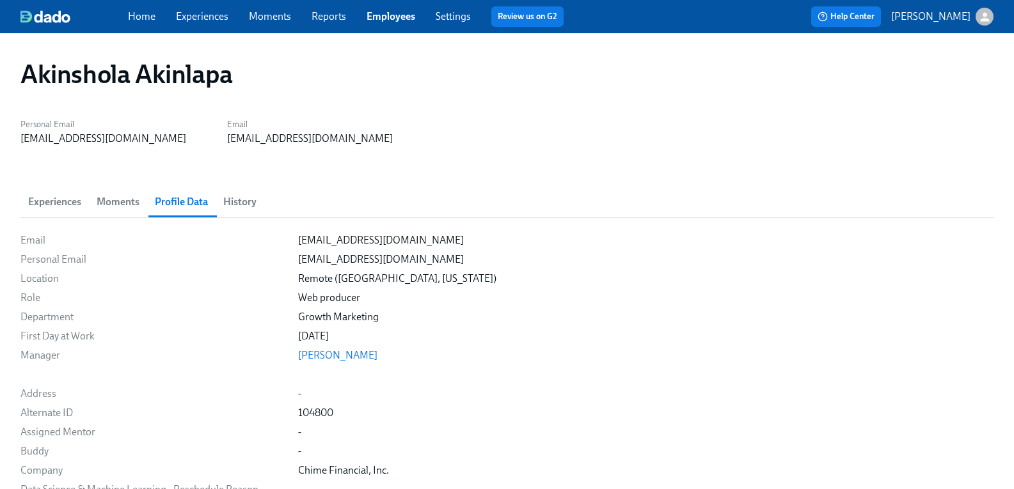
click at [136, 200] on span "Moments" at bounding box center [118, 202] width 43 height 18
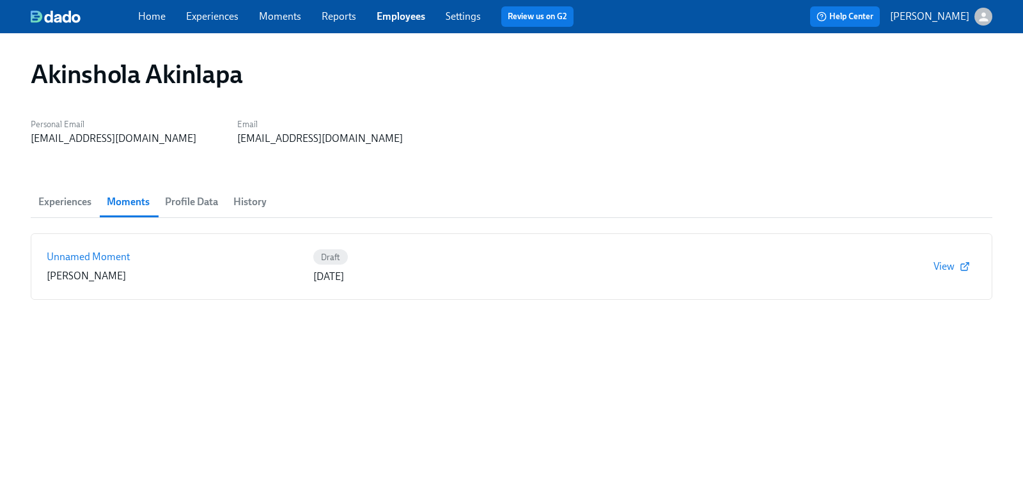
click at [251, 204] on span "History" at bounding box center [249, 202] width 33 height 18
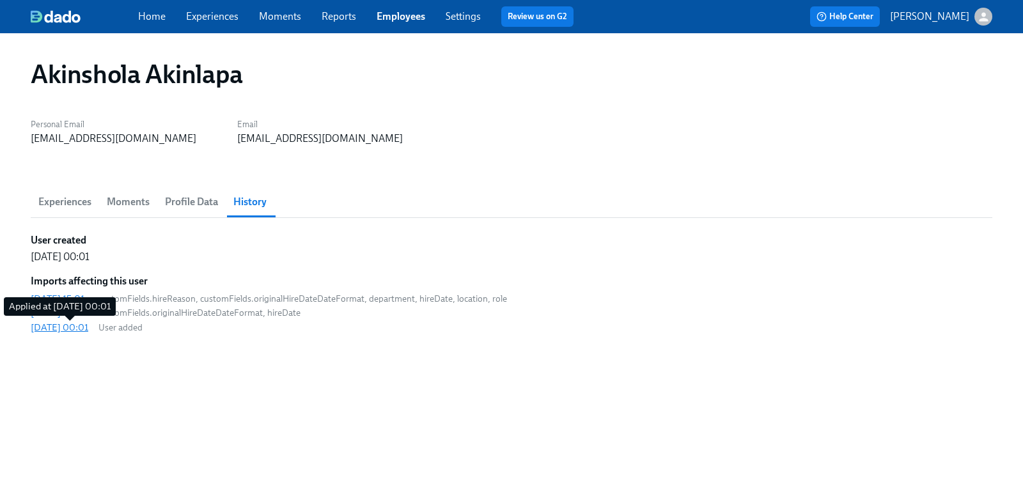
click at [88, 327] on div "[DATE] 00:01" at bounding box center [60, 327] width 58 height 13
click at [67, 313] on div "[DATE] 21:01" at bounding box center [57, 312] width 53 height 13
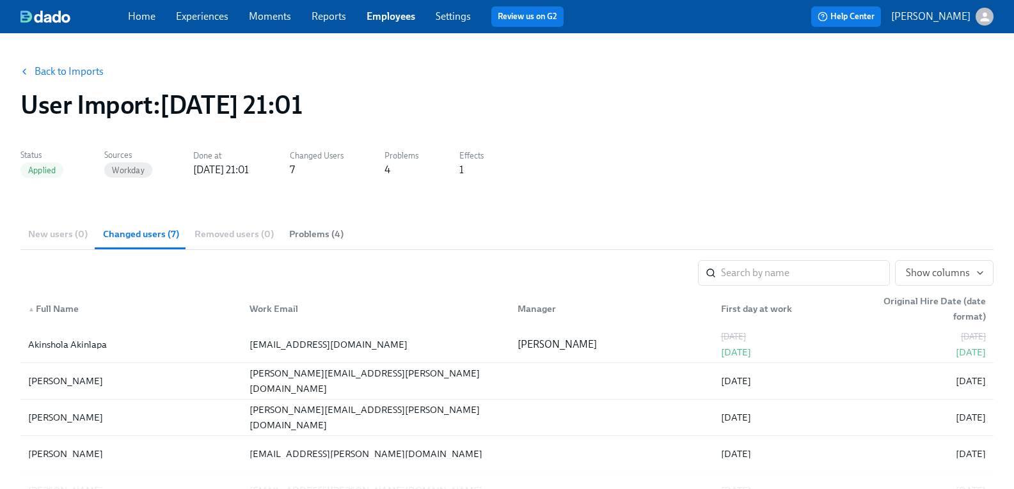
click at [58, 237] on div "New users (0) Changed users (7) Removed users (0) Problems (4)" at bounding box center [506, 234] width 973 height 31
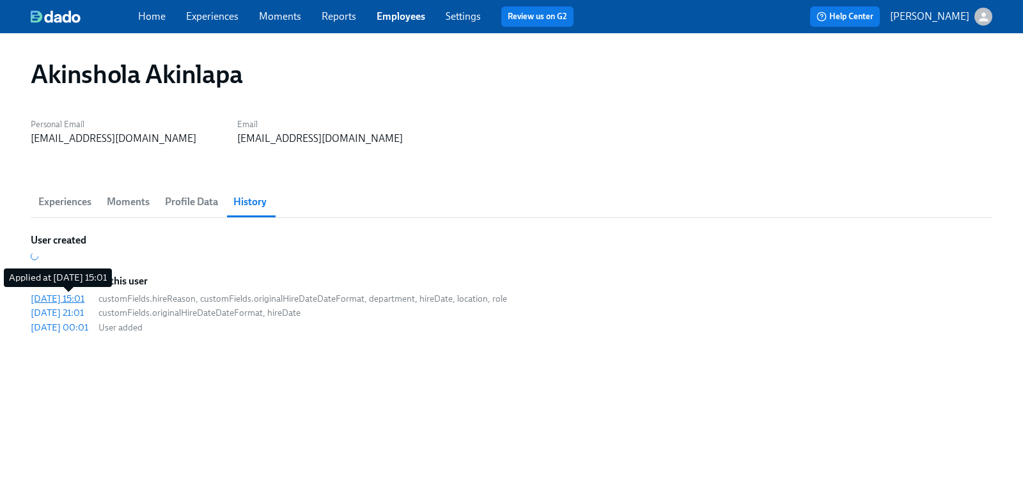
click at [75, 301] on div "[DATE] 15:01" at bounding box center [58, 298] width 54 height 13
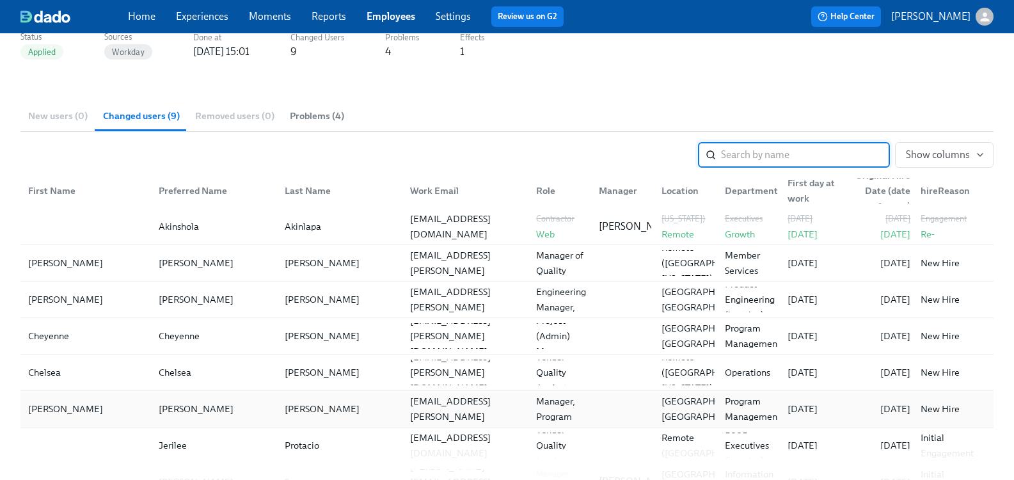
scroll to position [192, 0]
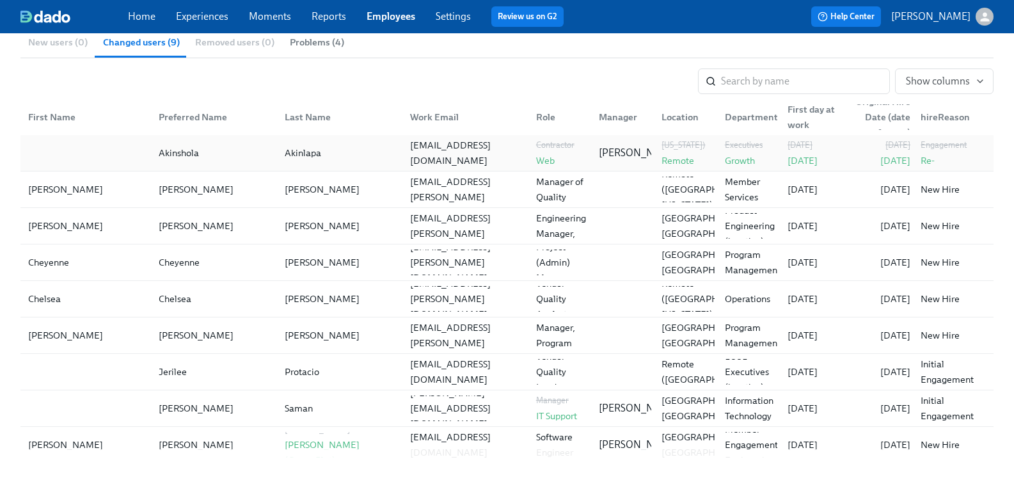
click at [199, 156] on div "Akinshola" at bounding box center [179, 152] width 40 height 15
click at [306, 157] on div "Akinlapa" at bounding box center [303, 152] width 36 height 15
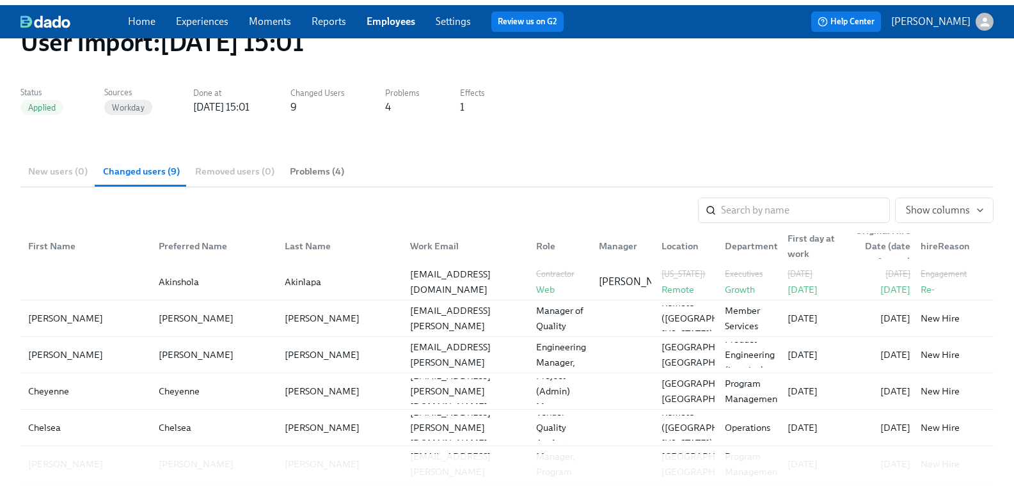
scroll to position [64, 0]
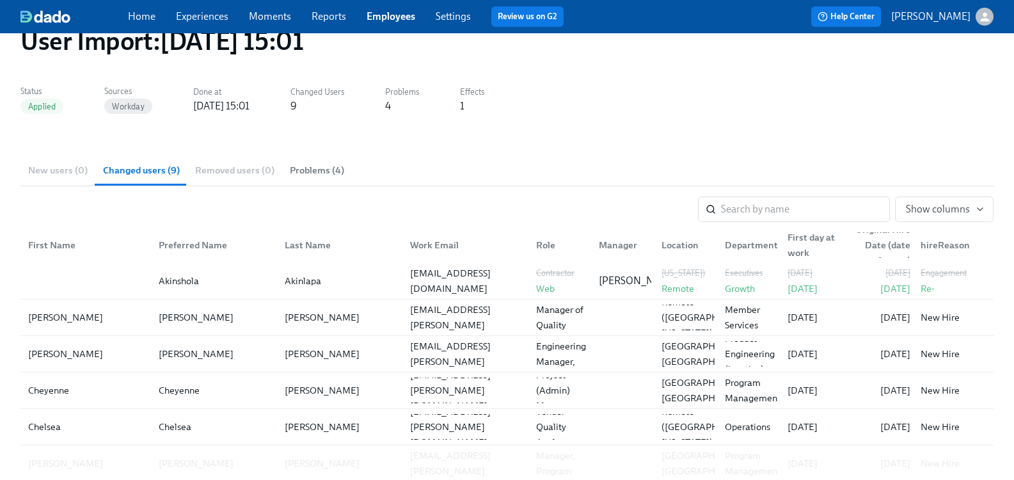
click at [319, 170] on span "Problems (4)" at bounding box center [317, 170] width 54 height 15
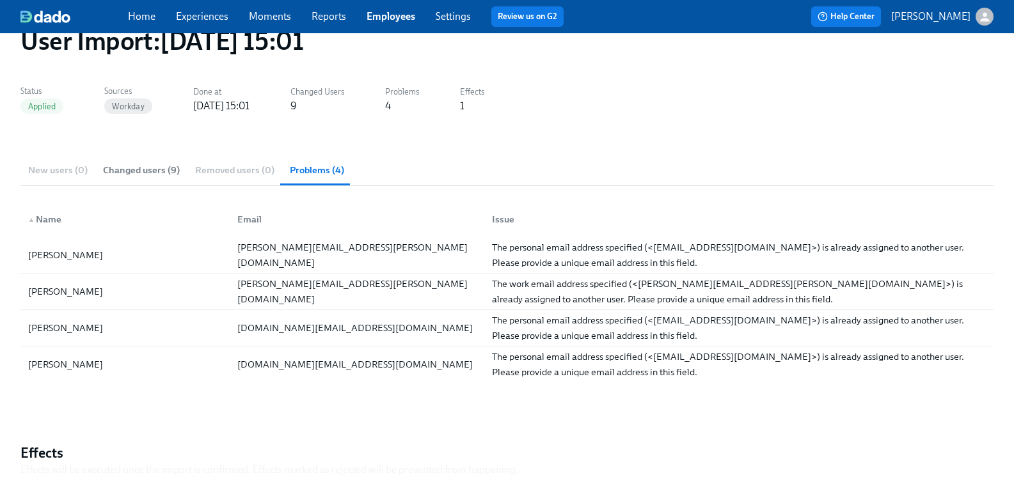
click at [389, 13] on link "Employees" at bounding box center [390, 16] width 49 height 12
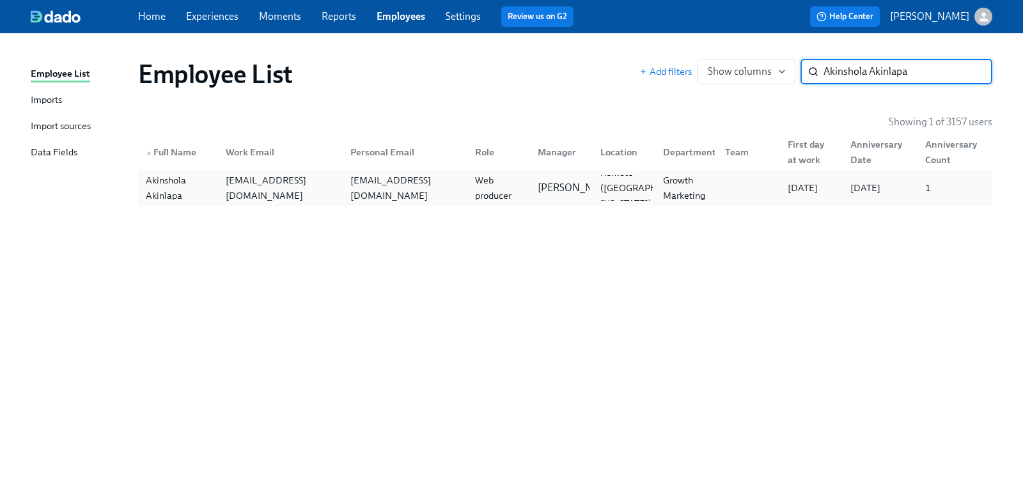
type input "Akinshola Akinlapa"
click at [163, 187] on div "Akinshola Akinlapa" at bounding box center [178, 188] width 75 height 31
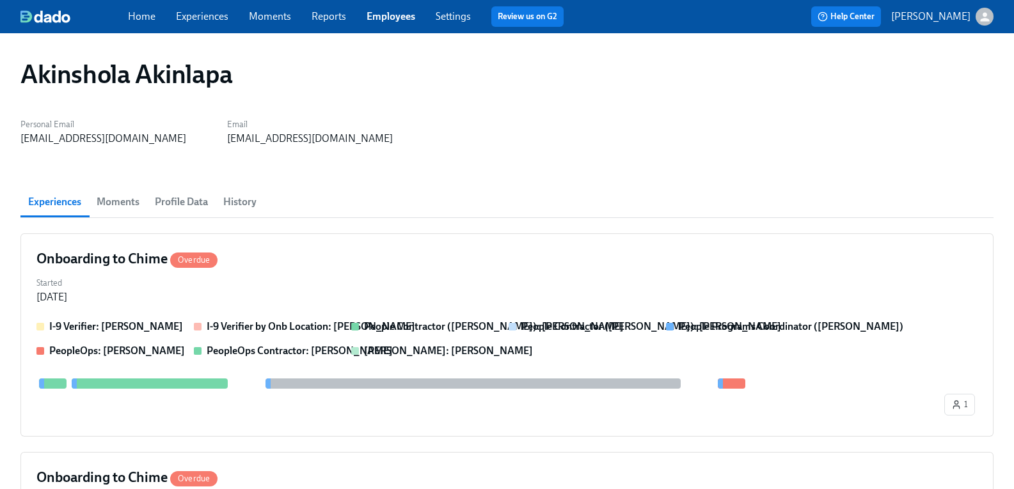
click at [194, 203] on span "Profile Data" at bounding box center [181, 202] width 53 height 18
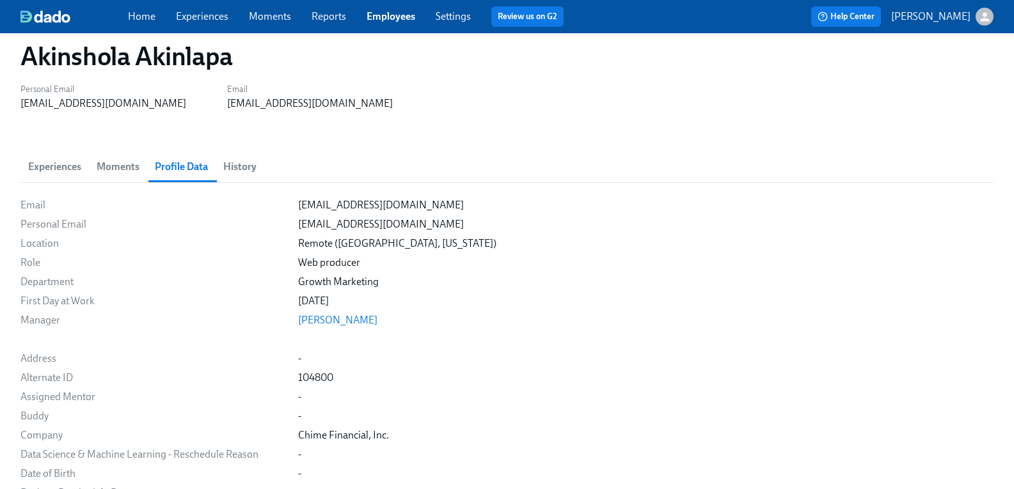
scroll to position [64, 0]
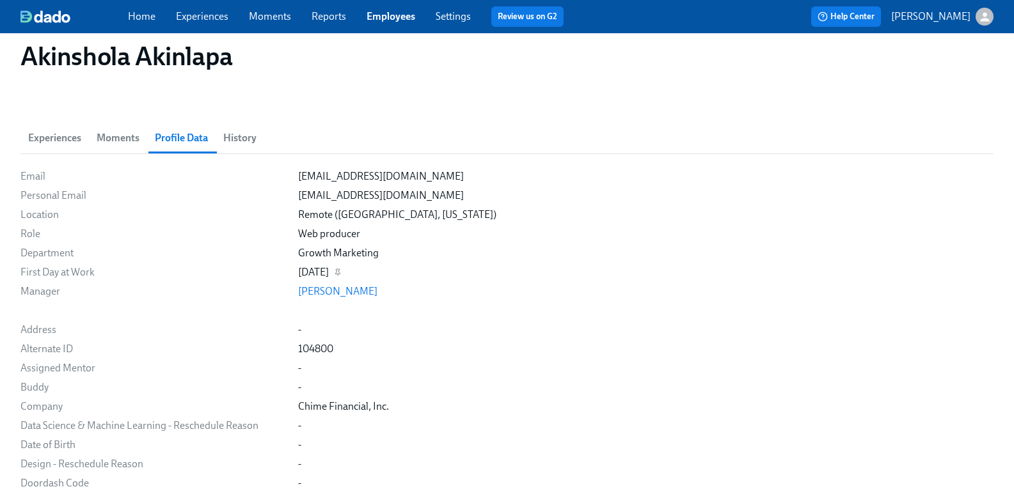
click at [602, 279] on div "[DATE]" at bounding box center [645, 272] width 695 height 14
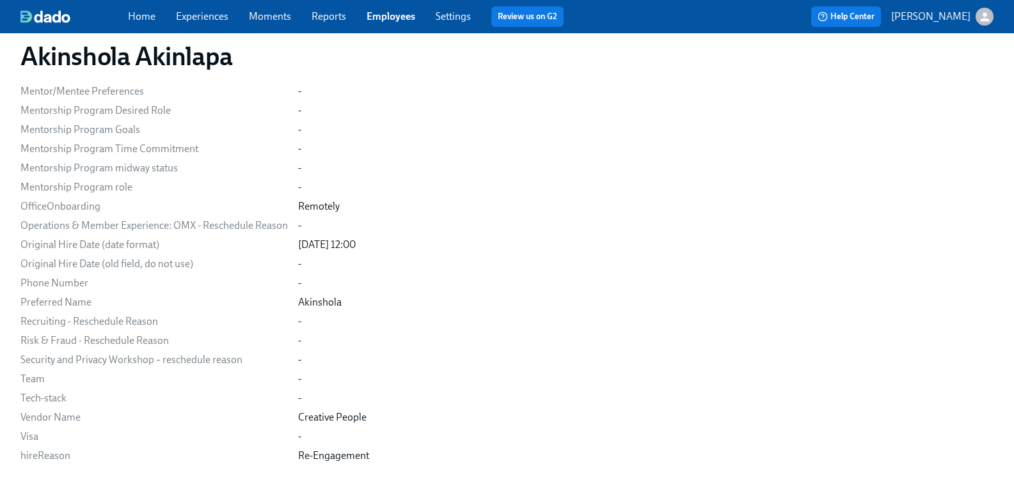
scroll to position [322, 0]
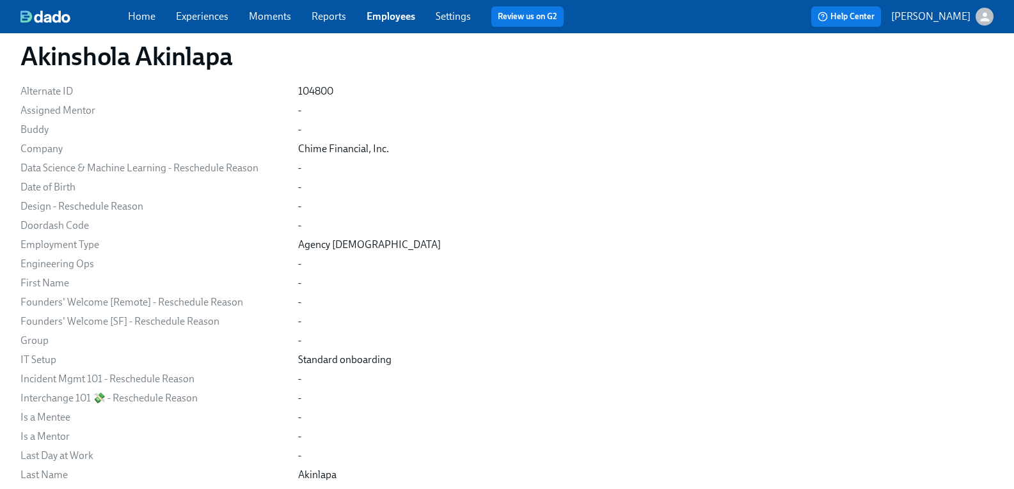
click at [460, 15] on link "Settings" at bounding box center [453, 16] width 35 height 12
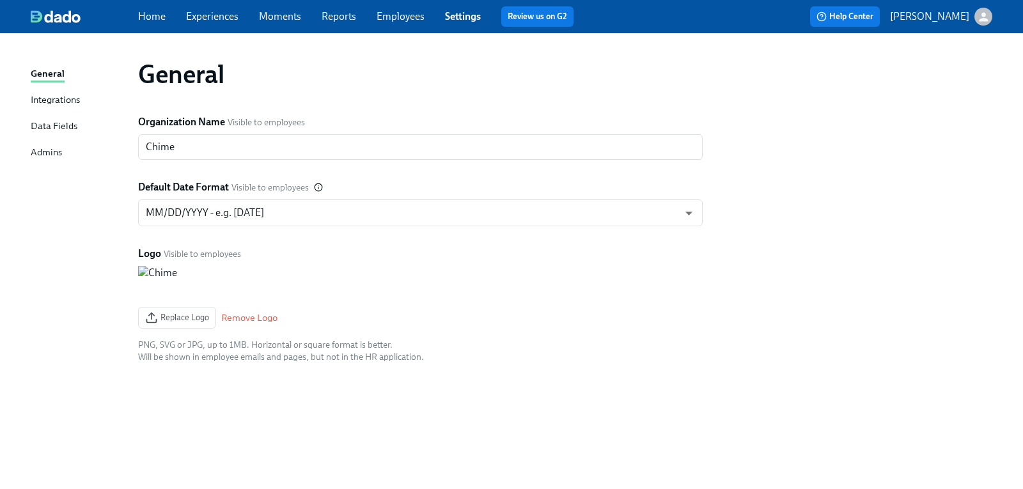
click at [55, 125] on div "Data Fields" at bounding box center [54, 127] width 47 height 16
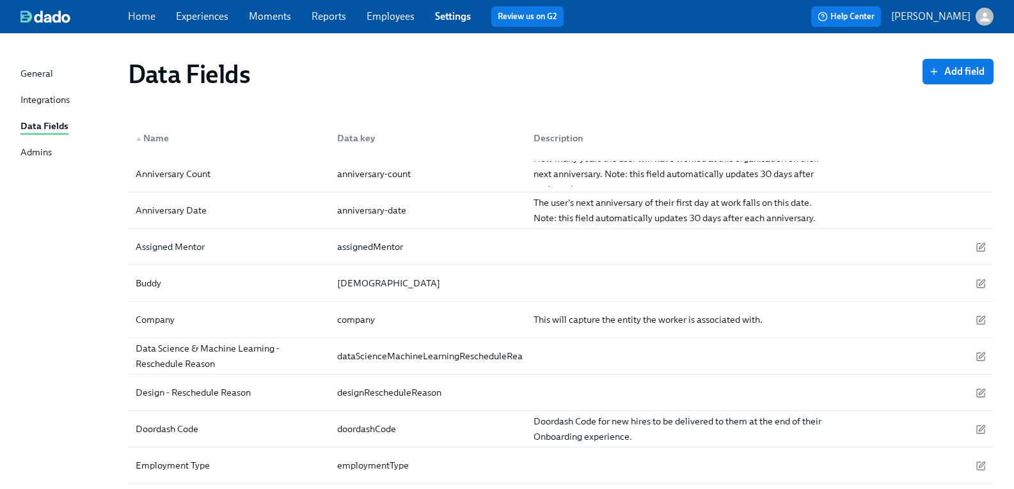
click at [978, 20] on icon "button" at bounding box center [984, 16] width 13 height 13
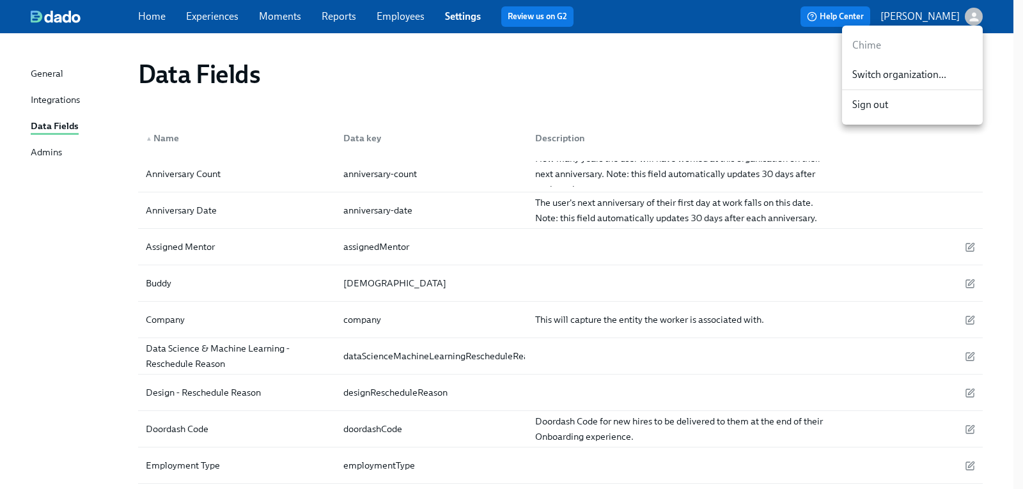
click at [936, 77] on span "Switch organization..." at bounding box center [912, 75] width 120 height 14
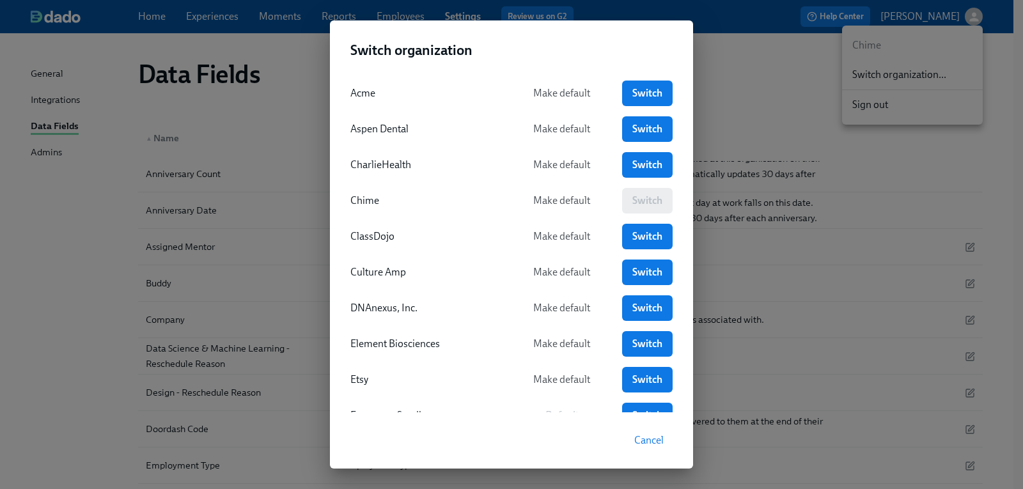
drag, startPoint x: 59, startPoint y: 194, endPoint x: 101, endPoint y: 185, distance: 42.7
click at [59, 194] on div "Switch organization Acme Make default Switch Aspen Dental Make default Switch C…" at bounding box center [511, 244] width 1023 height 489
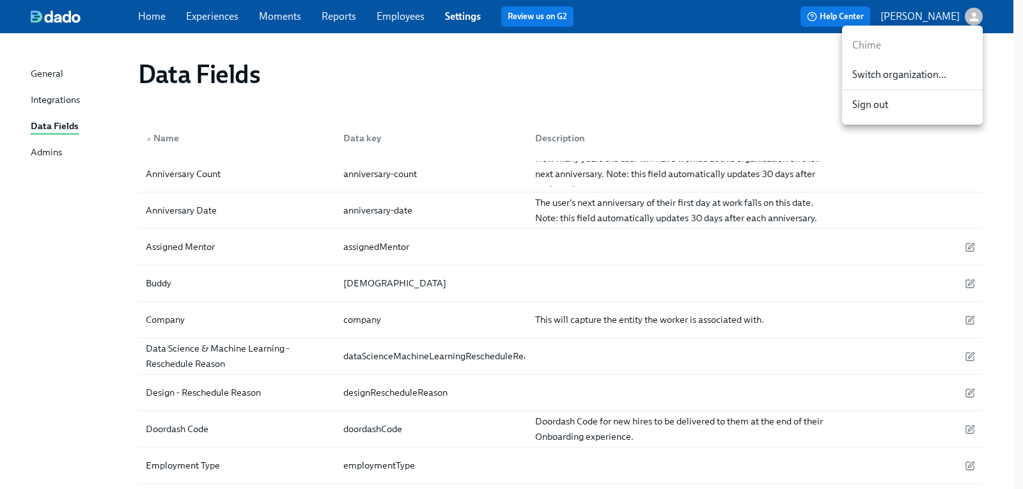
click at [74, 128] on div at bounding box center [511, 244] width 1023 height 489
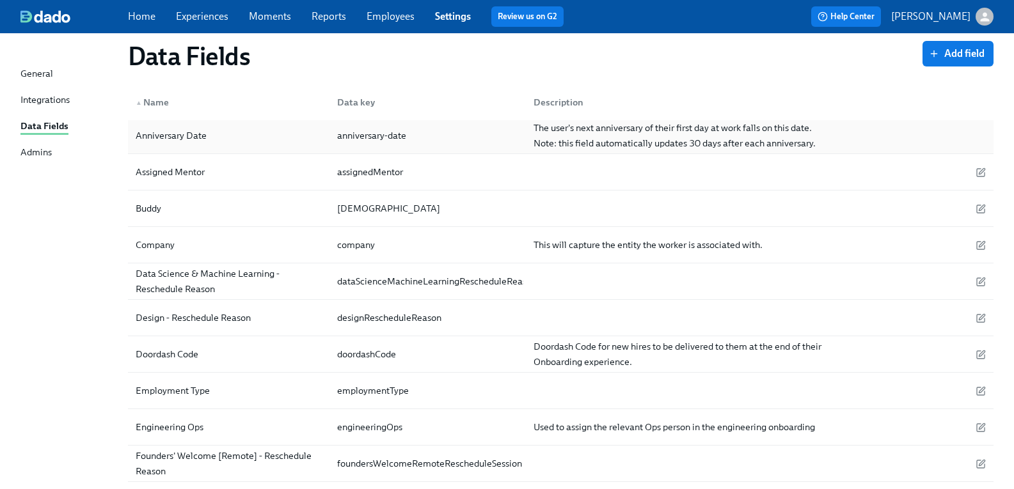
scroll to position [192, 0]
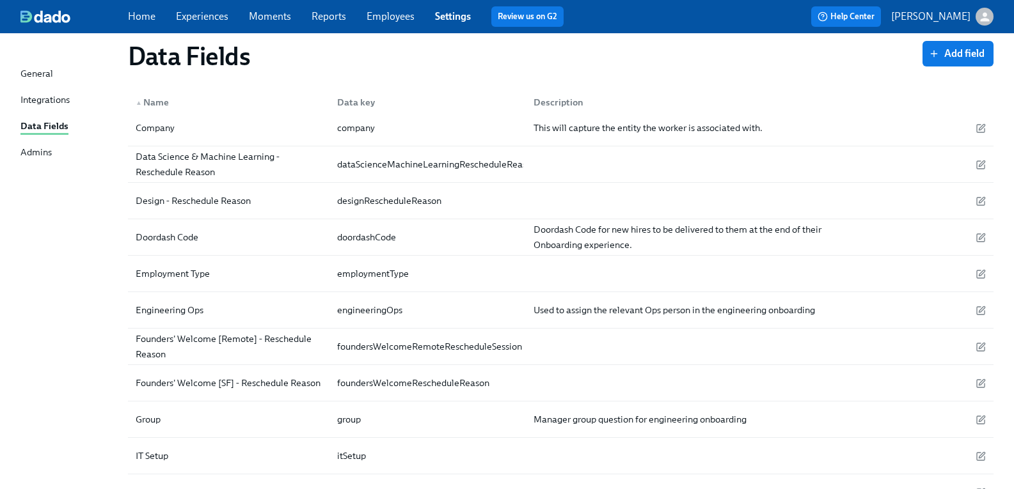
click at [484, 70] on div "Data Fields" at bounding box center [525, 56] width 794 height 31
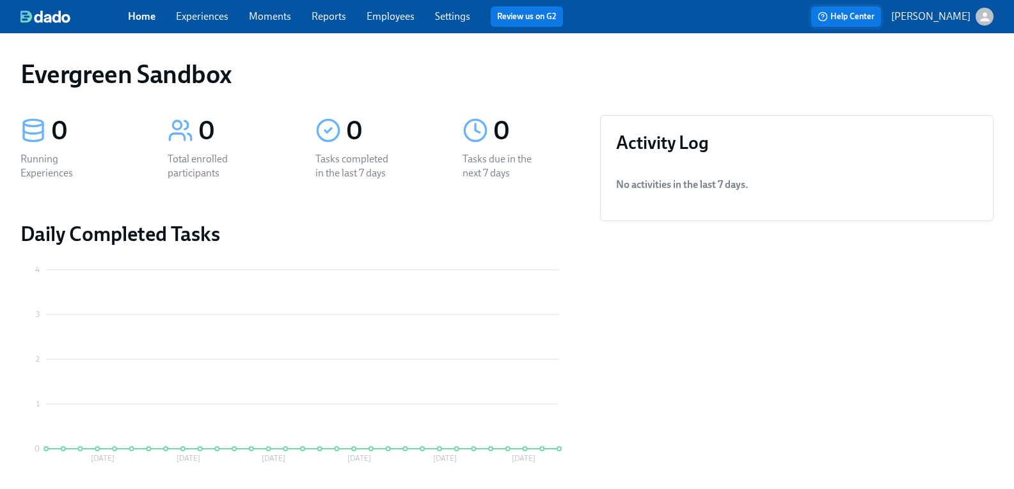
click at [874, 18] on span "Help Center" at bounding box center [845, 16] width 57 height 13
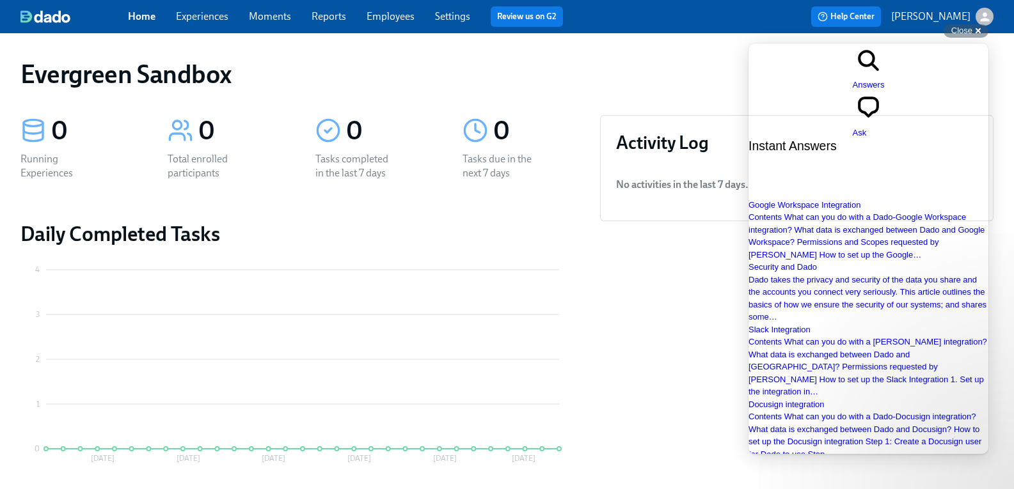
type input "jira"
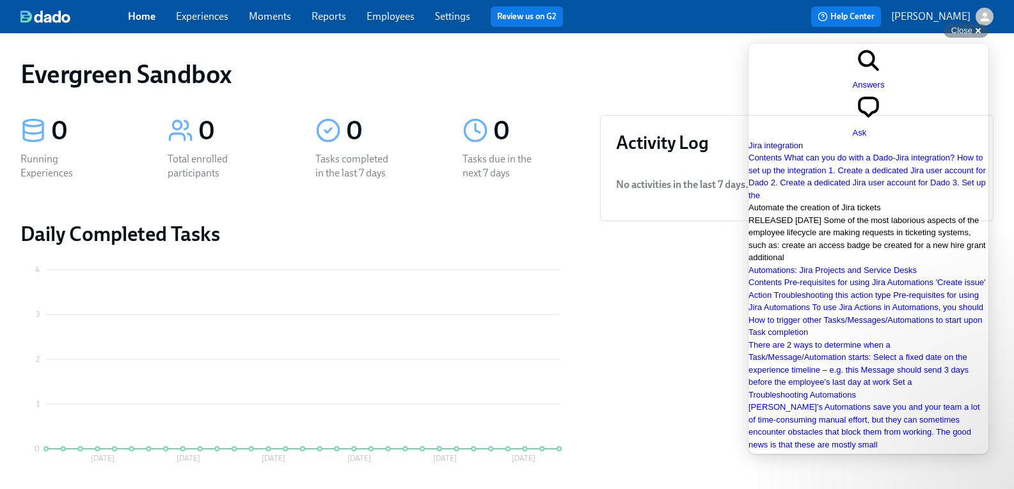
click at [820, 205] on span "Automate the creation of Jira tickets" at bounding box center [814, 208] width 132 height 10
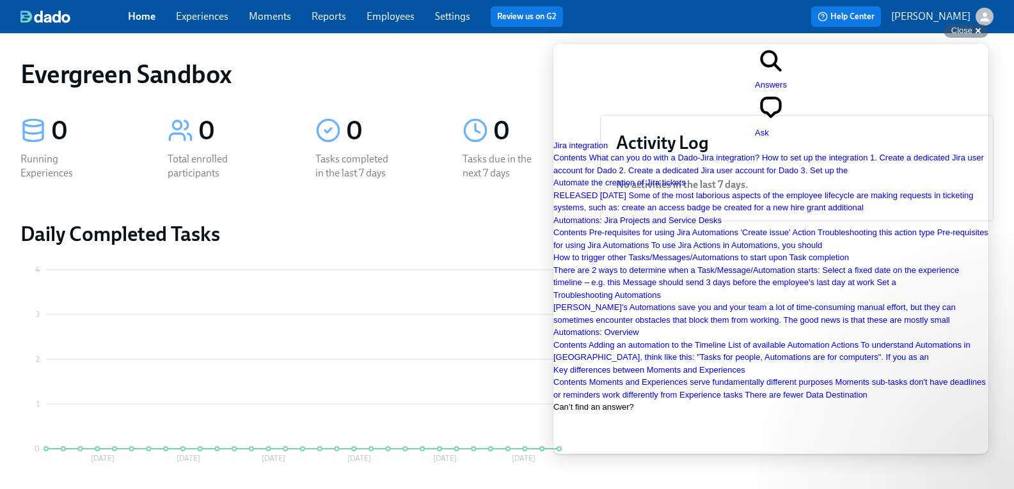
scroll to position [128, 0]
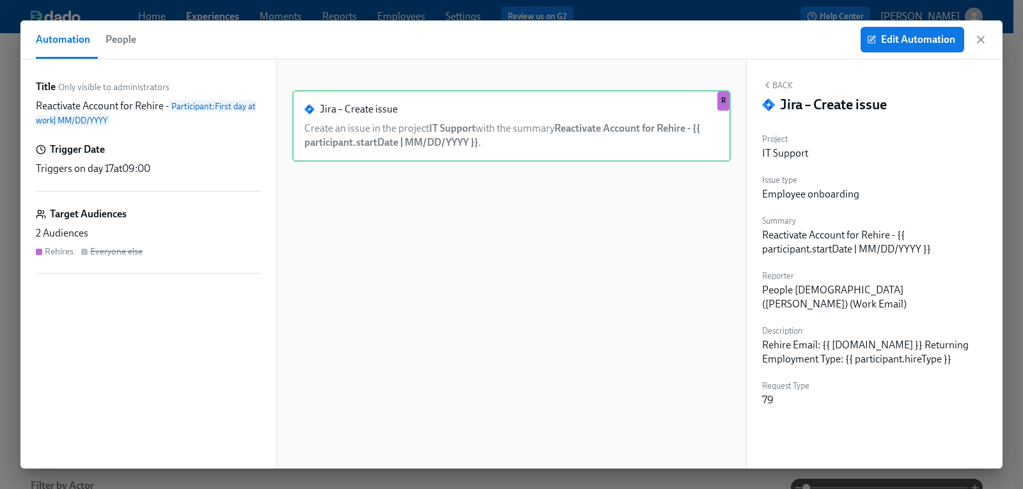
scroll to position [0, 2218]
click at [939, 40] on span "Edit Automation" at bounding box center [913, 39] width 86 height 13
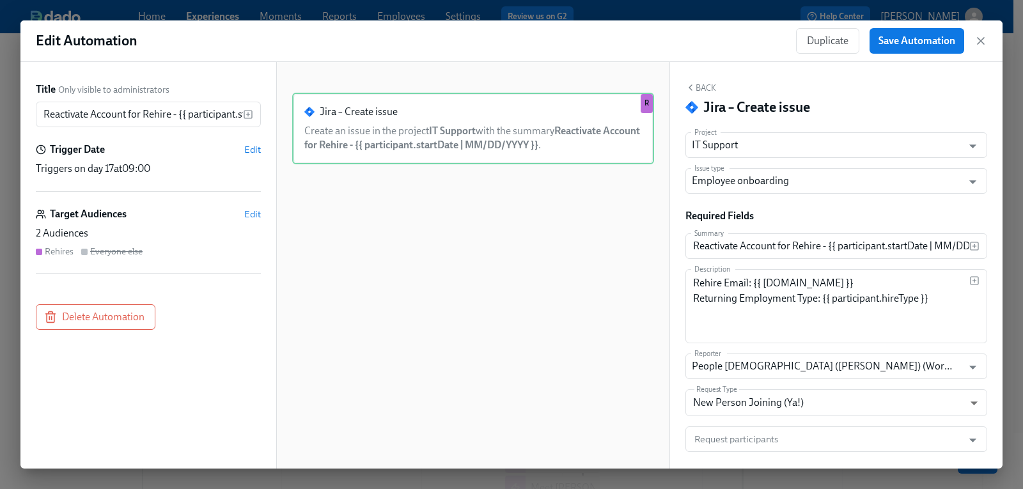
click at [242, 214] on div "Target Audiences Edit" at bounding box center [148, 214] width 225 height 14
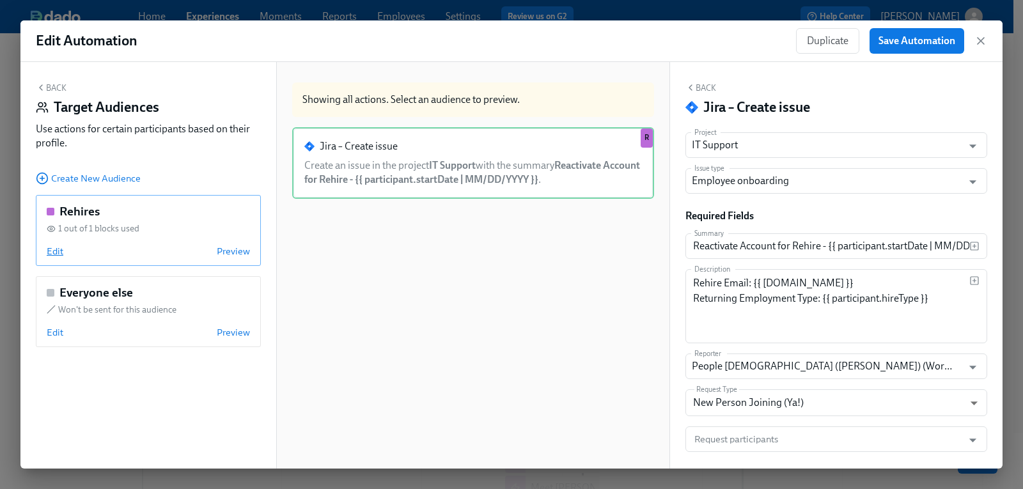
click at [59, 253] on span "Edit" at bounding box center [55, 251] width 17 height 13
